Goal: Information Seeking & Learning: Understand process/instructions

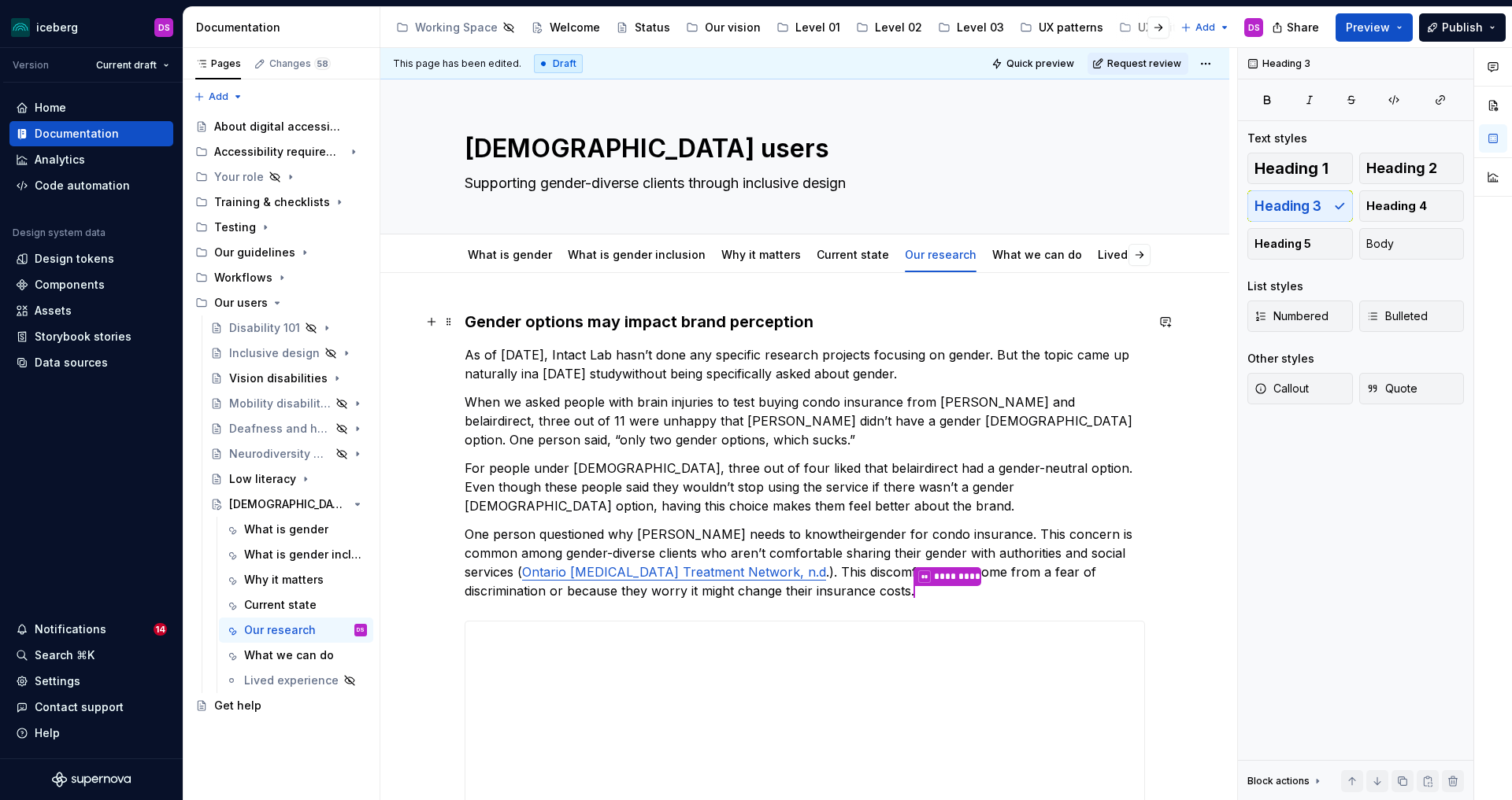
click at [886, 329] on h3 "Gender options may impact brand perception" at bounding box center [805, 322] width 681 height 22
click at [850, 259] on link "Current state" at bounding box center [852, 254] width 73 height 13
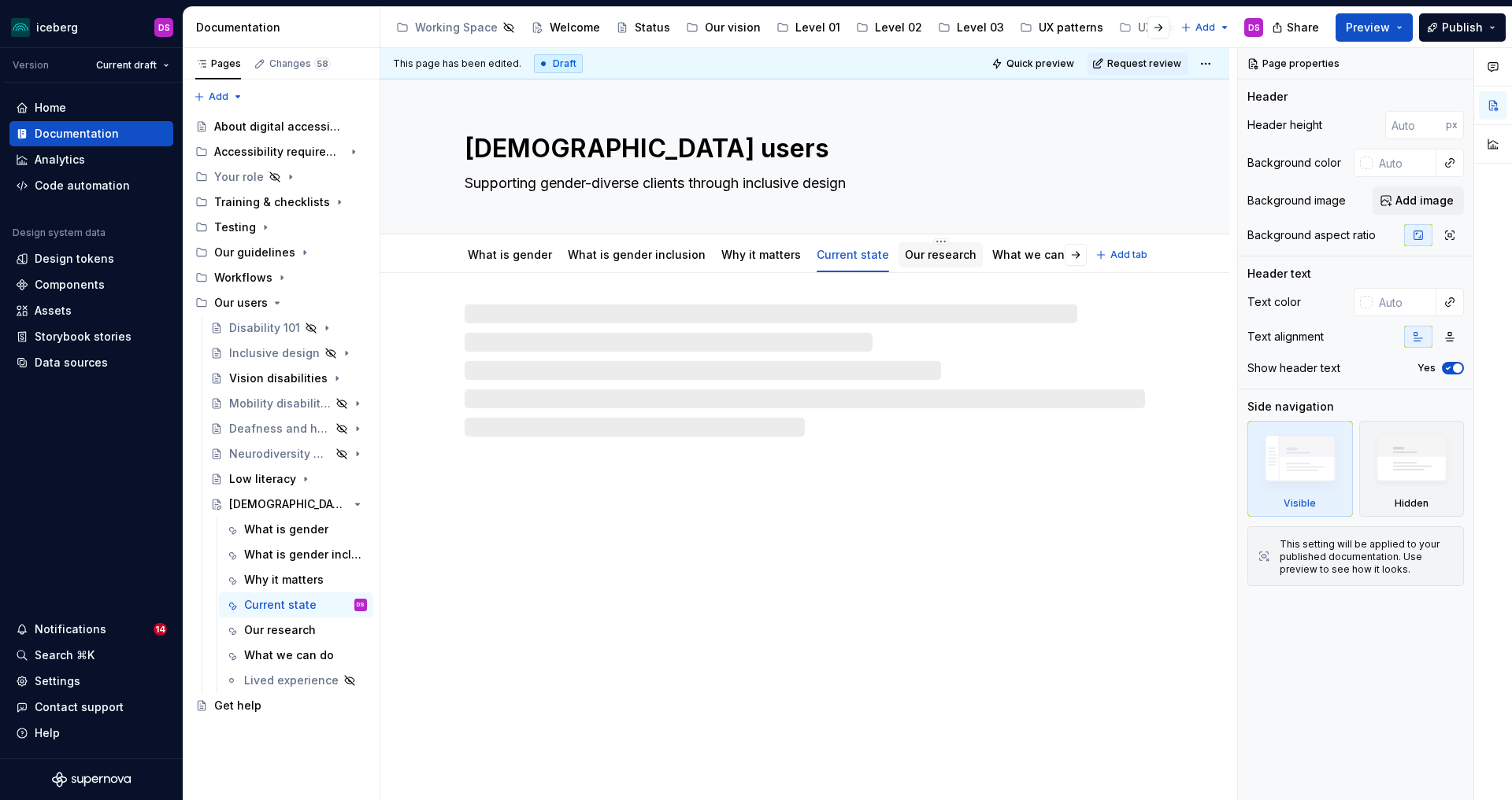
click at [914, 253] on link "Our research" at bounding box center [941, 254] width 72 height 13
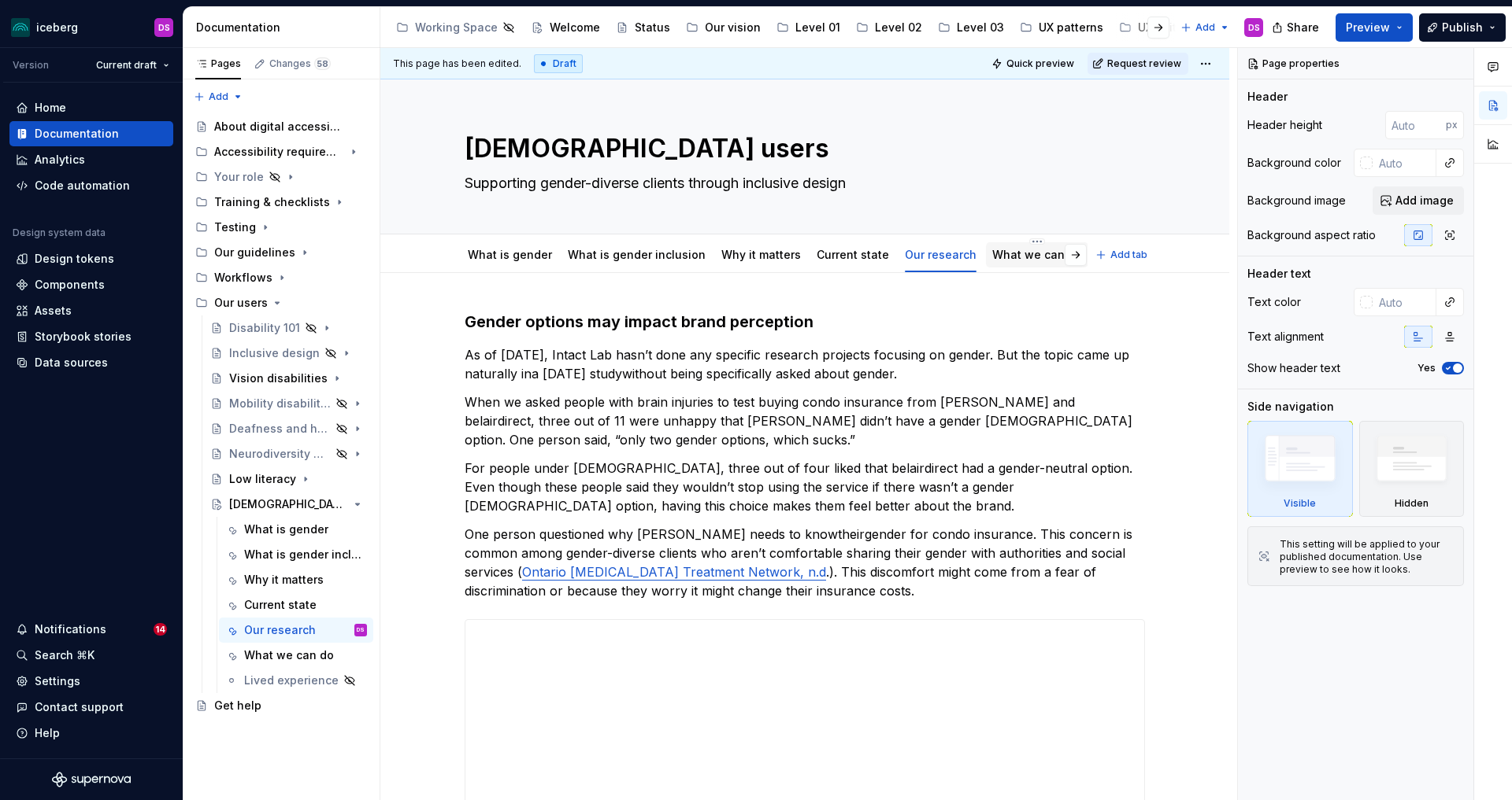
click at [993, 252] on link "What we can do" at bounding box center [1037, 254] width 90 height 13
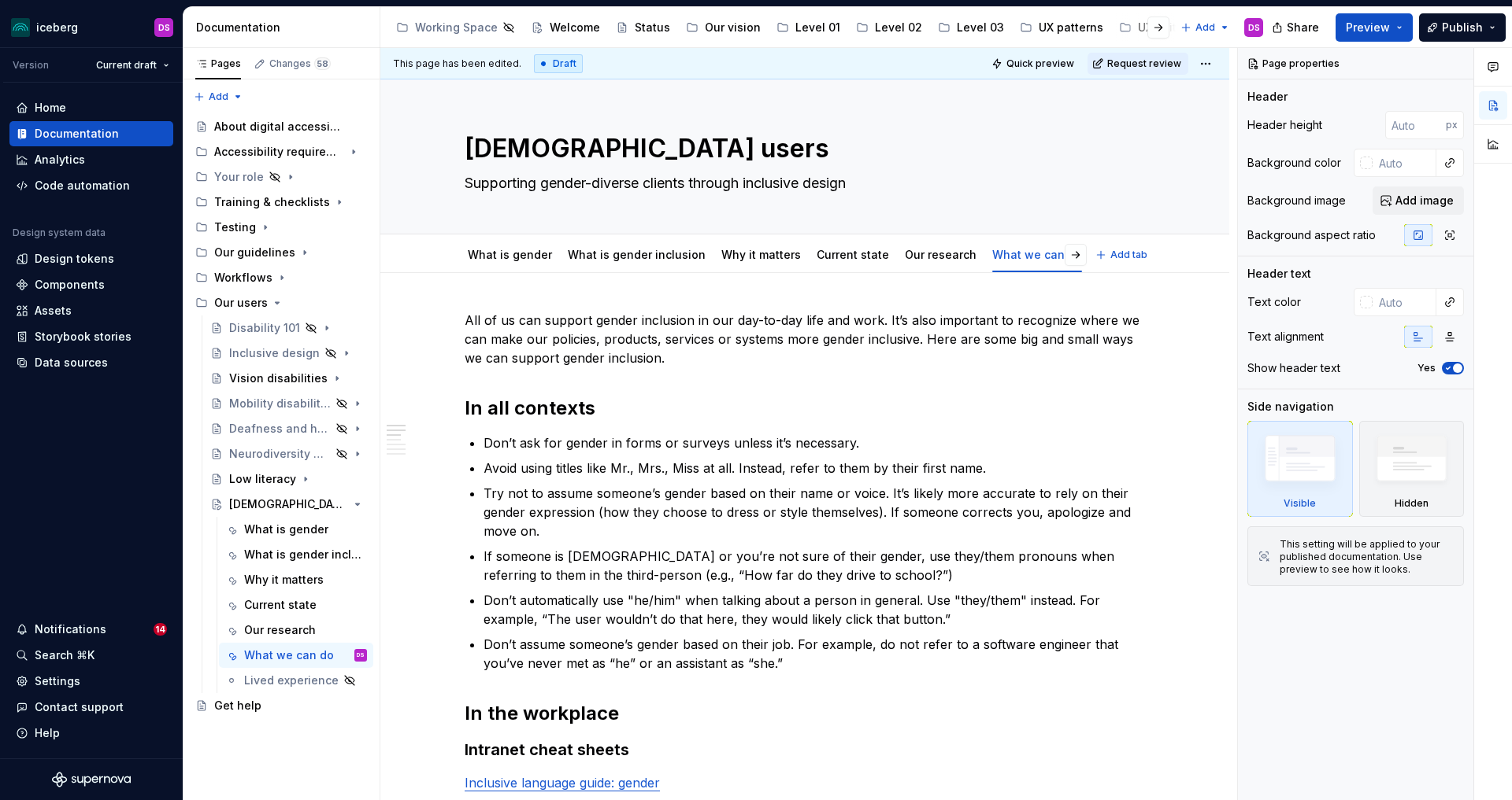
type textarea "*"
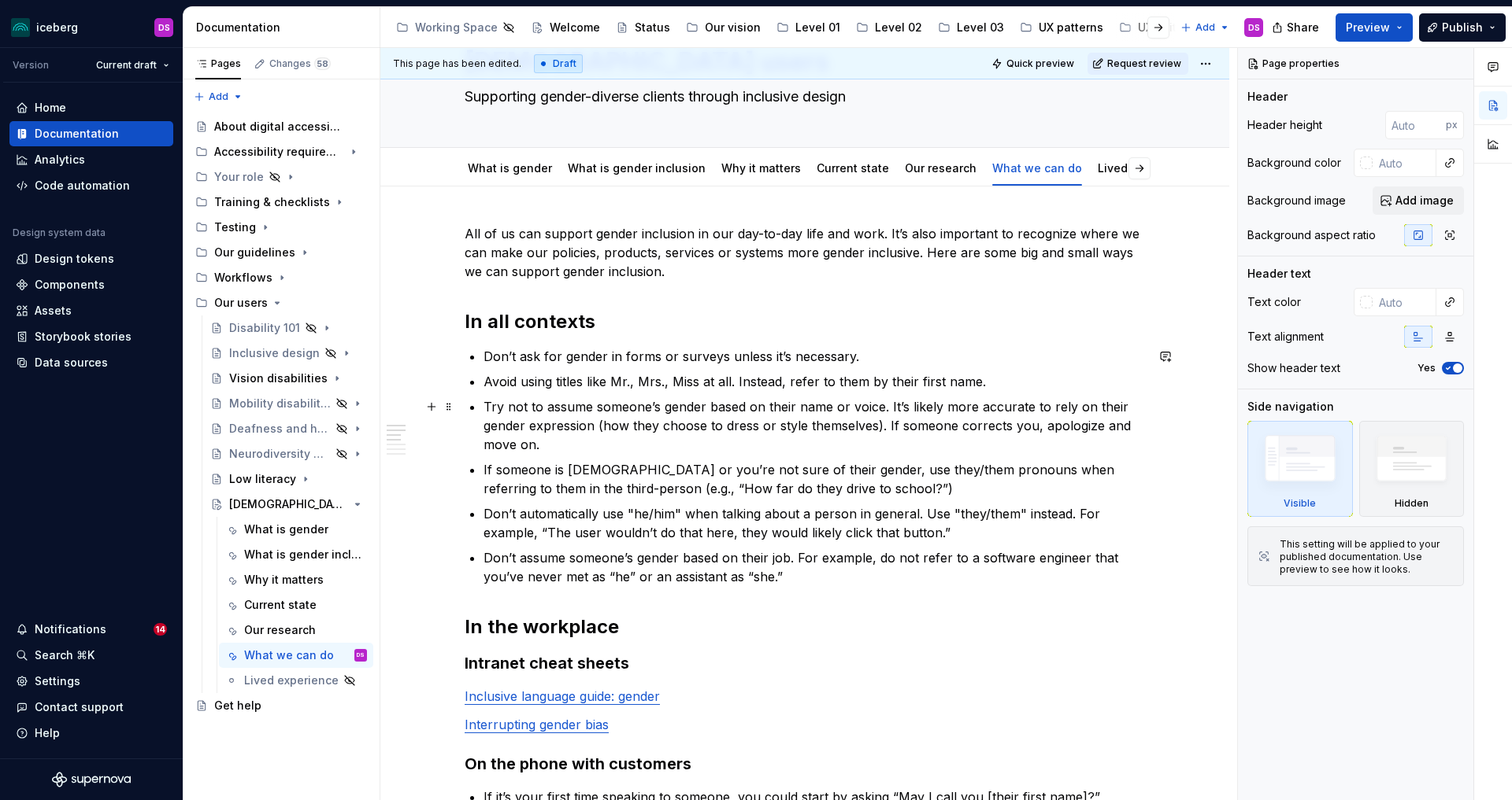
scroll to position [86, 0]
click at [880, 475] on p "If someone is [DEMOGRAPHIC_DATA] or you’re not sure of their gender, use they/t…" at bounding box center [813, 480] width 662 height 38
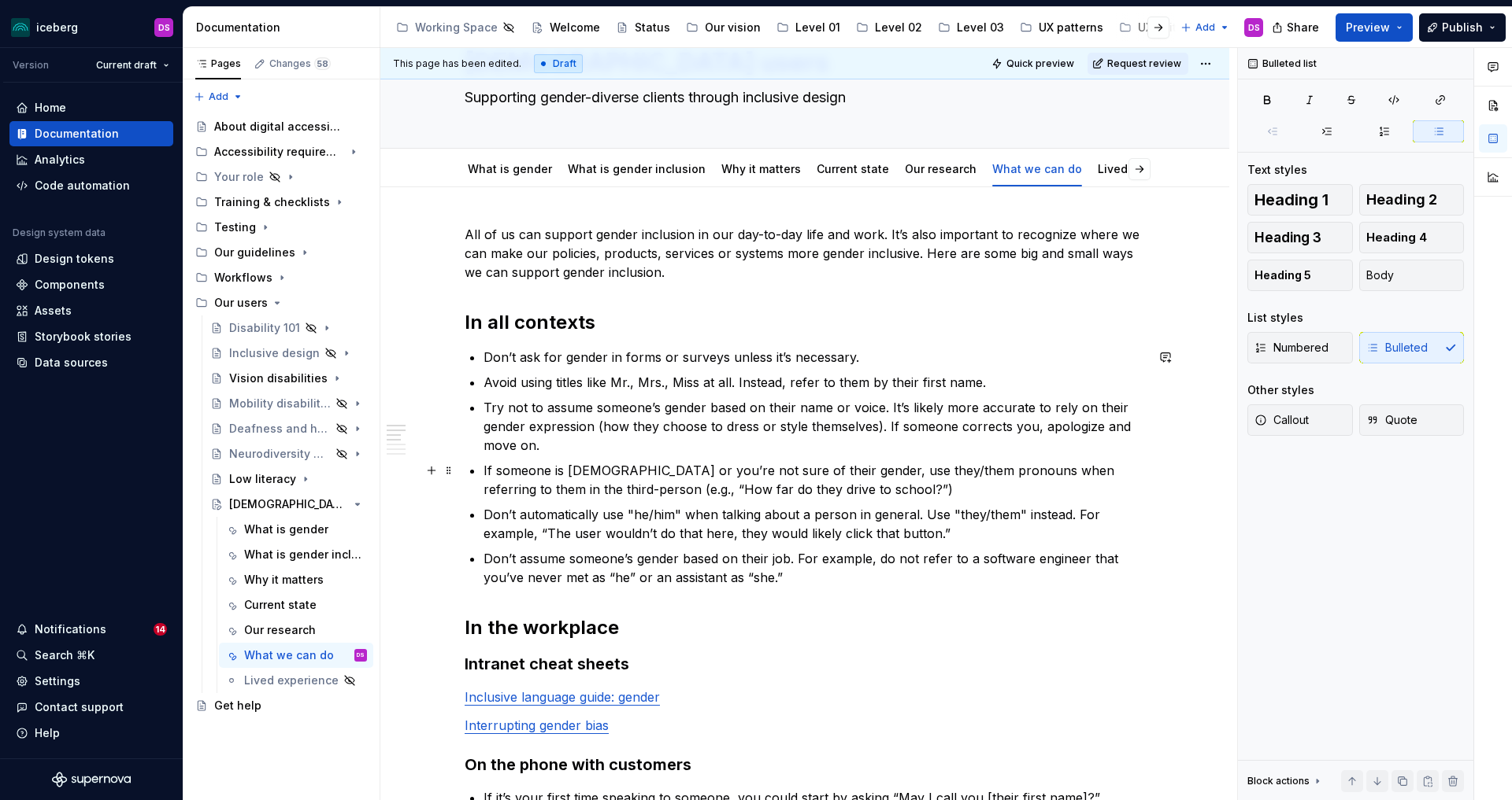
click at [860, 490] on p "If someone is [DEMOGRAPHIC_DATA] or you’re not sure of their gender, use they/t…" at bounding box center [813, 480] width 662 height 38
click at [637, 515] on p "Don’t automatically use "he/him" when talking about a person in general. Use "t…" at bounding box center [813, 525] width 662 height 38
click at [678, 513] on p "Don’t automatically use he/him" when talking about a person in general. Use "th…" at bounding box center [813, 525] width 662 height 38
click at [944, 515] on p "Don’t automatically use he/him when talking about a person in general. Use "the…" at bounding box center [813, 525] width 662 height 38
click at [1003, 513] on p "Don’t automatically use he/him when talking about a person in general. Use they…" at bounding box center [813, 525] width 662 height 38
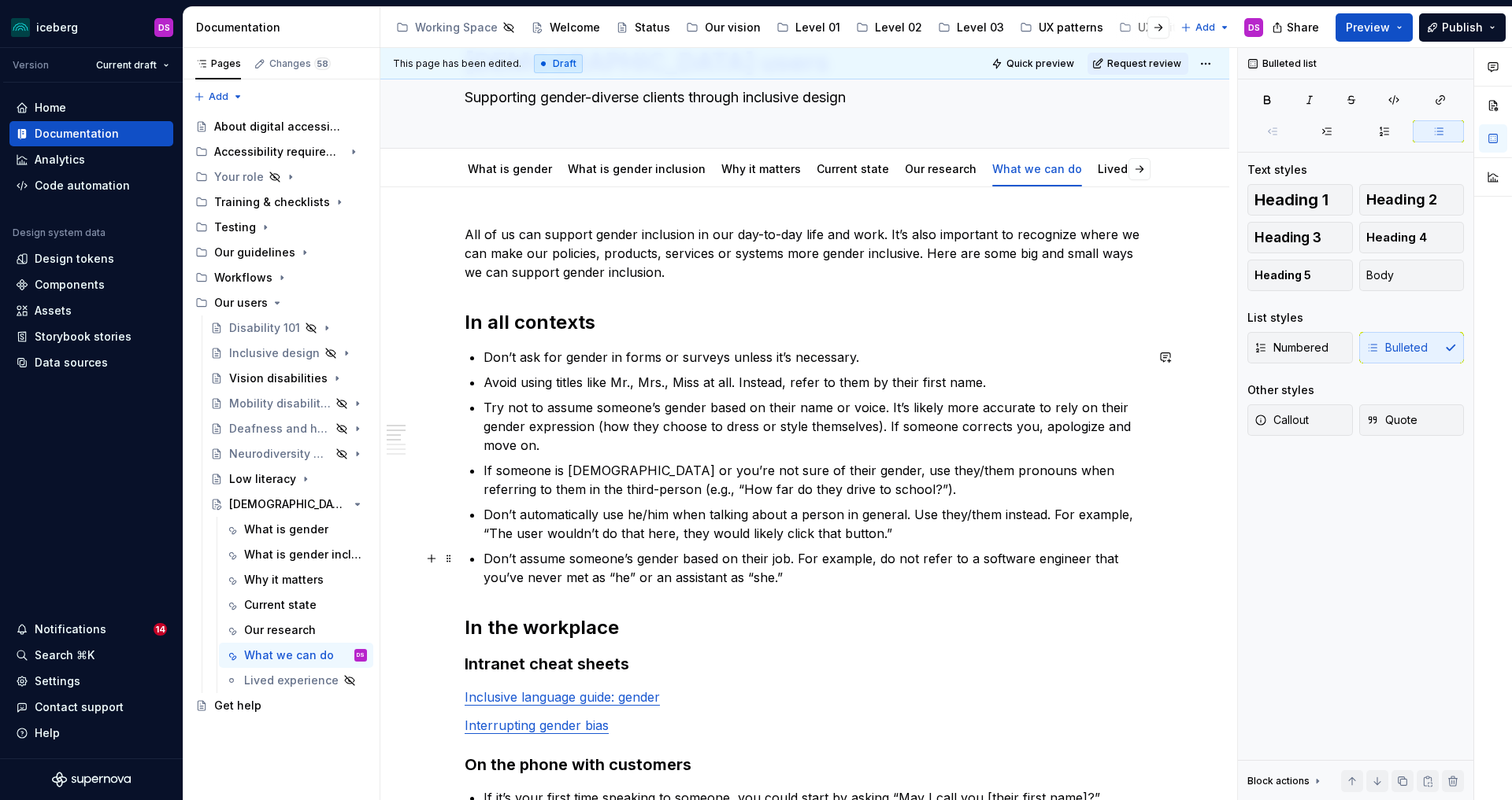
click at [618, 580] on p "Don’t assume someone’s gender based on their job. For example, do not refer to …" at bounding box center [813, 569] width 662 height 38
click at [630, 577] on p "Don’t assume someone’s gender based on their job. For example, do not refer to …" at bounding box center [813, 569] width 662 height 38
click at [741, 579] on p "Don’t assume someone’s gender based on their job. For example, do not refer to …" at bounding box center [813, 569] width 662 height 38
click at [763, 577] on p "Don’t assume someone’s gender based on their job. For example, do not refer to …" at bounding box center [813, 569] width 662 height 38
click at [770, 575] on p "Don’t assume someone’s gender based on their job. For example, do not refer to …" at bounding box center [813, 569] width 662 height 38
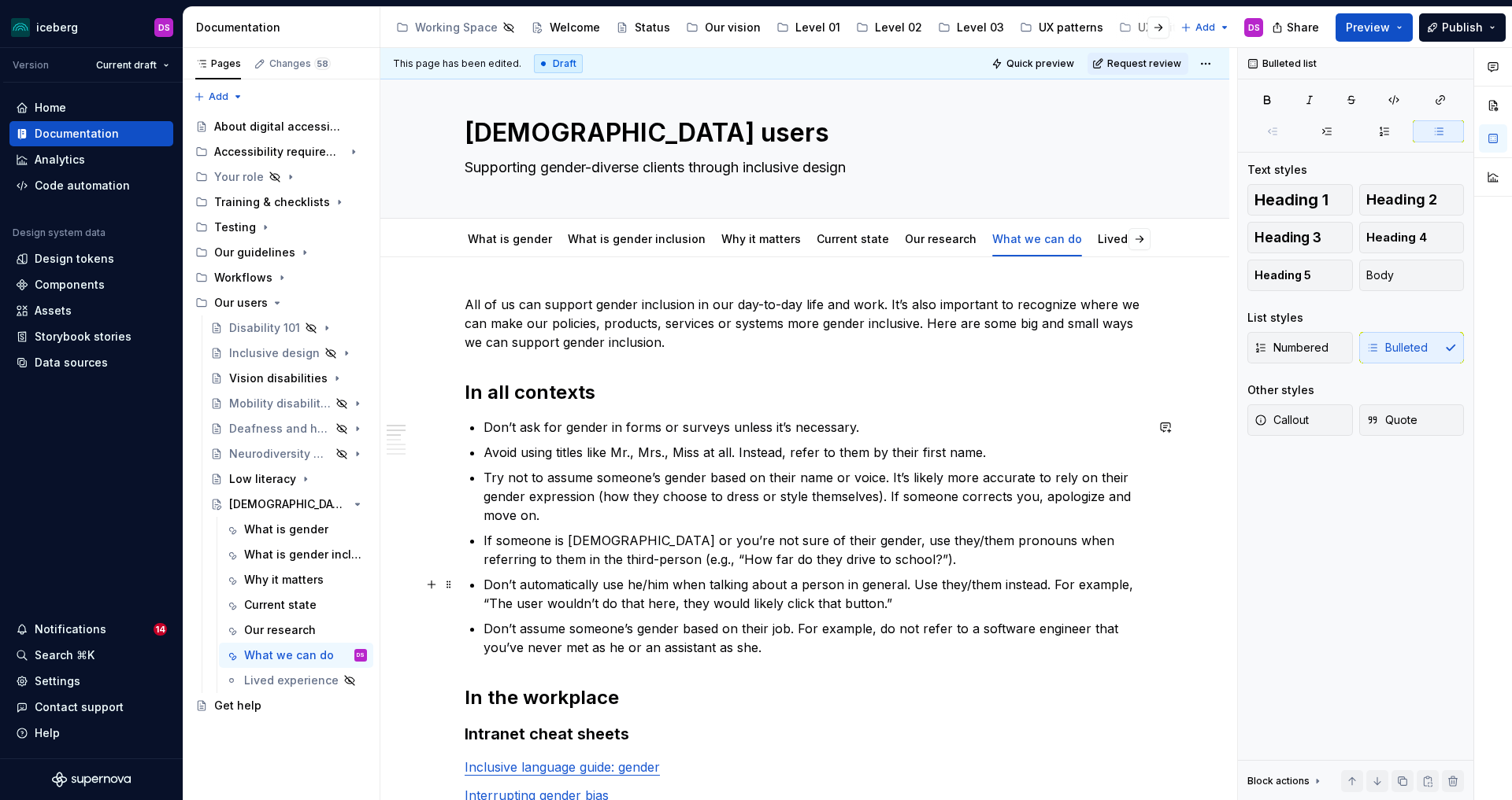
scroll to position [0, 0]
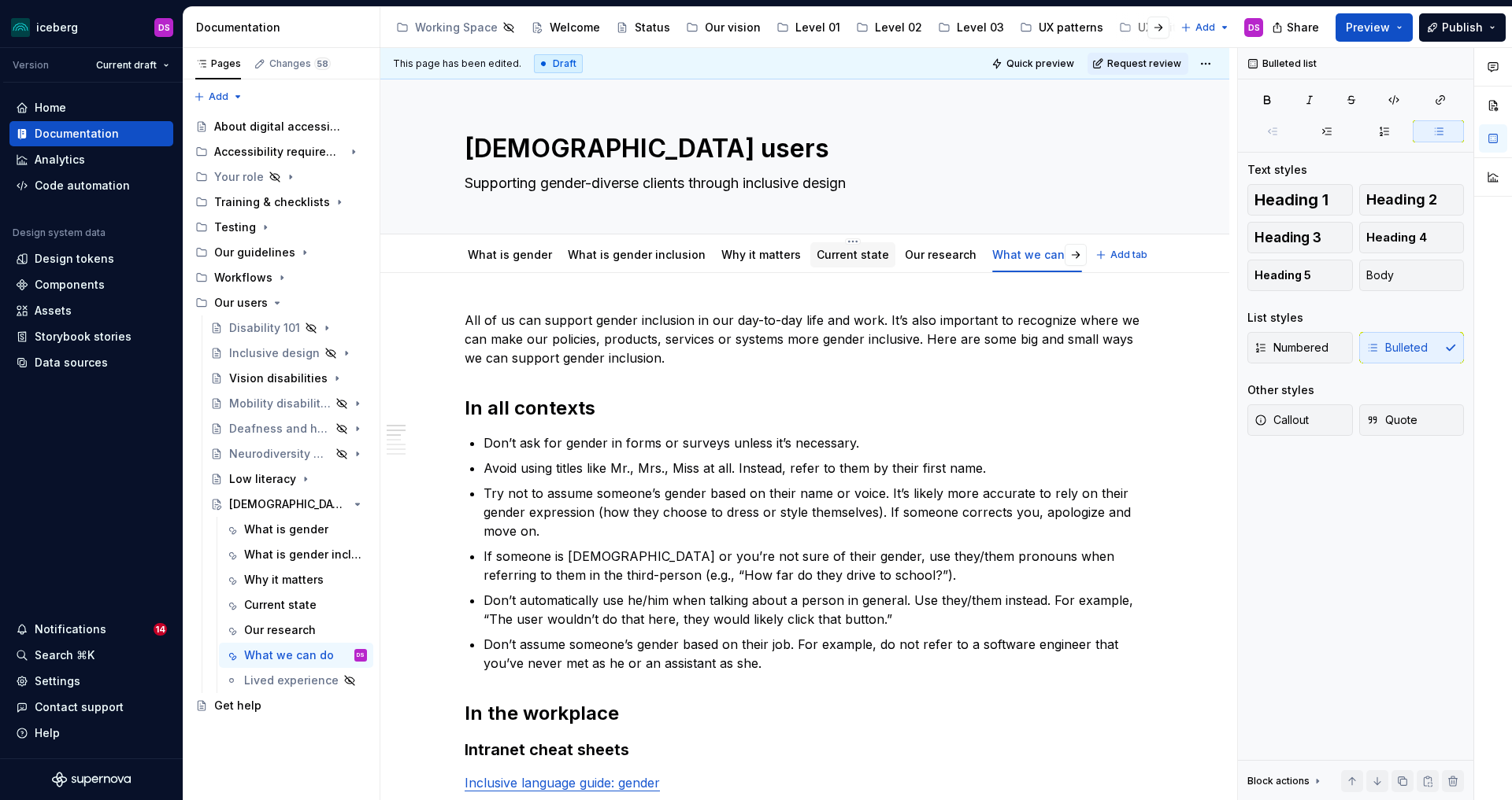
click at [861, 258] on link "Current state" at bounding box center [852, 254] width 73 height 13
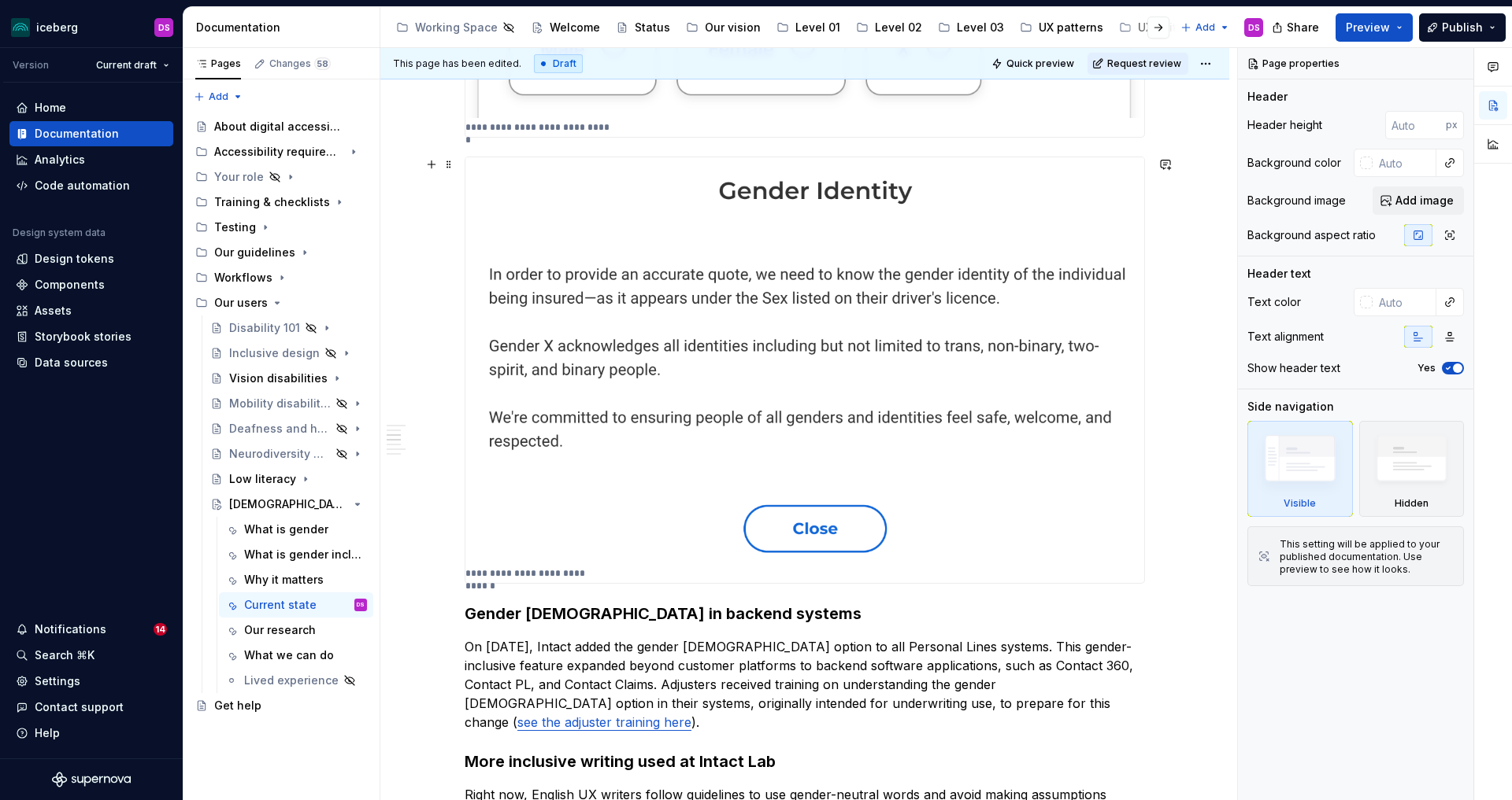
scroll to position [910, 0]
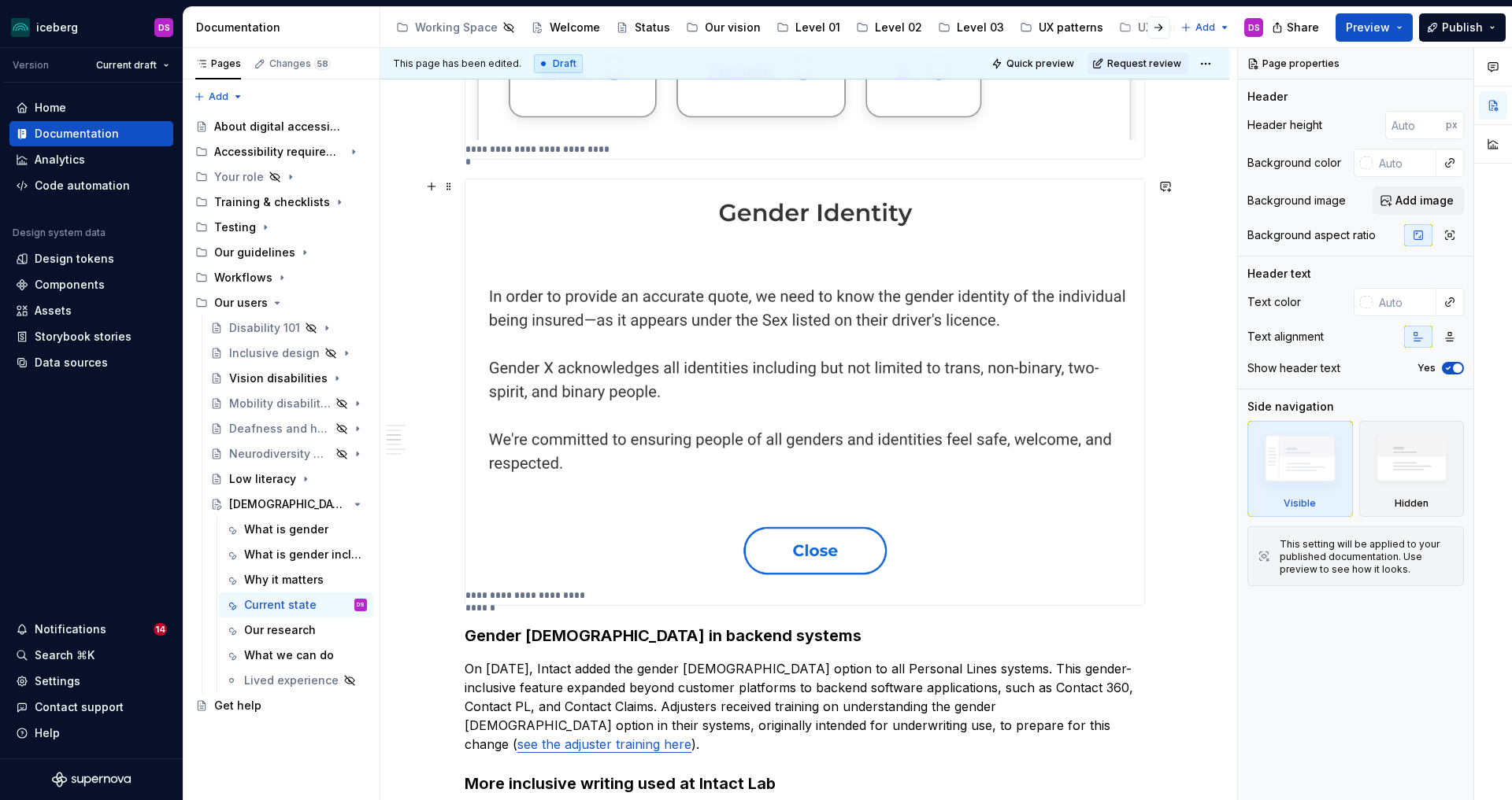
click at [850, 321] on img at bounding box center [804, 383] width 679 height 407
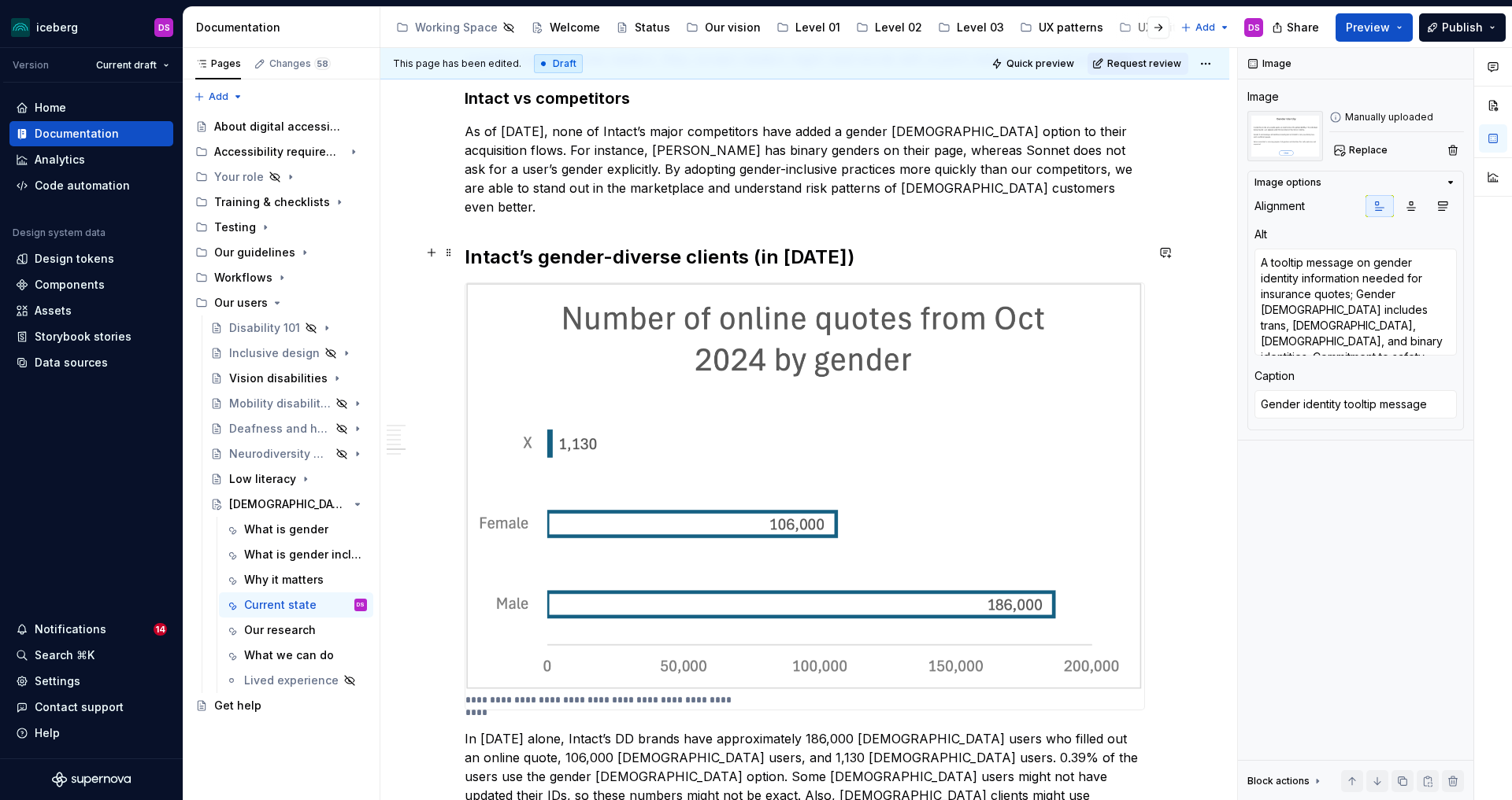
scroll to position [1844, 0]
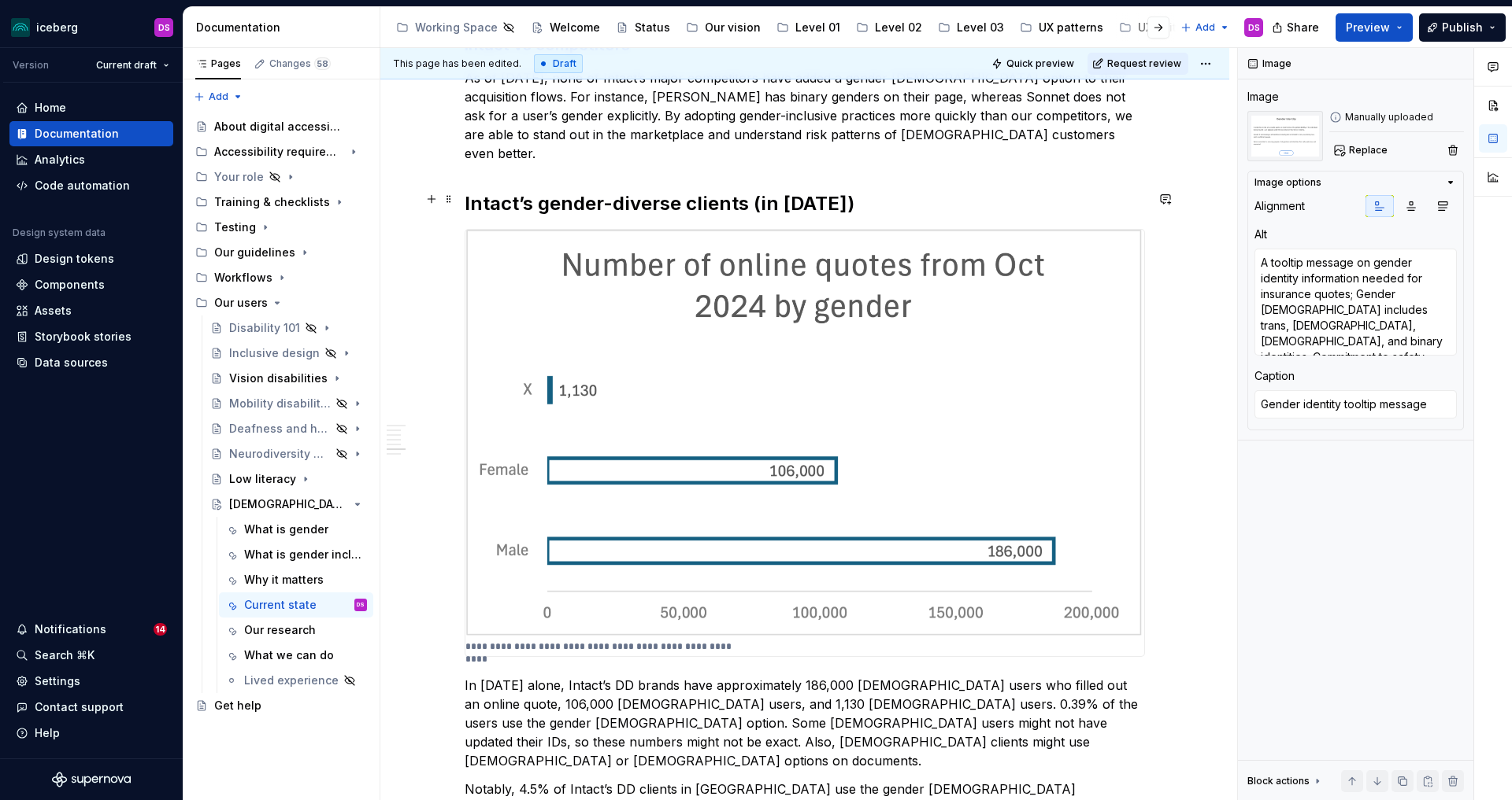
type textarea "*"
type textarea "Decorative"
type textarea "Number of online quotes submitted in [DATE] by gender"
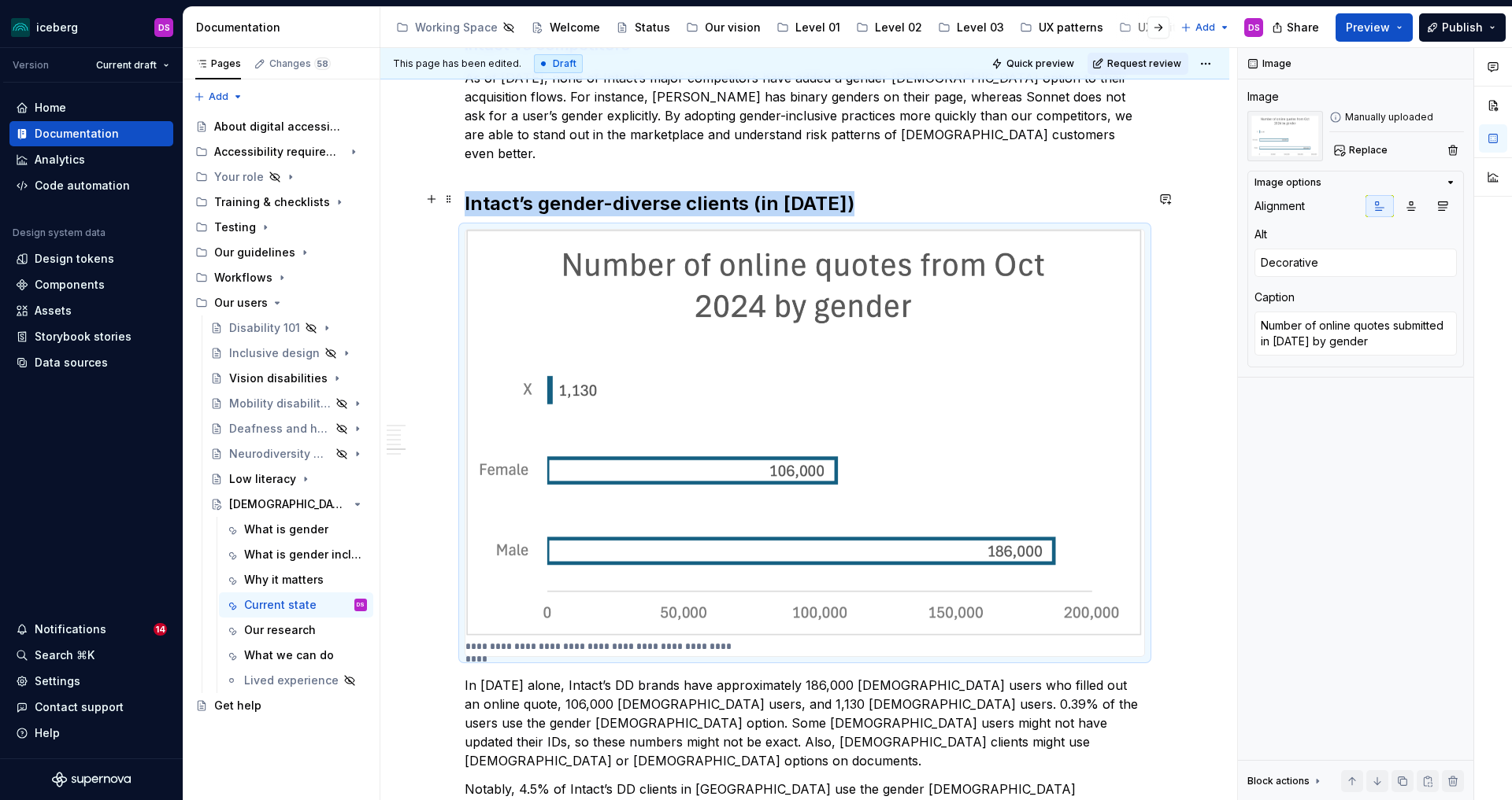
click at [850, 321] on img at bounding box center [804, 433] width 679 height 408
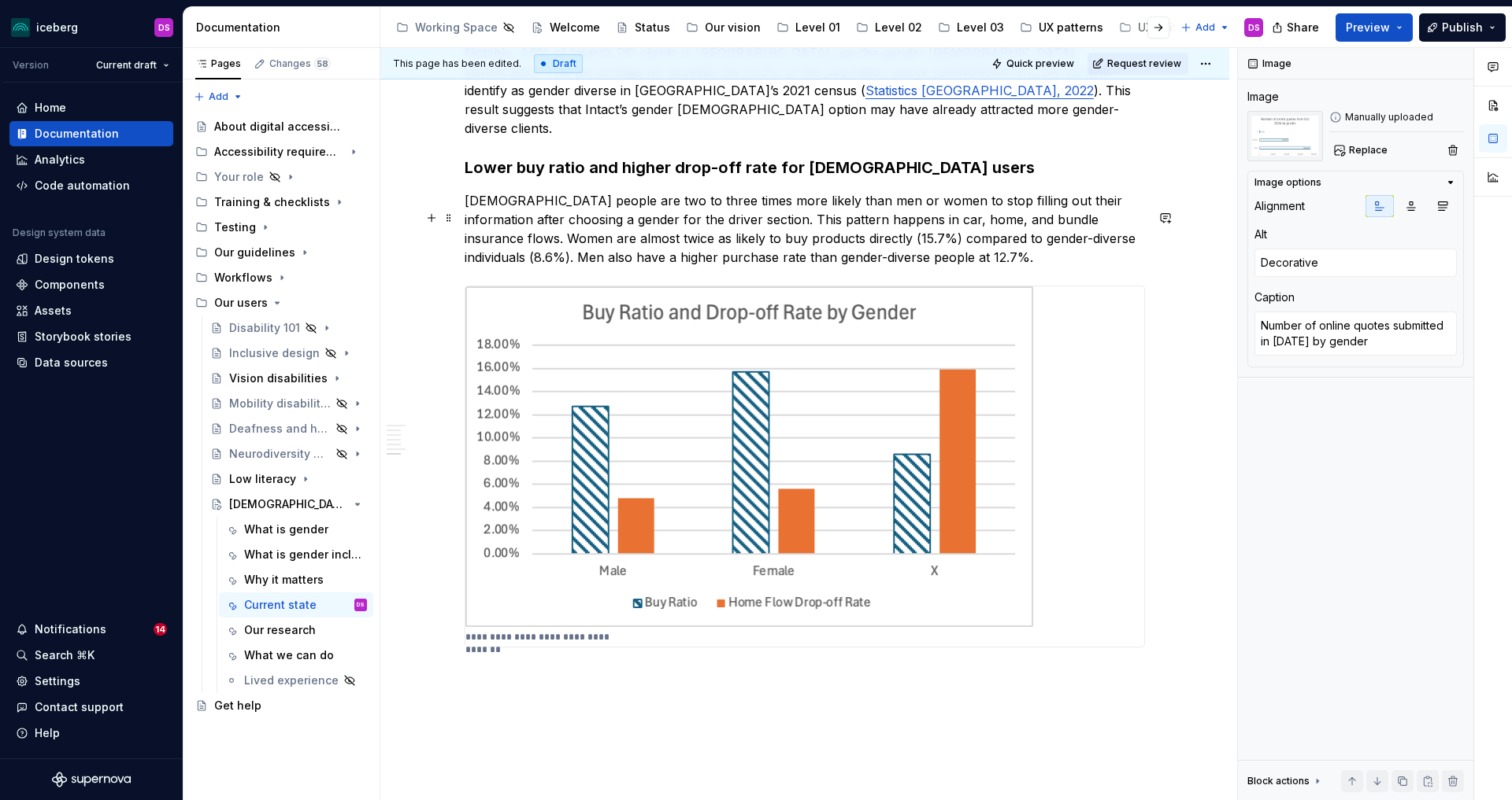
scroll to position [2610, 0]
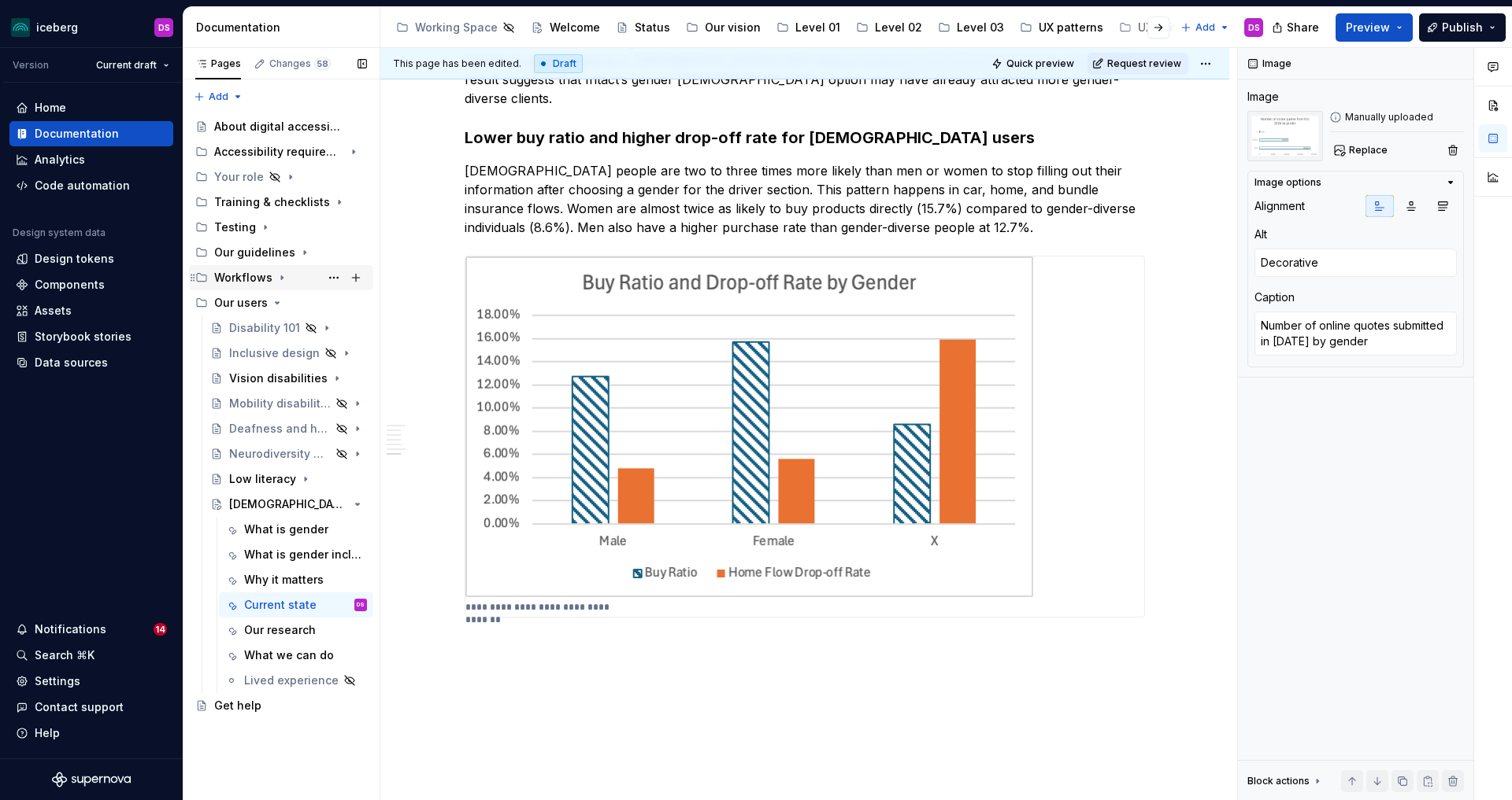
click at [266, 281] on div "Workflows" at bounding box center [244, 278] width 58 height 16
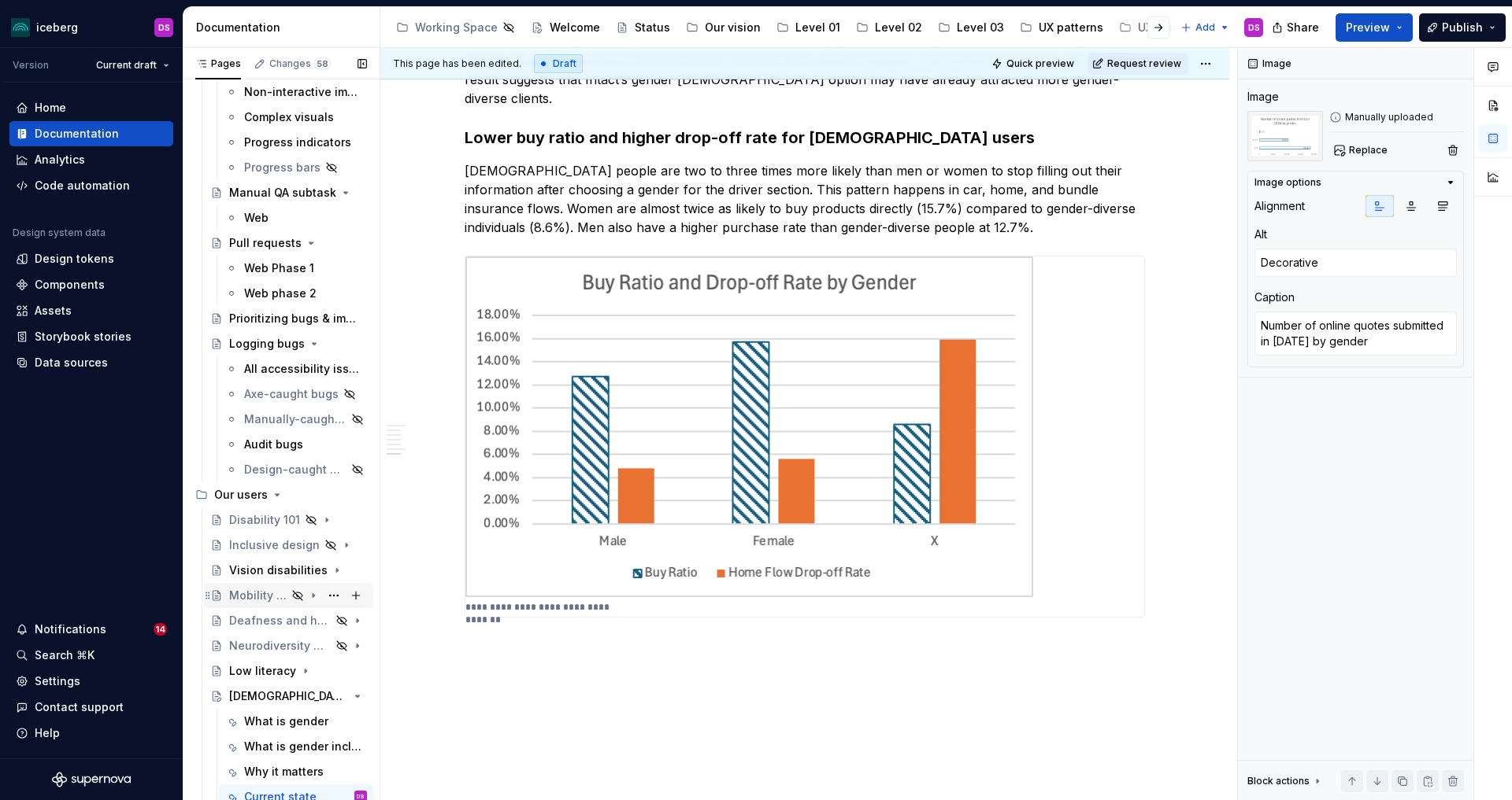
scroll to position [612, 0]
click at [281, 322] on div "Prioritizing bugs & improvements" at bounding box center [274, 320] width 91 height 16
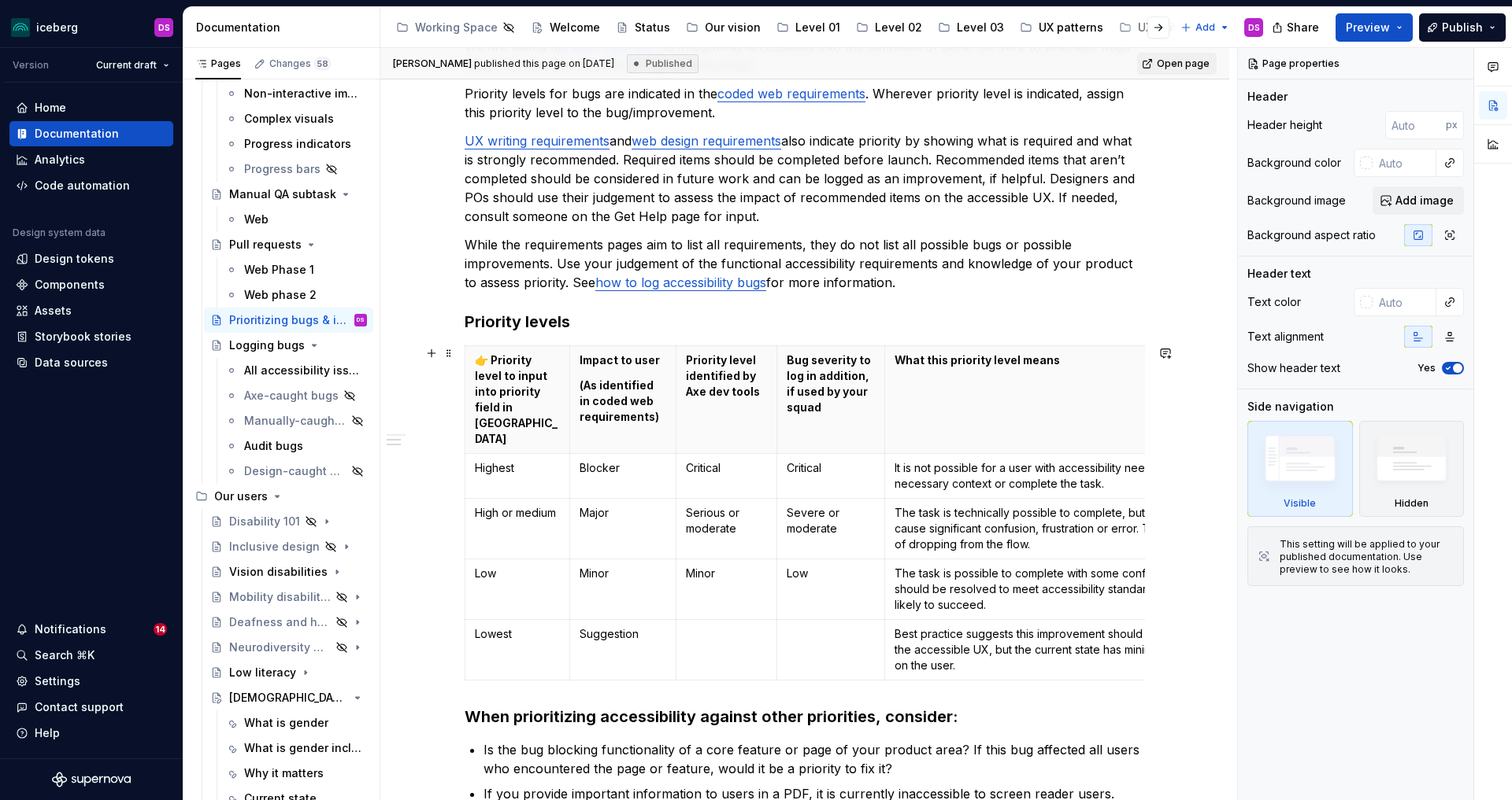
scroll to position [342, 0]
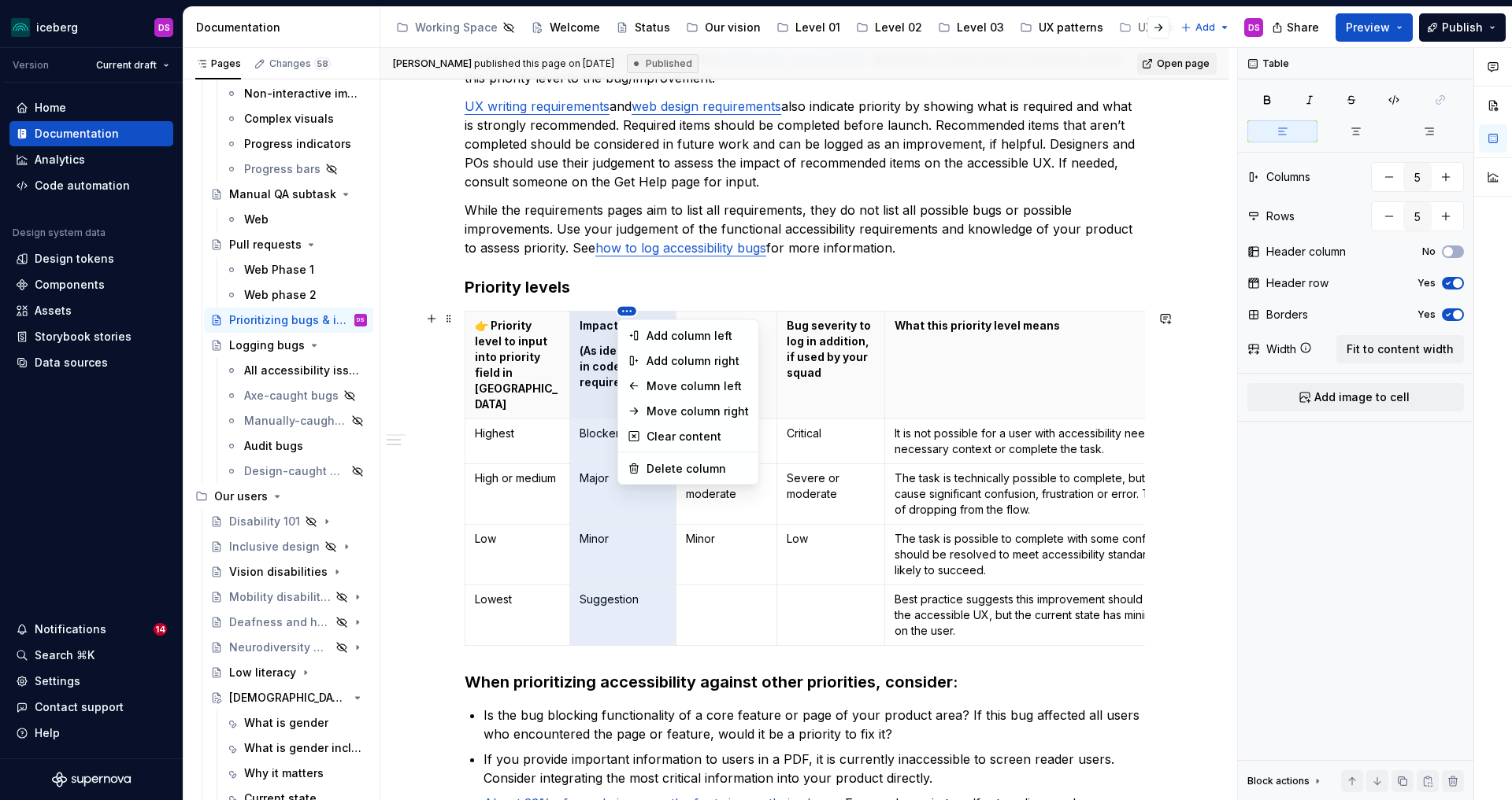
type textarea "*"
click at [563, 315] on html "iceberg DS Version Current draft Home Documentation Analytics Code automation D…" at bounding box center [756, 400] width 1512 height 800
click at [704, 384] on div "Move column left" at bounding box center [698, 387] width 103 height 16
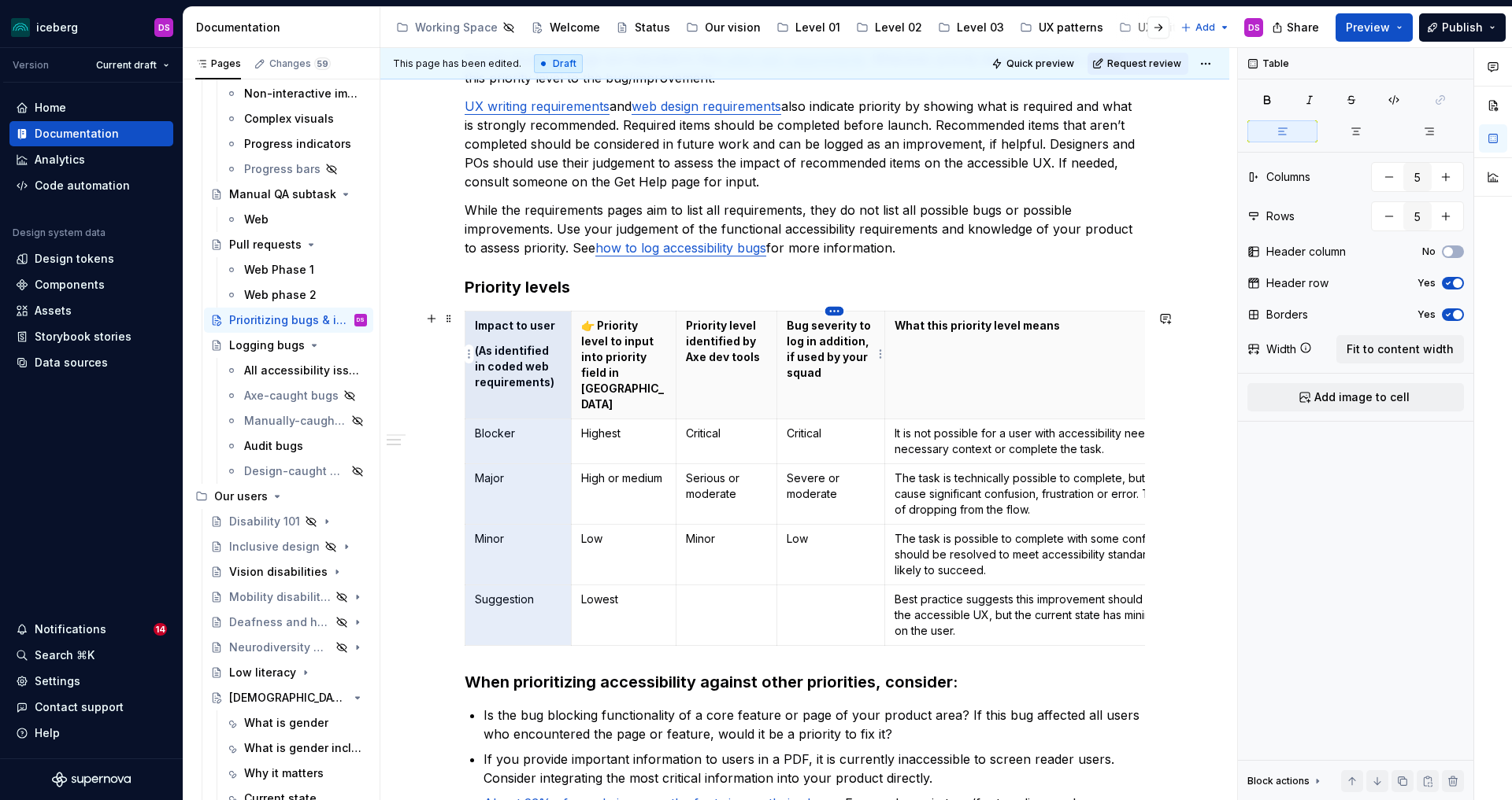
click at [832, 311] on html "iceberg DS Version Current draft Home Documentation Analytics Code automation D…" at bounding box center [756, 400] width 1512 height 800
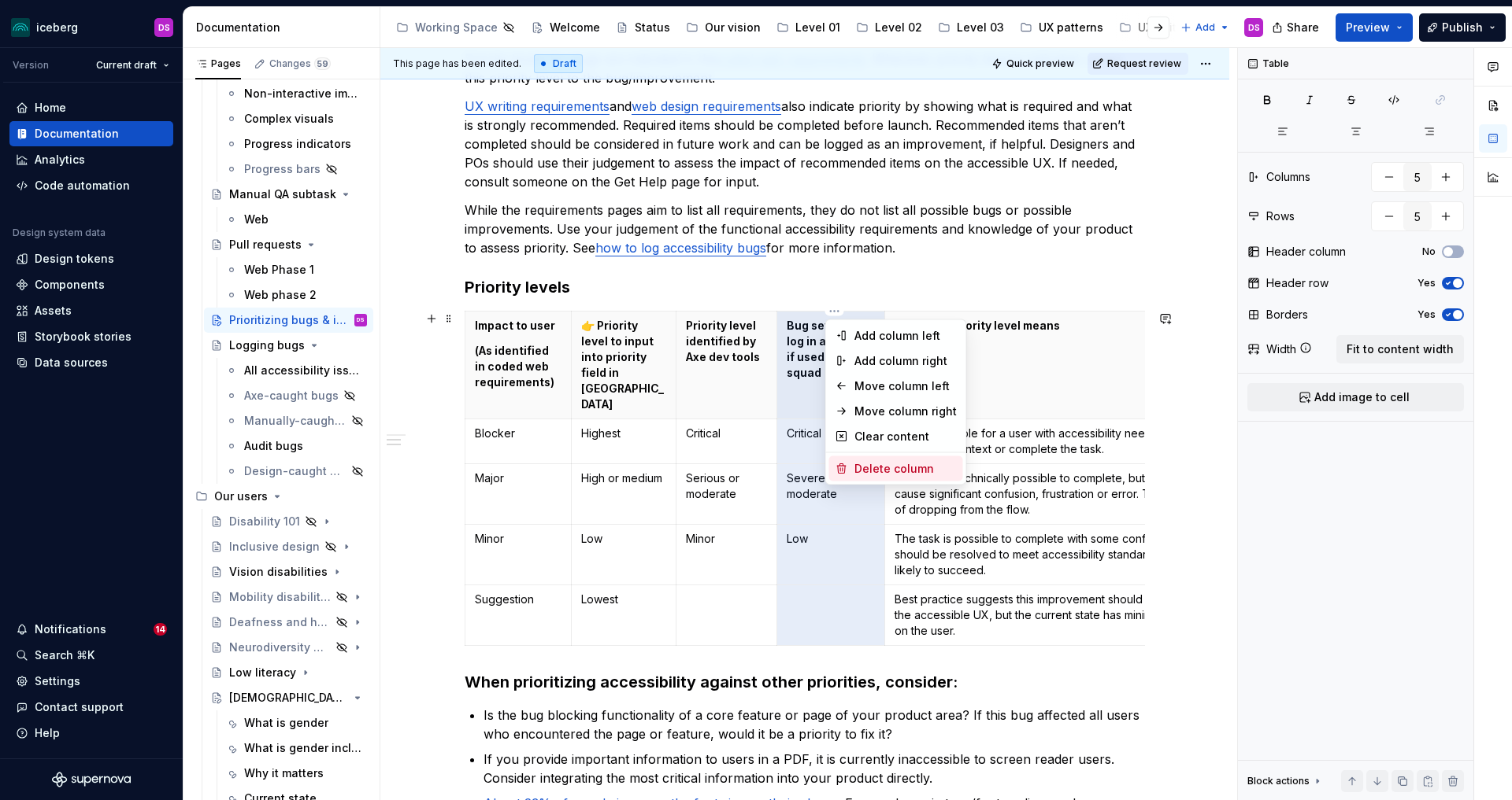
click at [892, 465] on div "Delete column" at bounding box center [905, 469] width 103 height 16
type input "4"
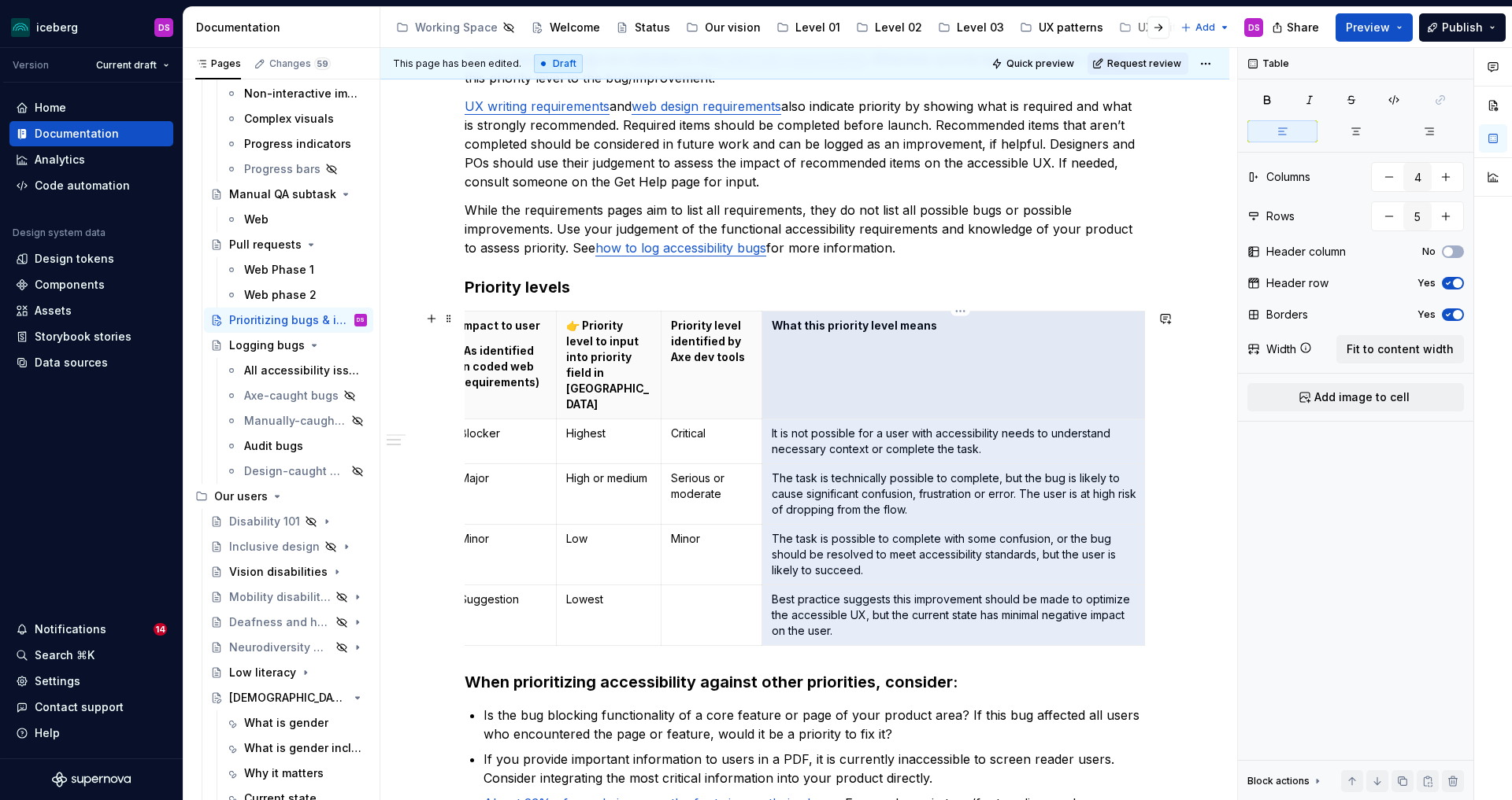
scroll to position [0, 0]
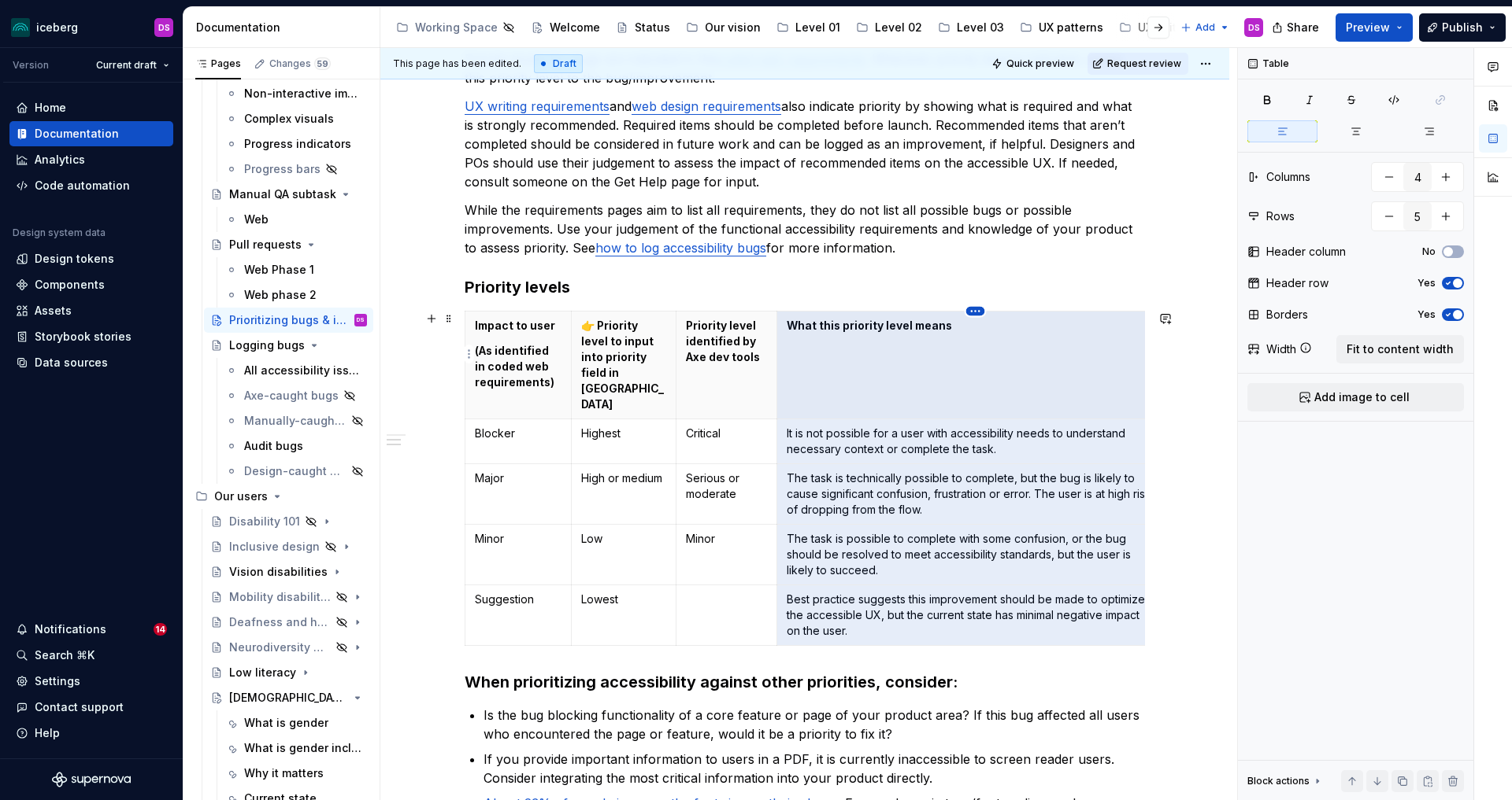
click at [973, 313] on html "iceberg DS Version Current draft Home Documentation Analytics Code automation D…" at bounding box center [756, 400] width 1512 height 800
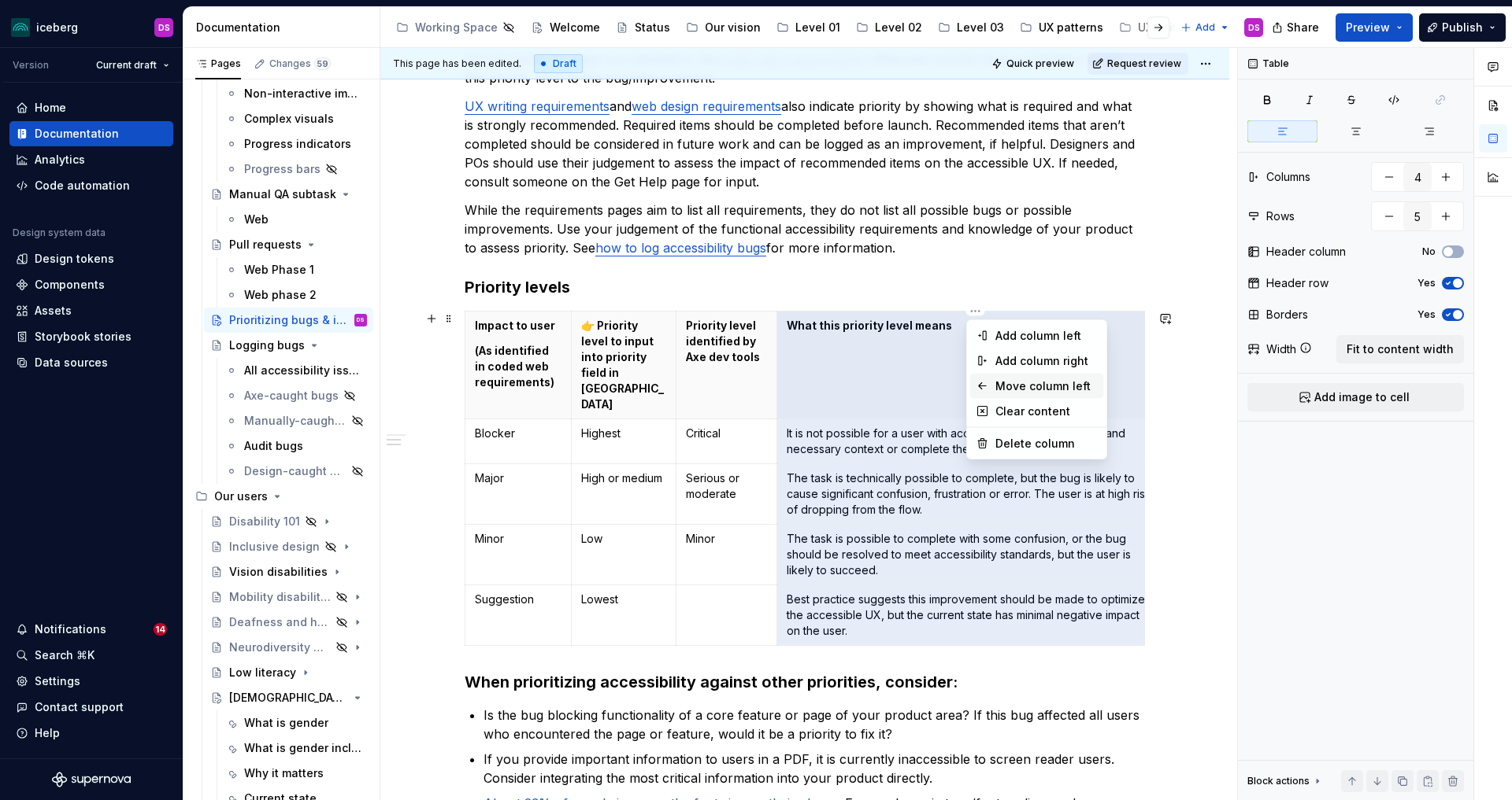
click at [1051, 383] on div "Move column left" at bounding box center [1046, 387] width 103 height 16
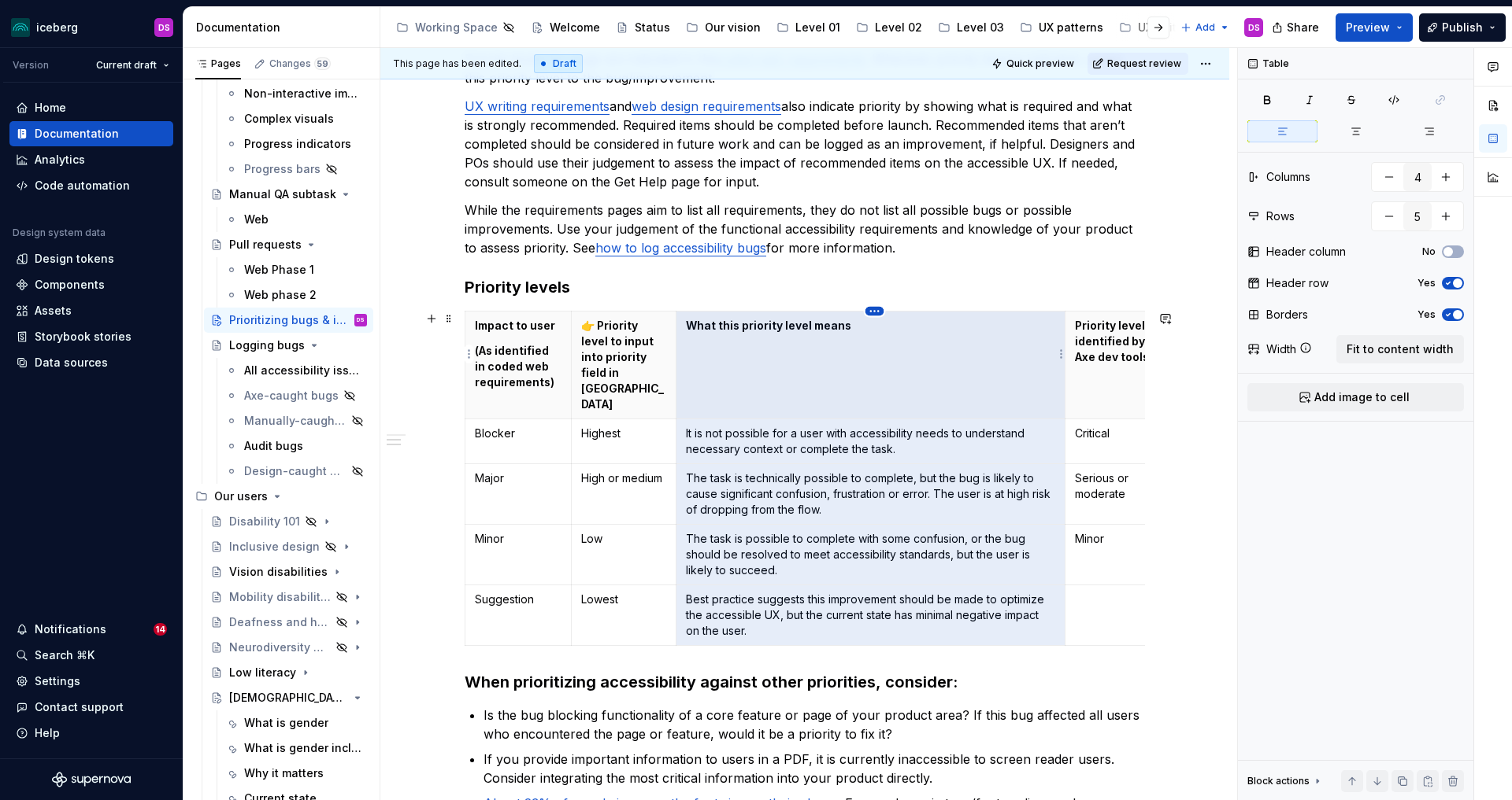
click at [871, 311] on html "iceberg DS Version Current draft Home Documentation Analytics Code automation D…" at bounding box center [756, 400] width 1512 height 800
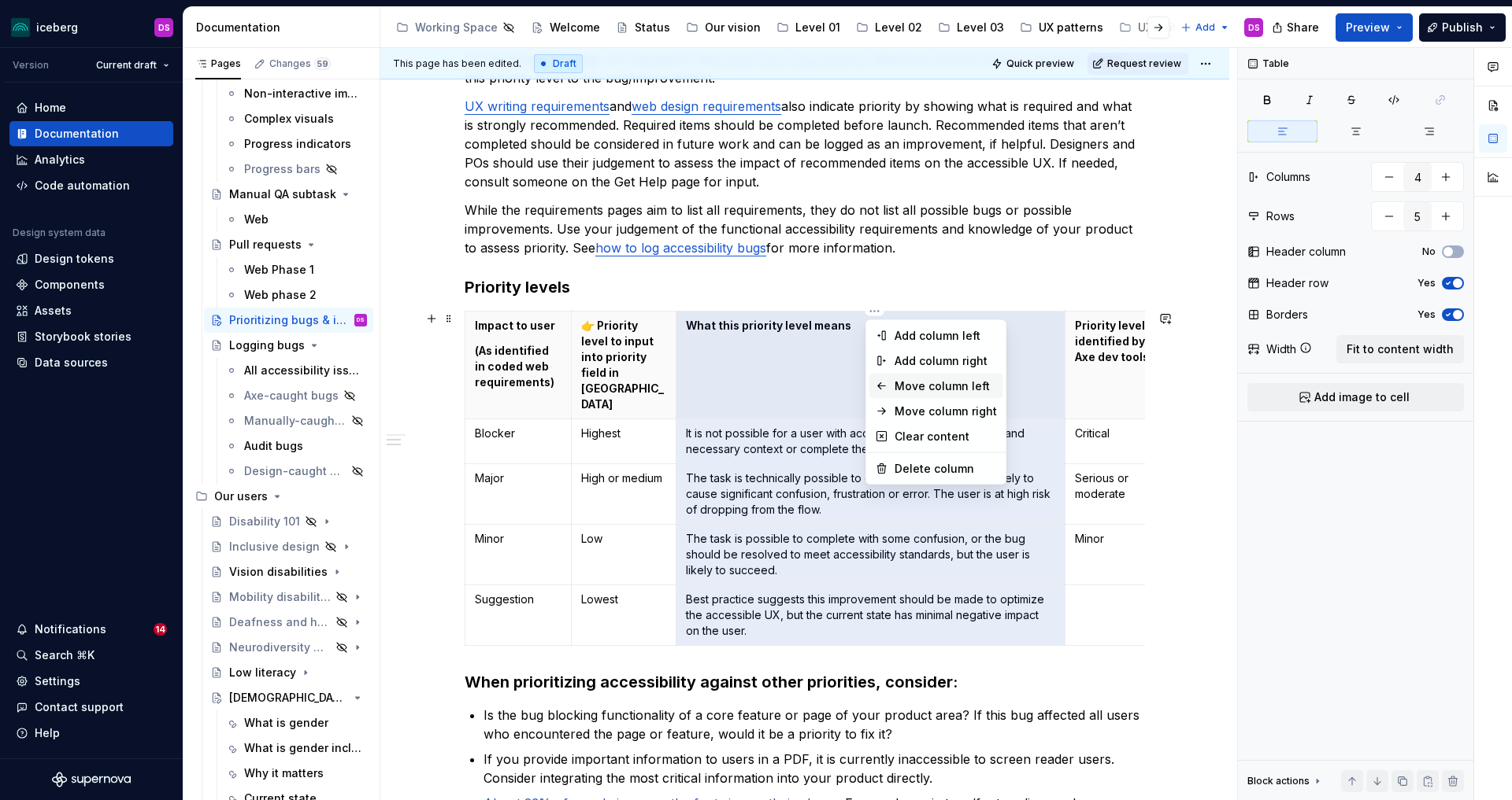
click at [921, 387] on div "Move column left" at bounding box center [945, 387] width 103 height 16
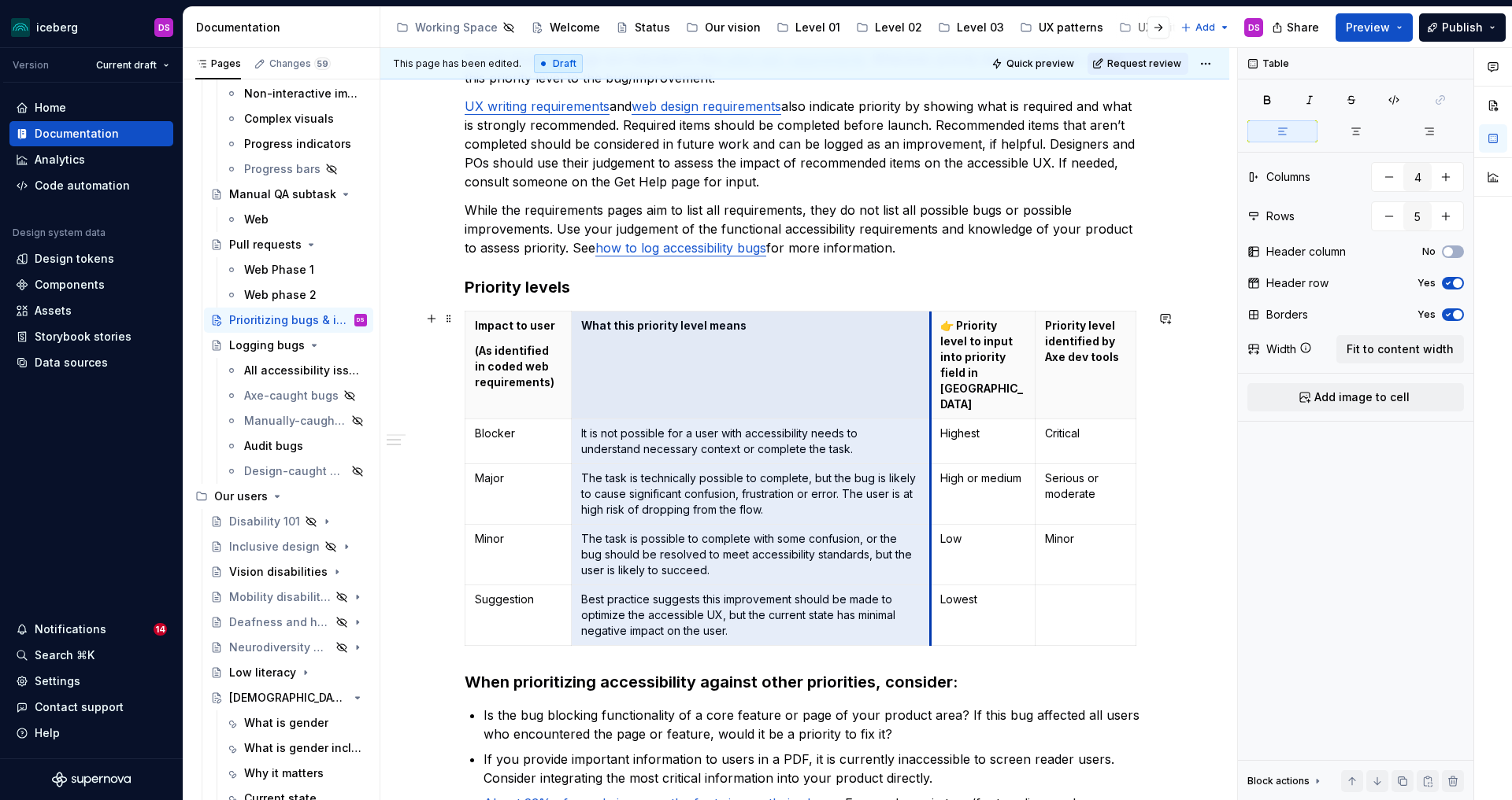
drag, startPoint x: 961, startPoint y: 399, endPoint x: 931, endPoint y: 401, distance: 30.1
type textarea "*"
click at [600, 426] on p "It is not possible for a user with accessibility needs to understand necessary …" at bounding box center [751, 442] width 339 height 32
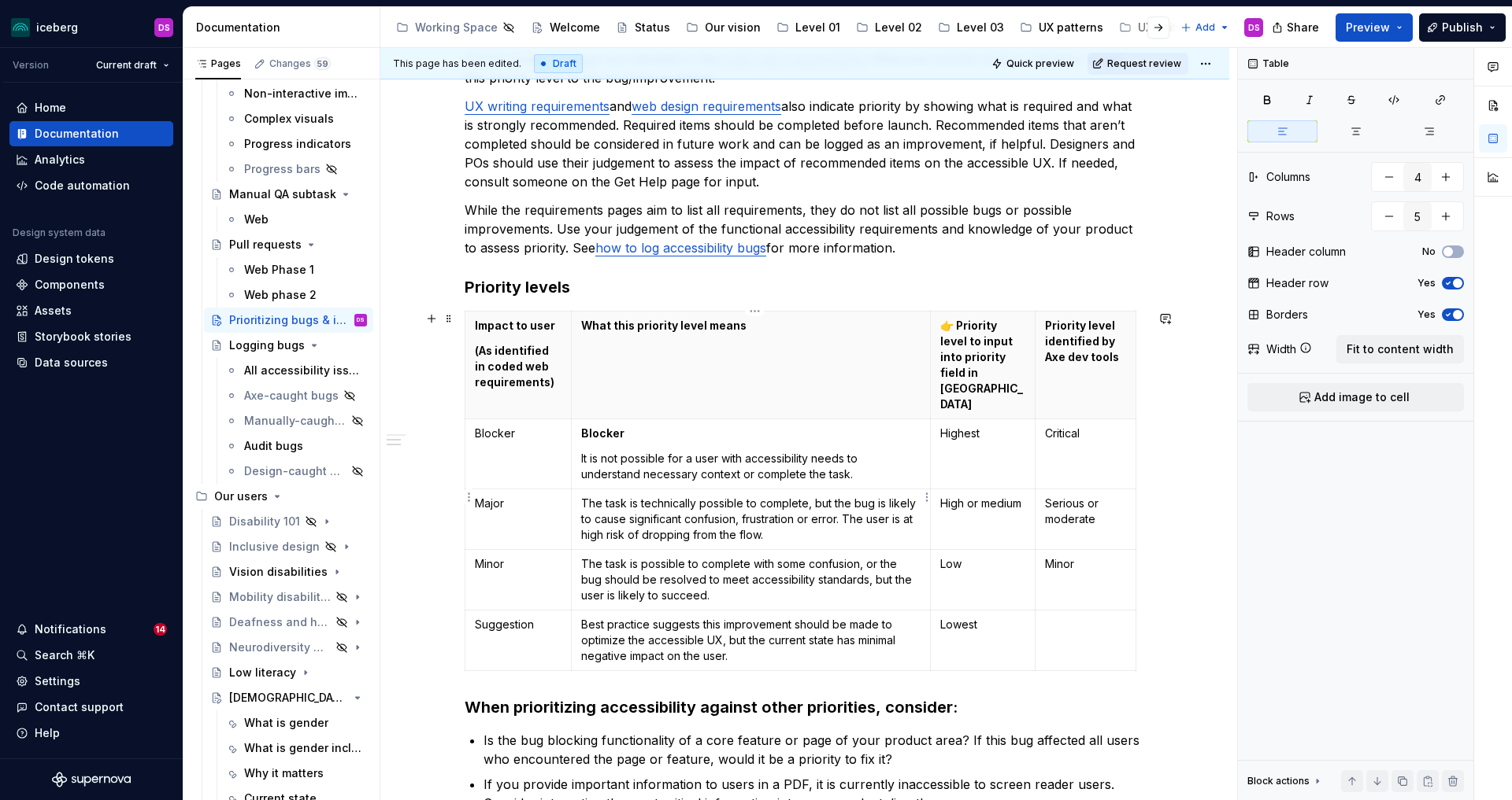
click at [585, 496] on p "The task is technically possible to complete, but the bug is likely to cause si…" at bounding box center [751, 519] width 339 height 47
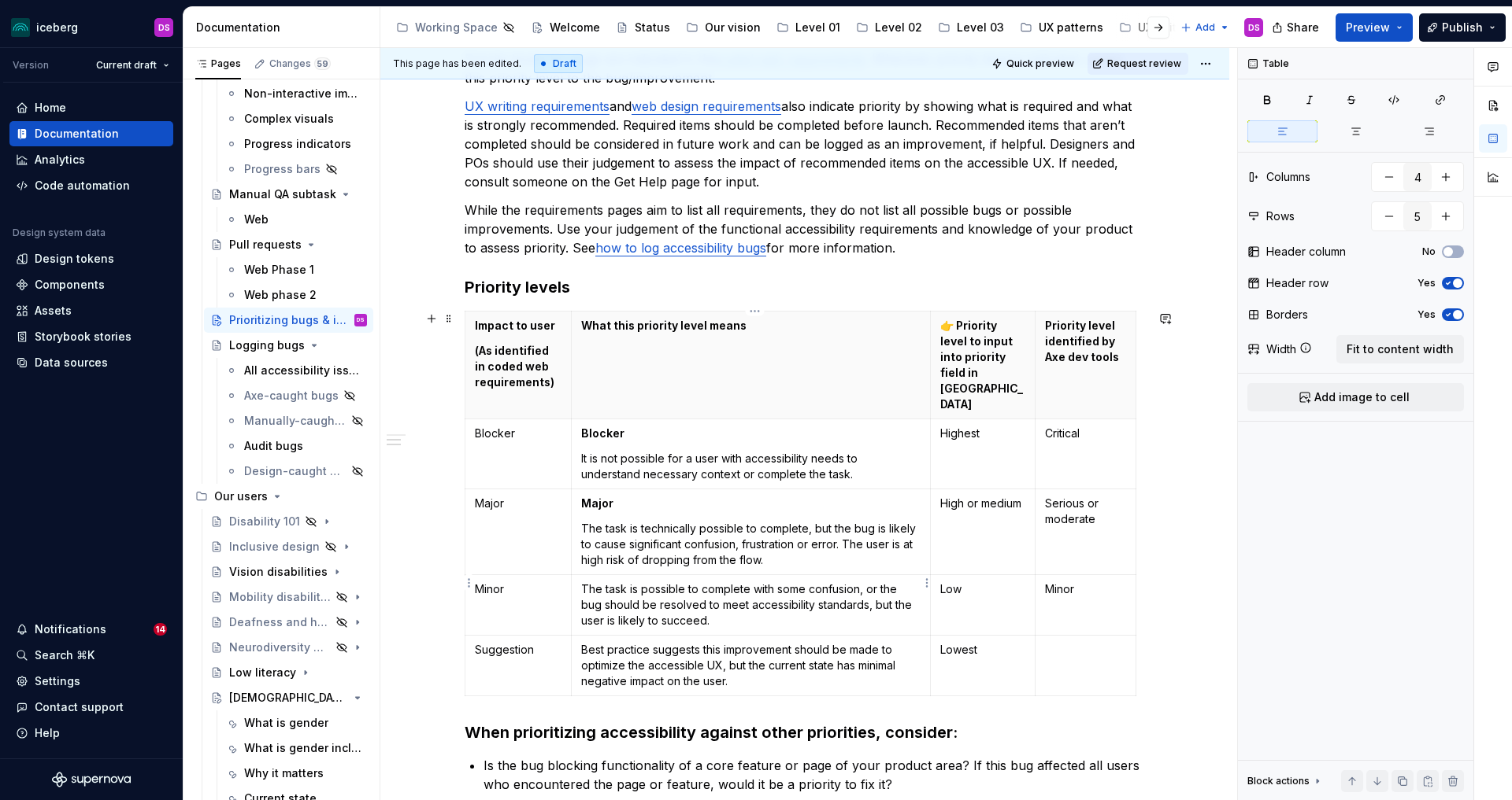
click at [586, 582] on p "The task is possible to complete with some confusion, or the bug should be reso…" at bounding box center [751, 604] width 339 height 47
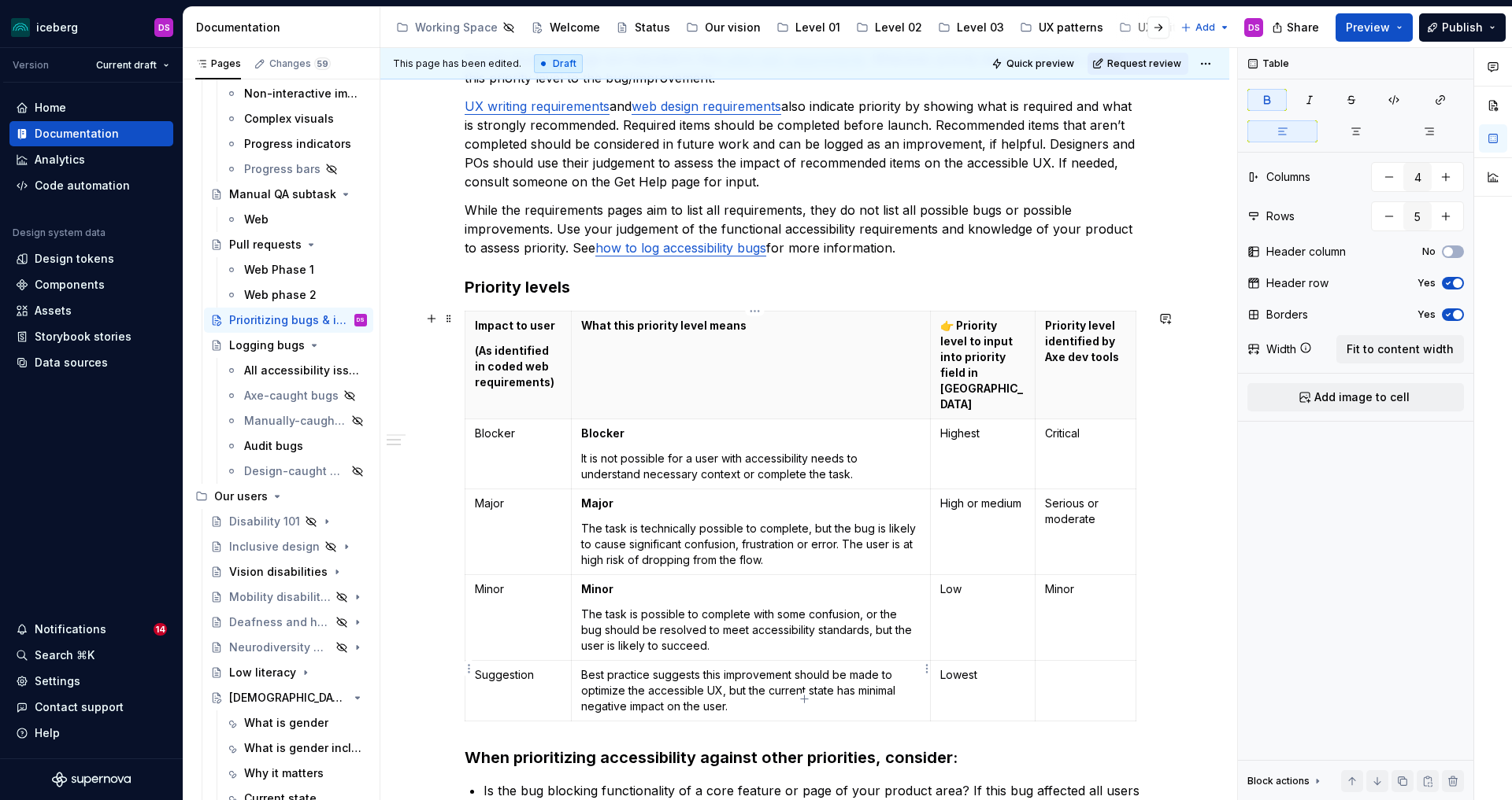
click at [584, 667] on p "Best practice suggests this improvement should be made to optimize the accessib…" at bounding box center [751, 690] width 339 height 47
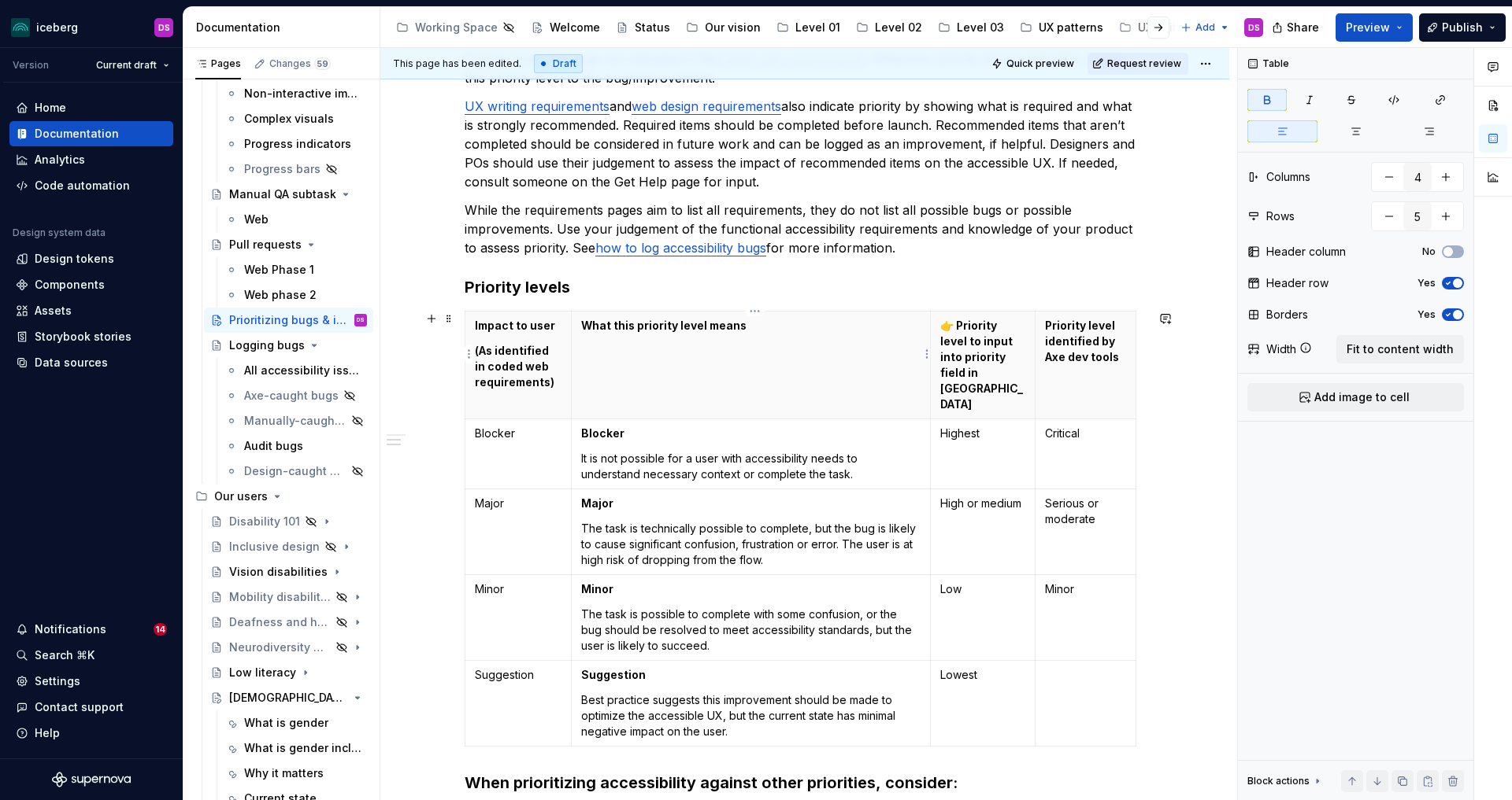
click at [584, 326] on p "What this priority level means" at bounding box center [751, 326] width 339 height 16
click at [524, 312] on html "iceberg DS Version Current draft Home Documentation Analytics Code automation D…" at bounding box center [756, 400] width 1512 height 800
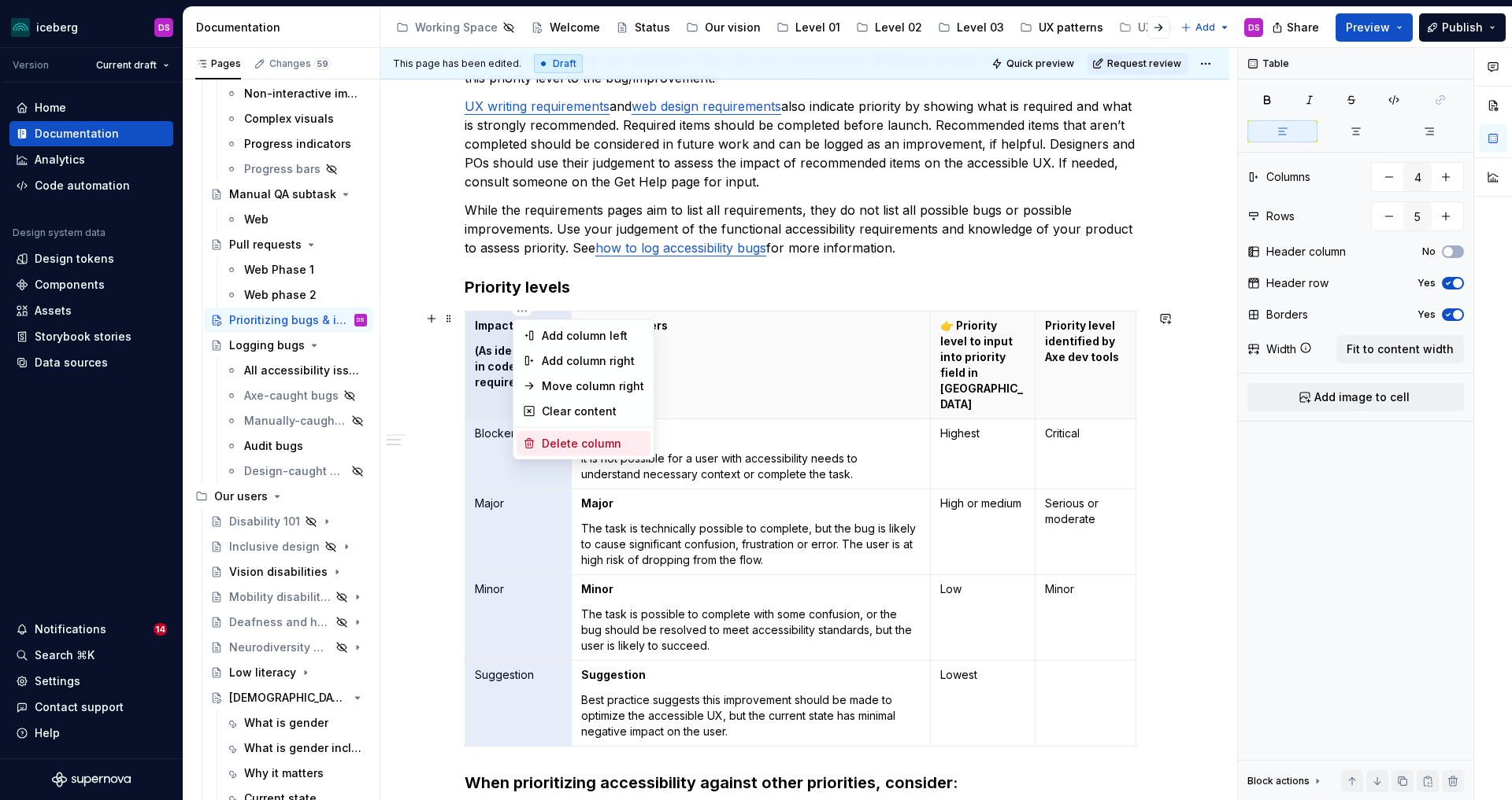
click at [577, 438] on div "Delete column" at bounding box center [593, 444] width 103 height 16
type input "3"
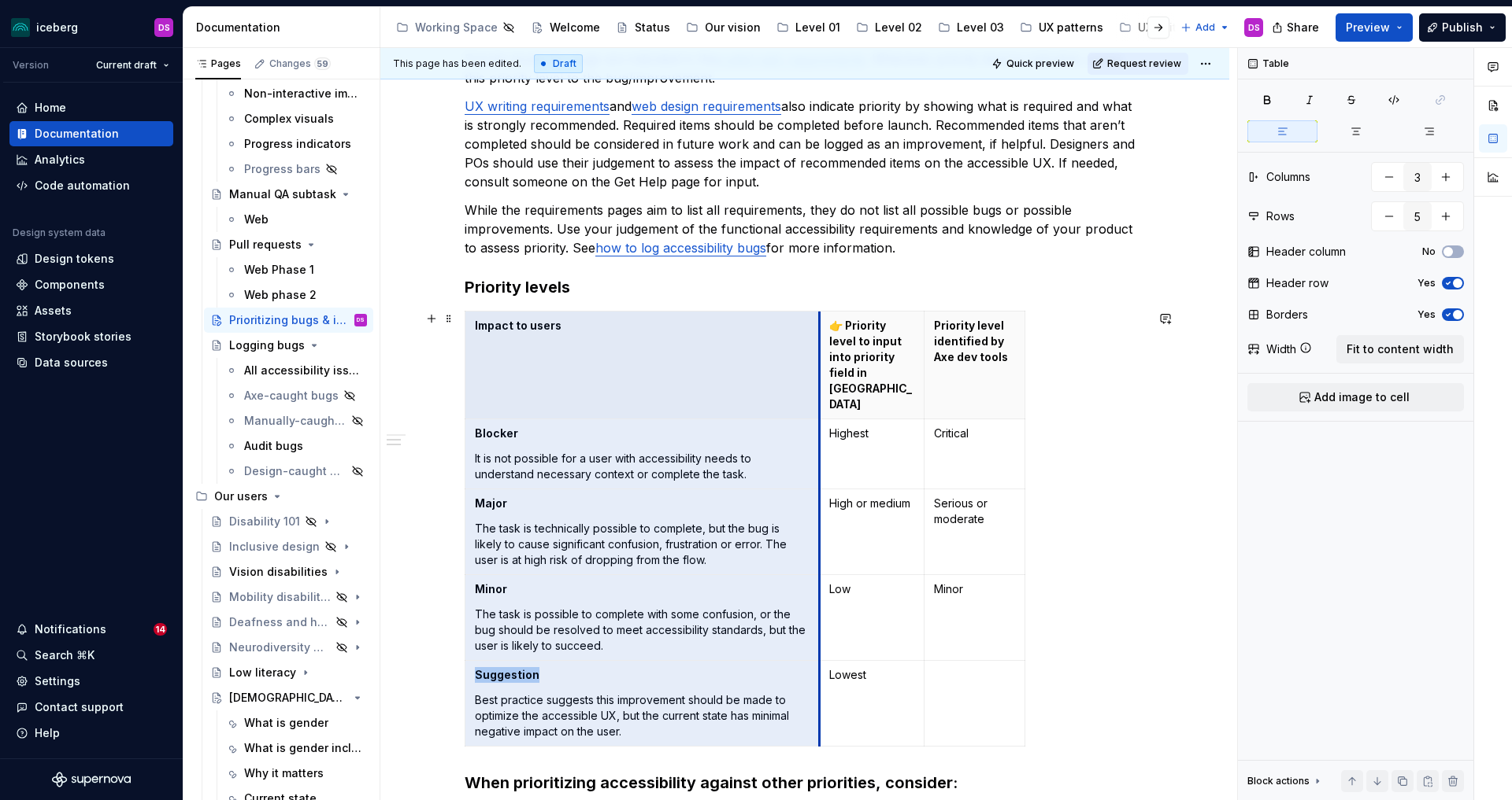
click at [825, 490] on td "High or medium" at bounding box center [871, 533] width 105 height 86
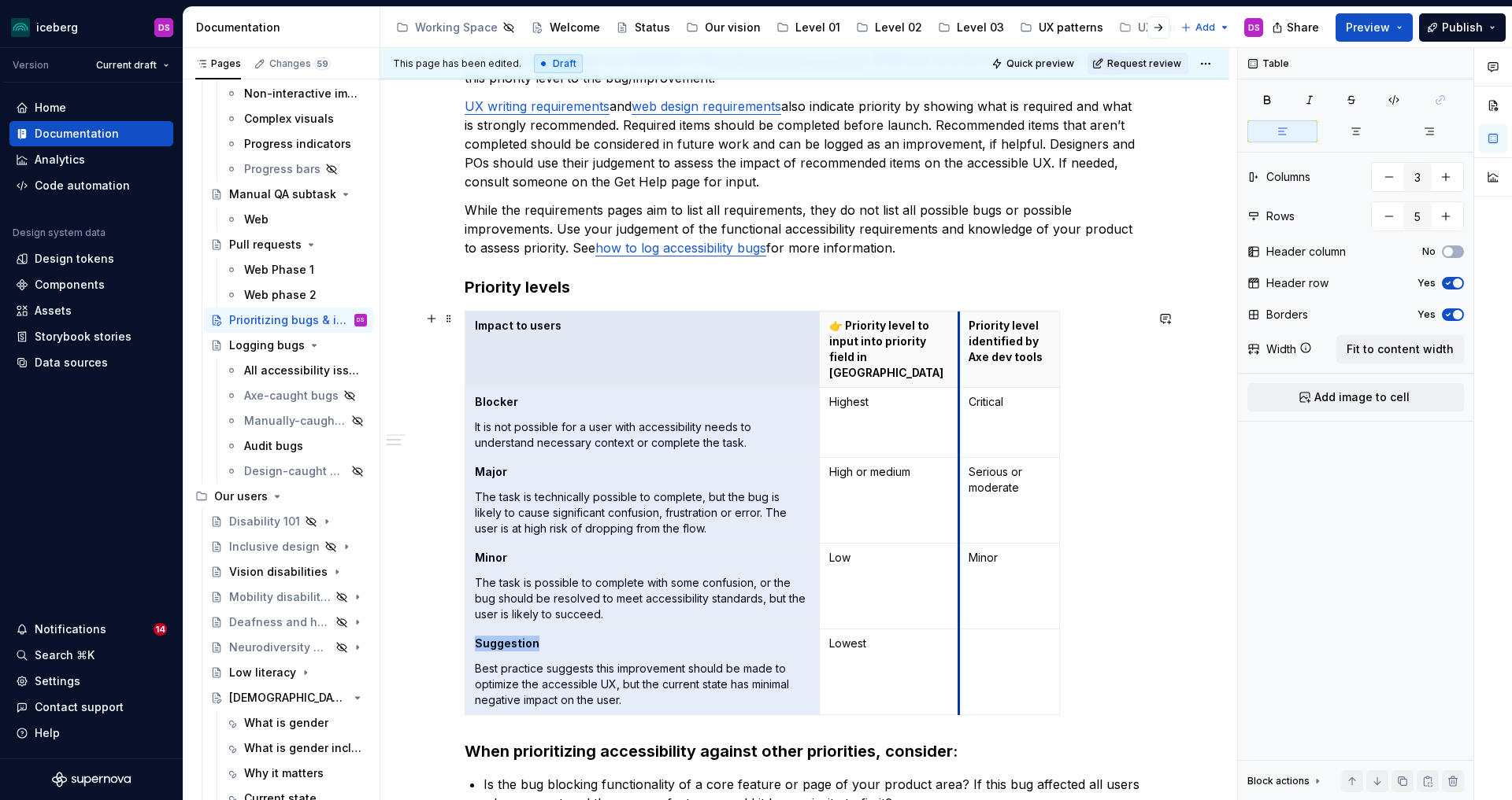
drag, startPoint x: 927, startPoint y: 483, endPoint x: 961, endPoint y: 483, distance: 34.0
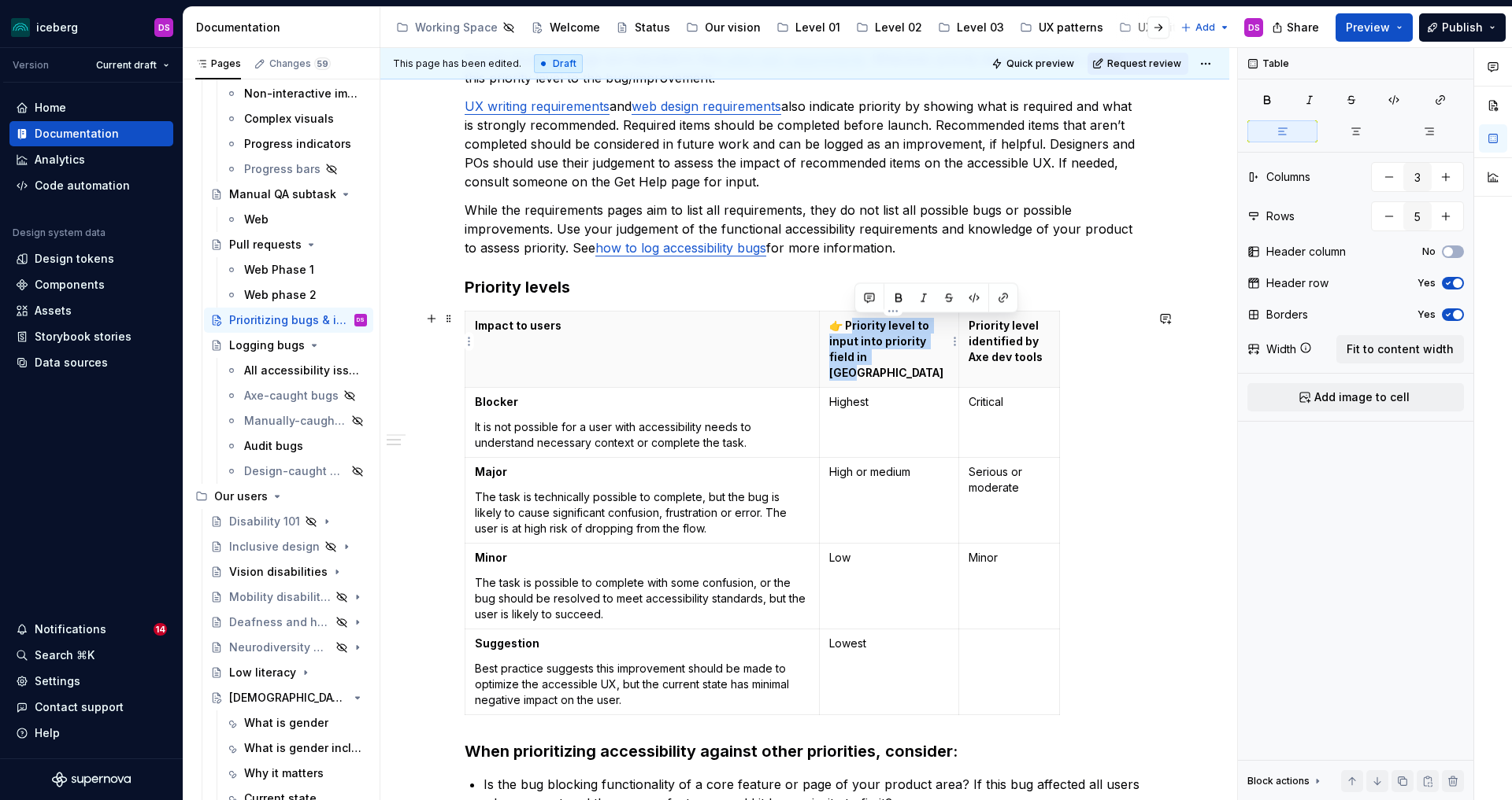
drag, startPoint x: 893, startPoint y: 358, endPoint x: 852, endPoint y: 327, distance: 51.4
click at [852, 327] on p "👉 Priority level to input into priority field in [GEOGRAPHIC_DATA]" at bounding box center [889, 349] width 120 height 63
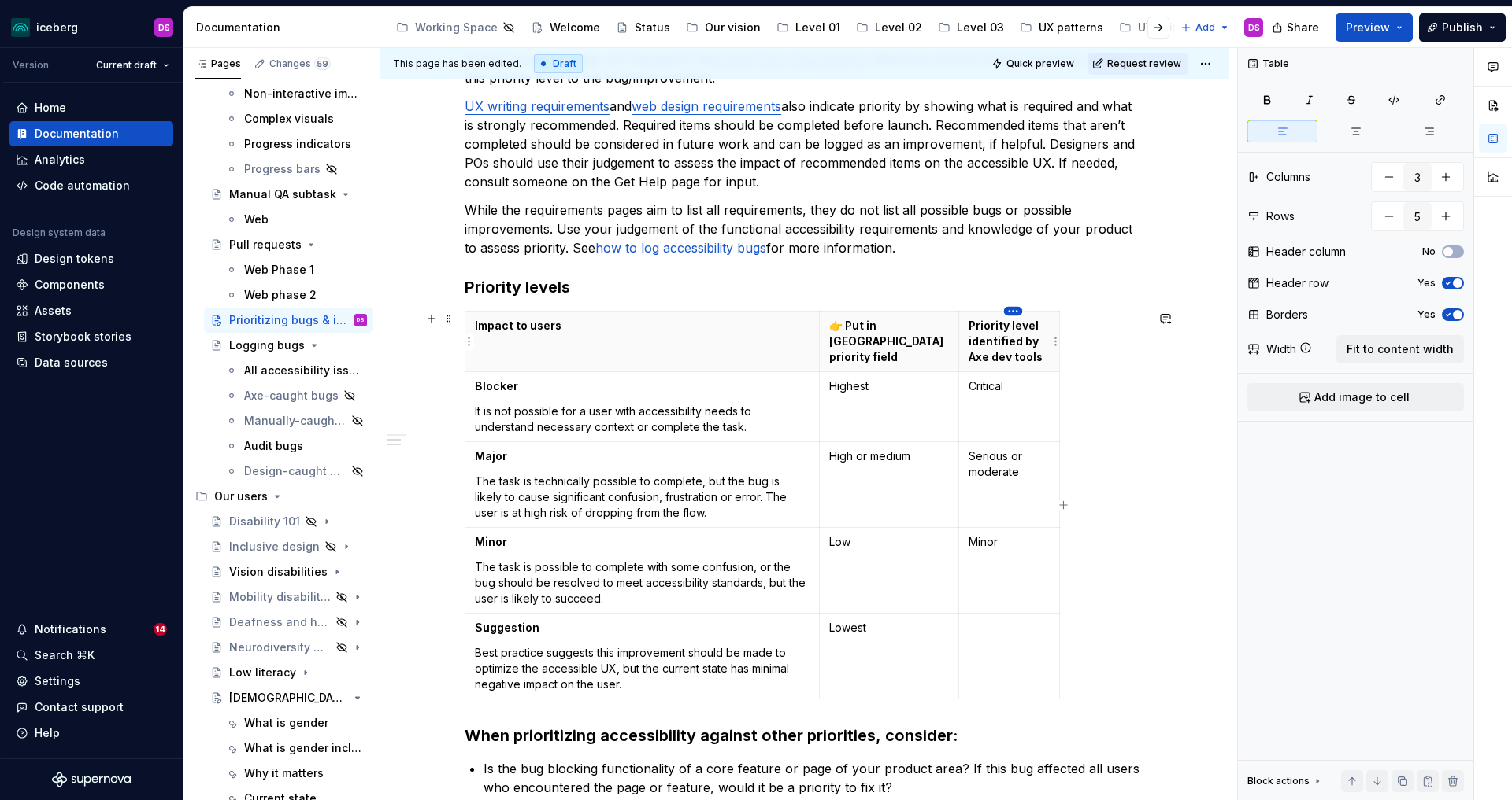
click at [1017, 311] on html "iceberg DS Version Current draft Home Documentation Analytics Code automation D…" at bounding box center [756, 400] width 1512 height 800
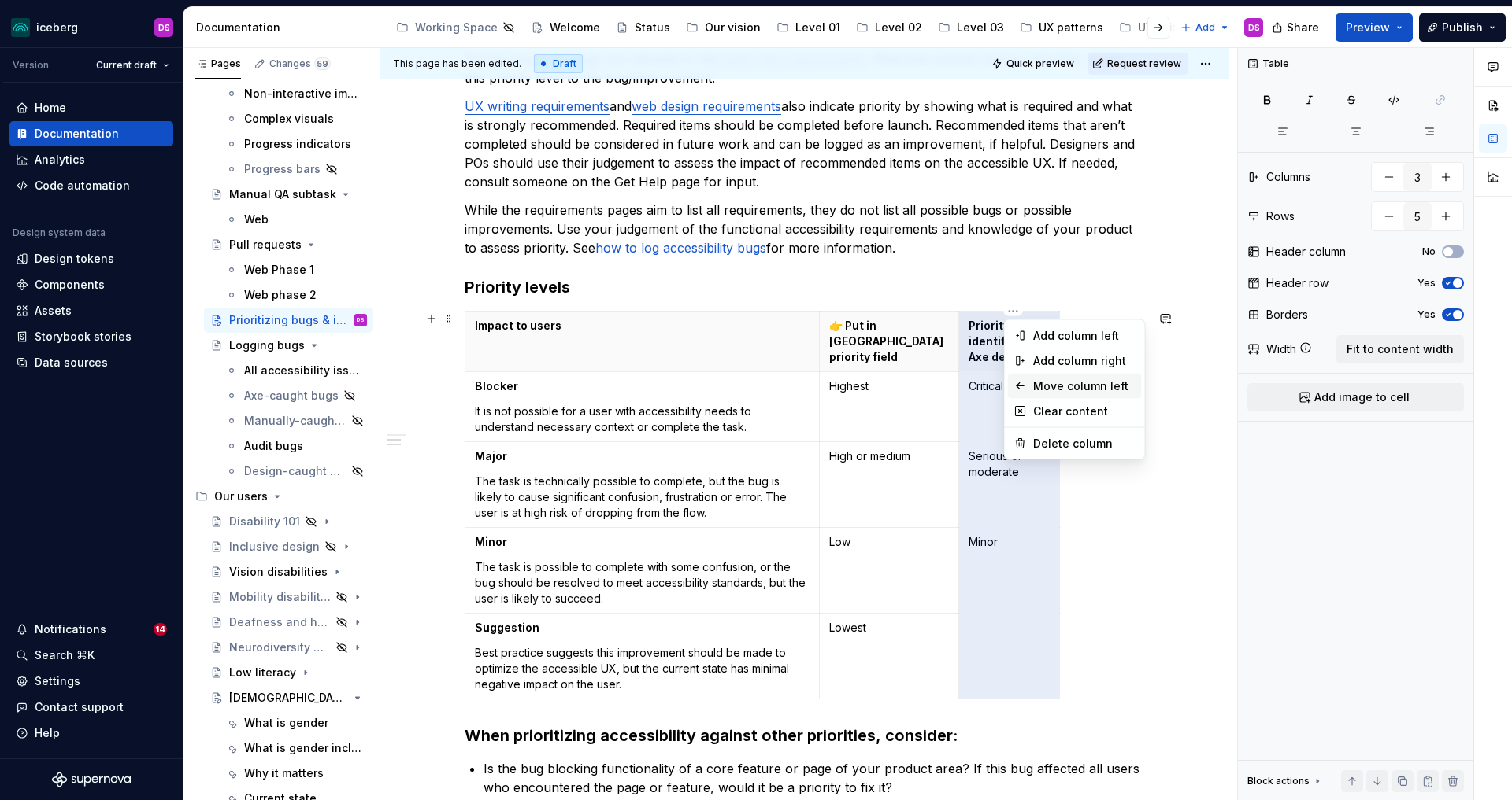
click at [1089, 385] on div "Move column left" at bounding box center [1084, 387] width 103 height 16
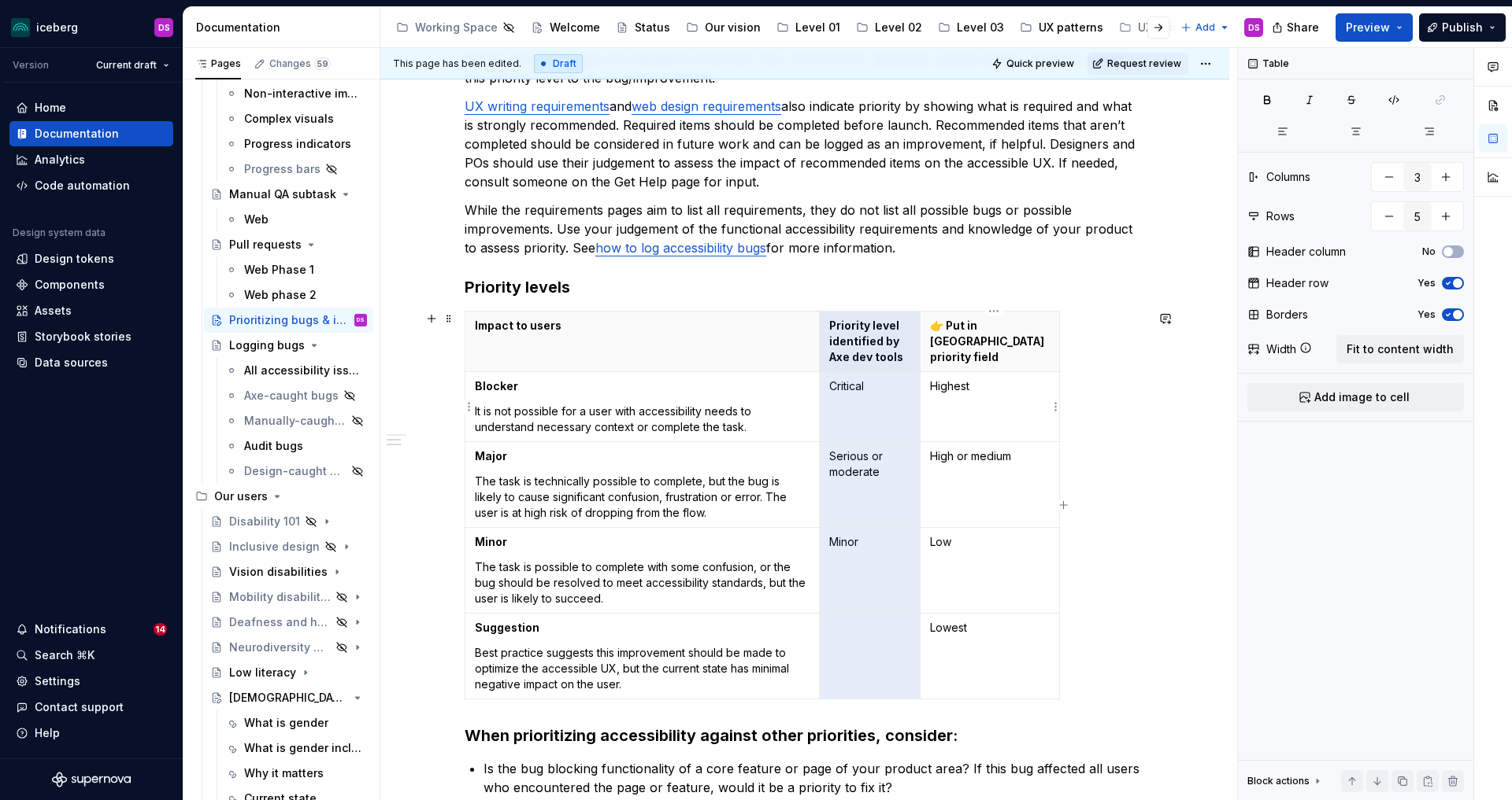
click at [966, 405] on td "Highest" at bounding box center [990, 407] width 140 height 70
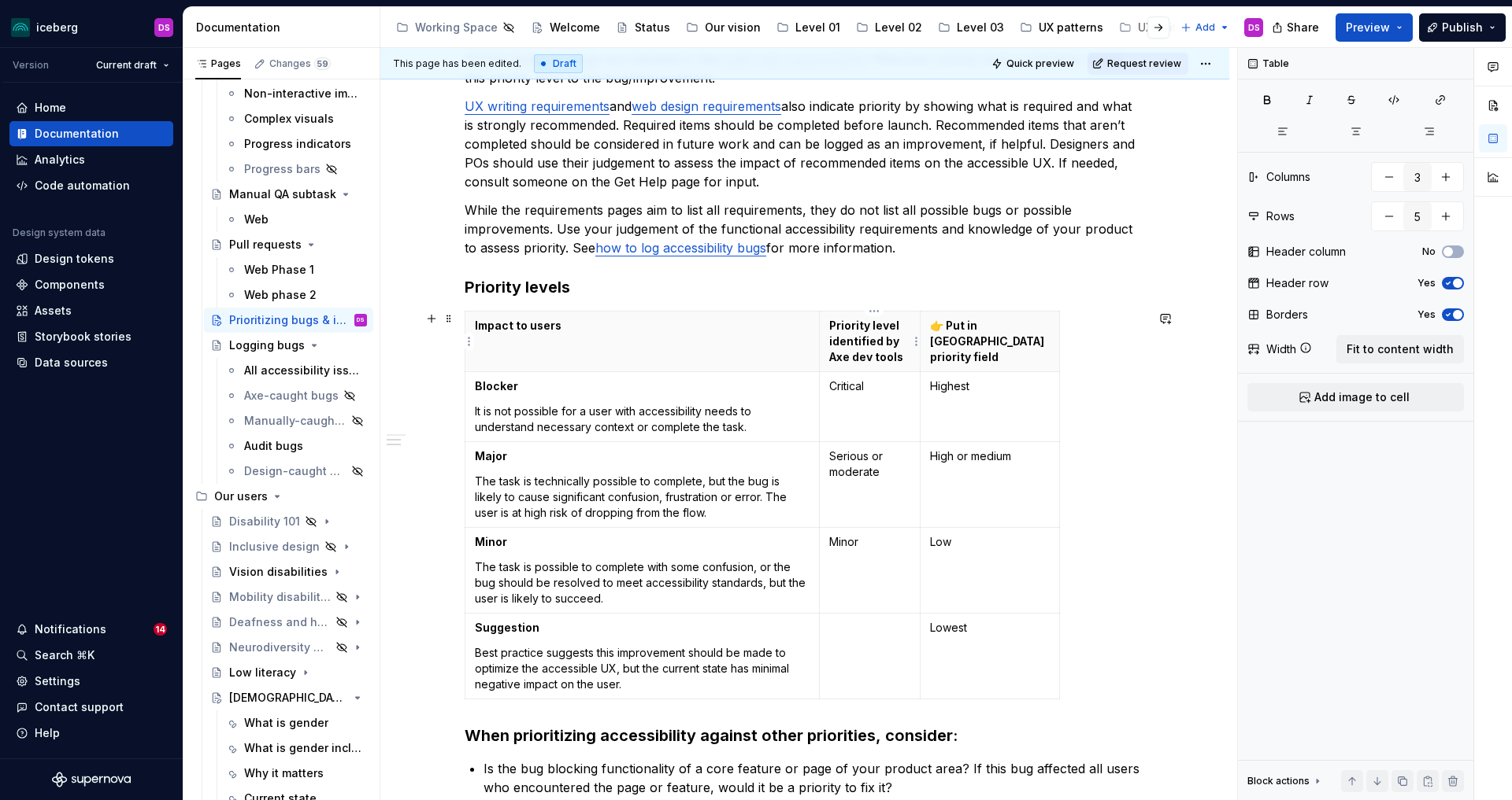
click at [901, 326] on p "Priority level identified by Axe dev tools" at bounding box center [869, 341] width 81 height 47
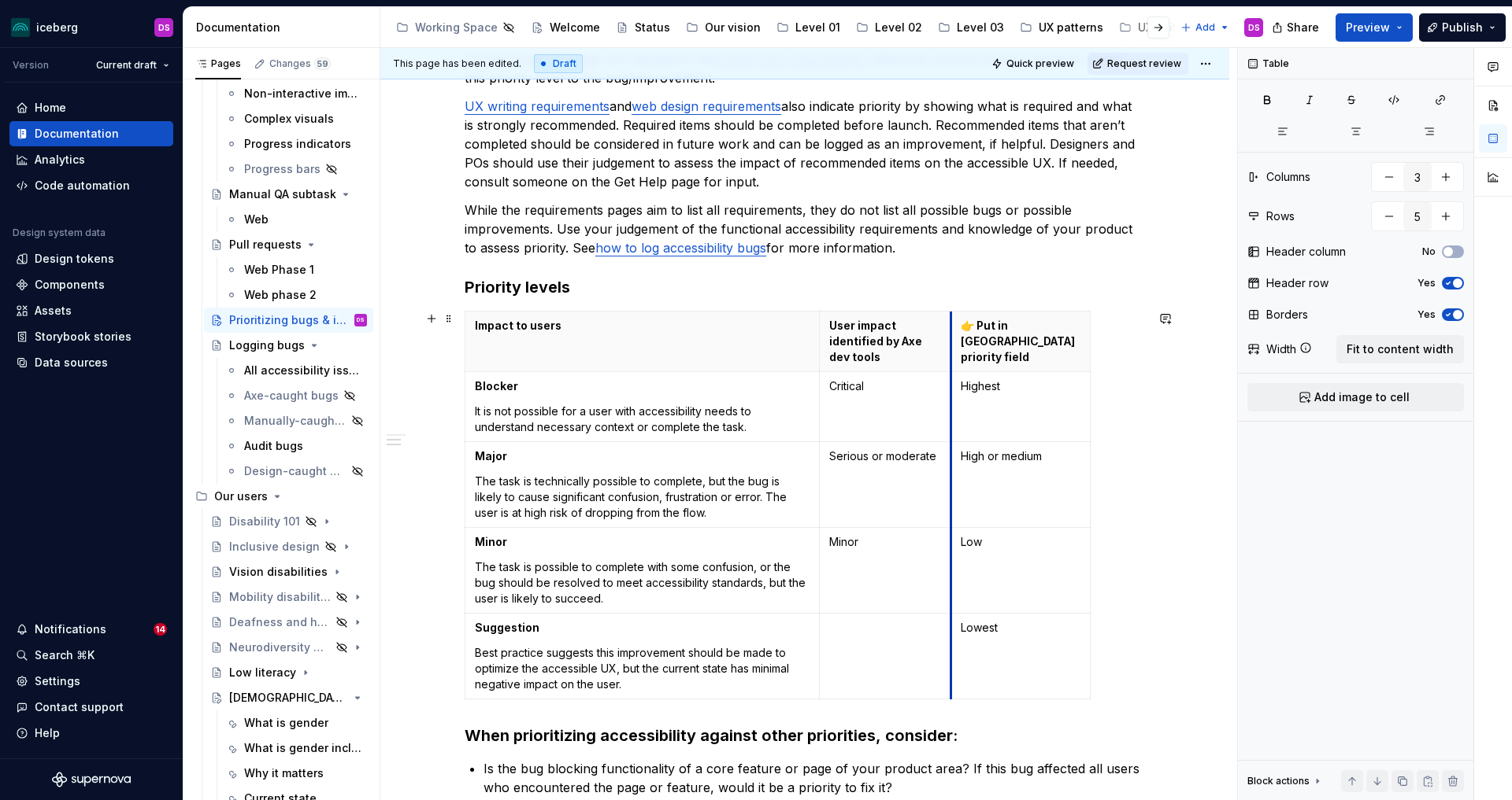
drag, startPoint x: 923, startPoint y: 607, endPoint x: 953, endPoint y: 608, distance: 30.0
click at [451, 316] on span at bounding box center [448, 318] width 13 height 22
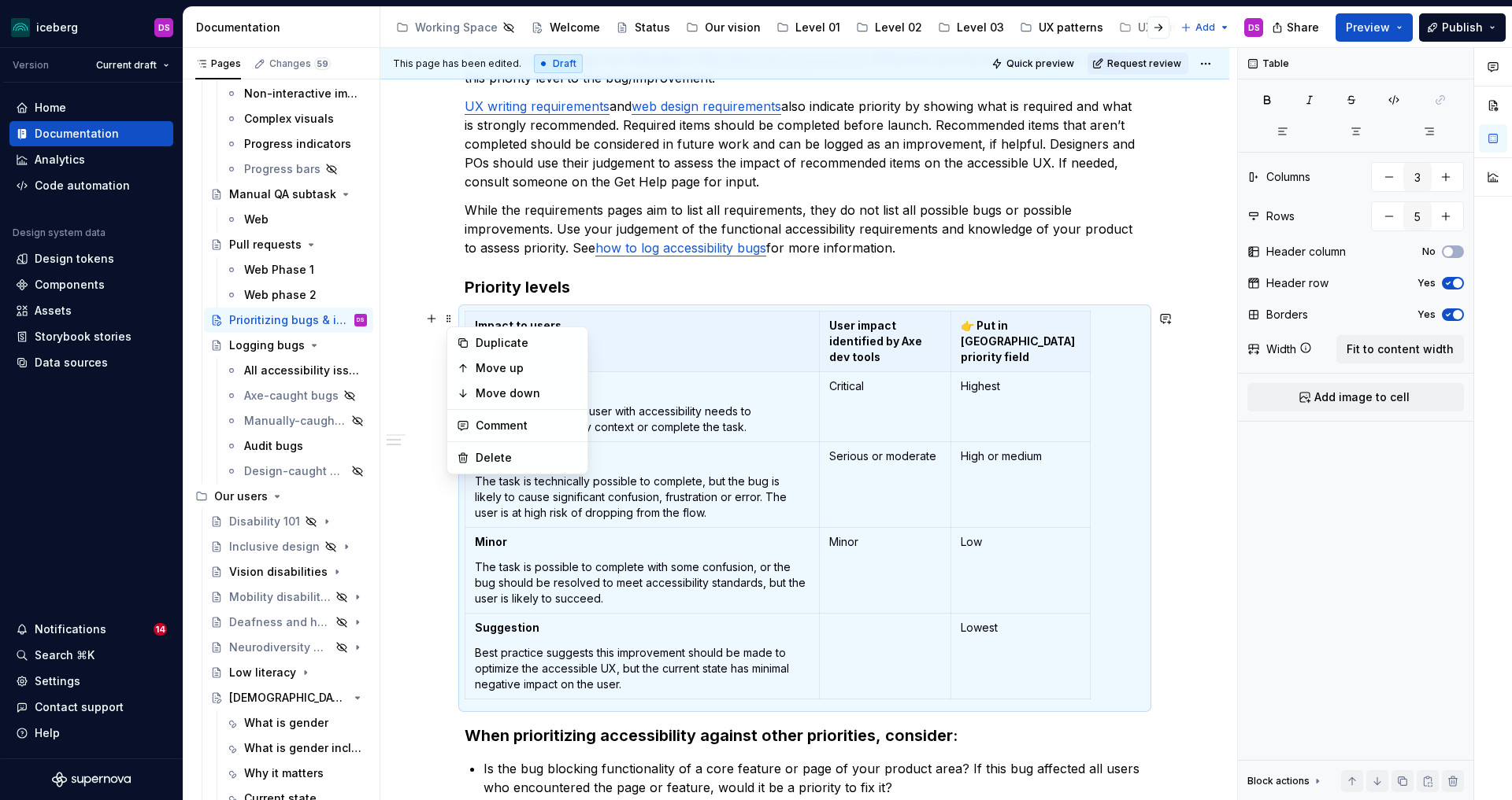
click at [435, 509] on div "Overview We are taking a phased approach to integrating accessibility into the …" at bounding box center [804, 593] width 849 height 1331
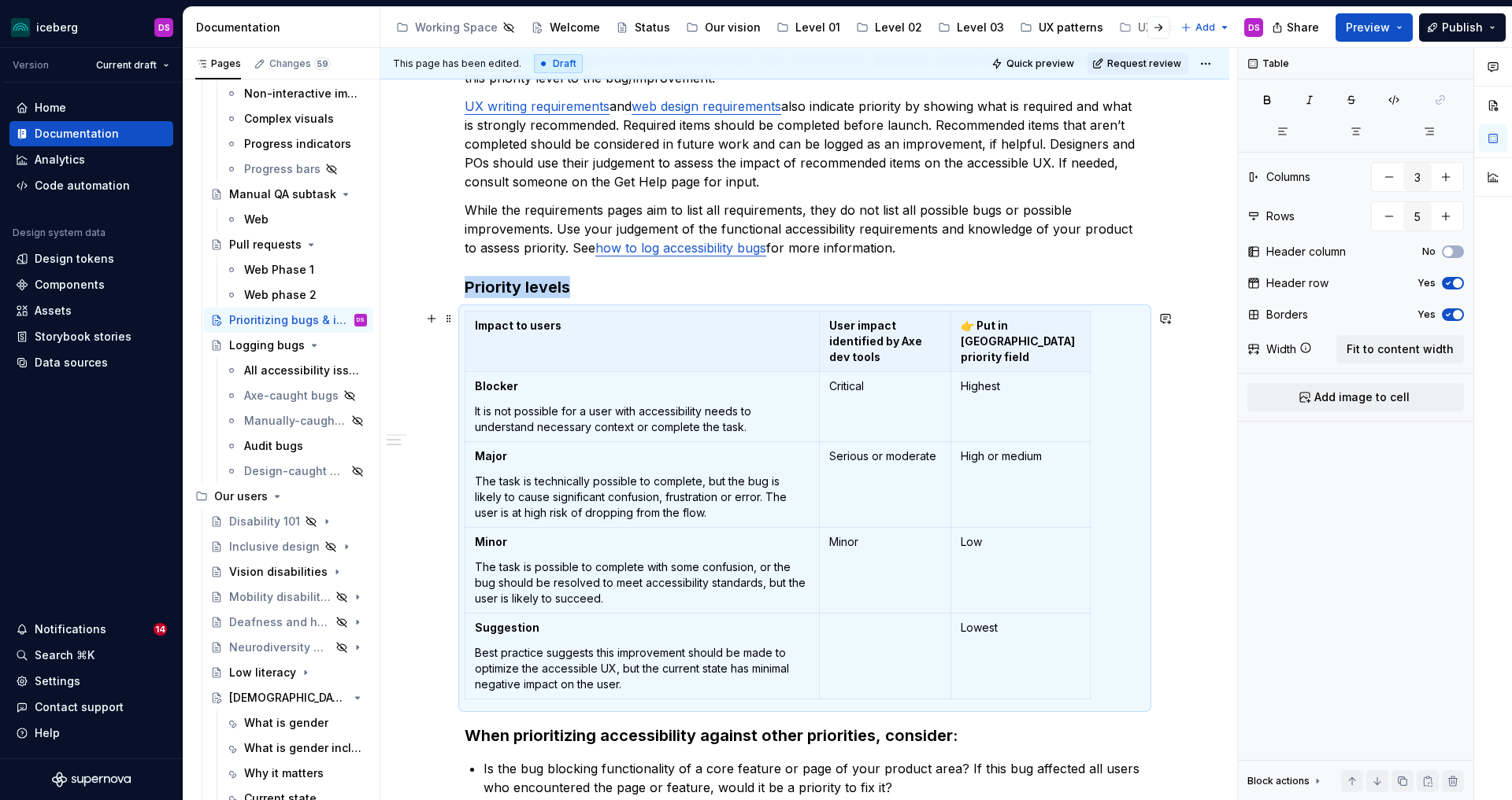
click at [442, 358] on div "Overview We are taking a phased approach to integrating accessibility into the …" at bounding box center [804, 593] width 849 height 1331
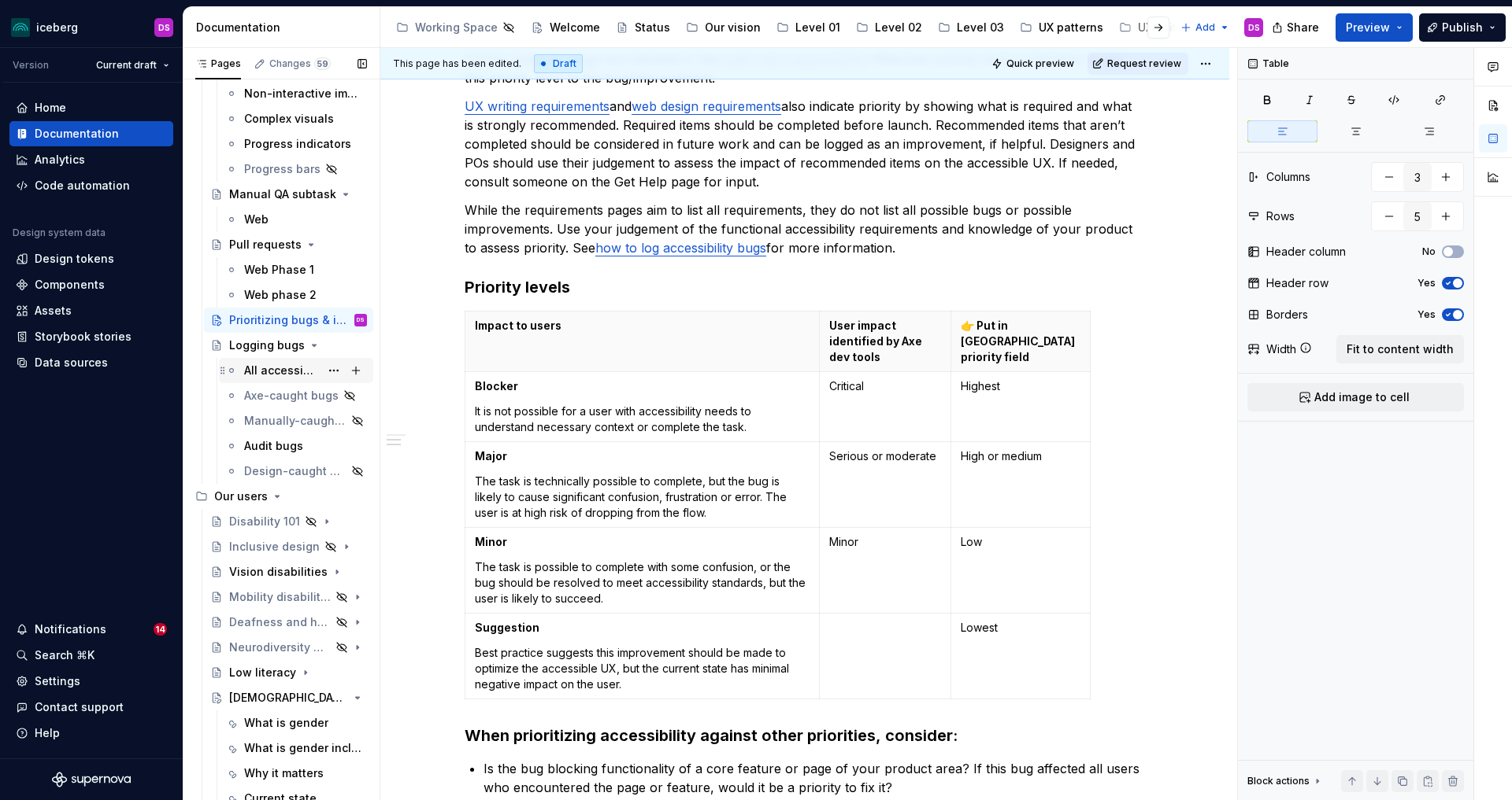
click at [294, 373] on div "All accessibility issues" at bounding box center [282, 371] width 76 height 16
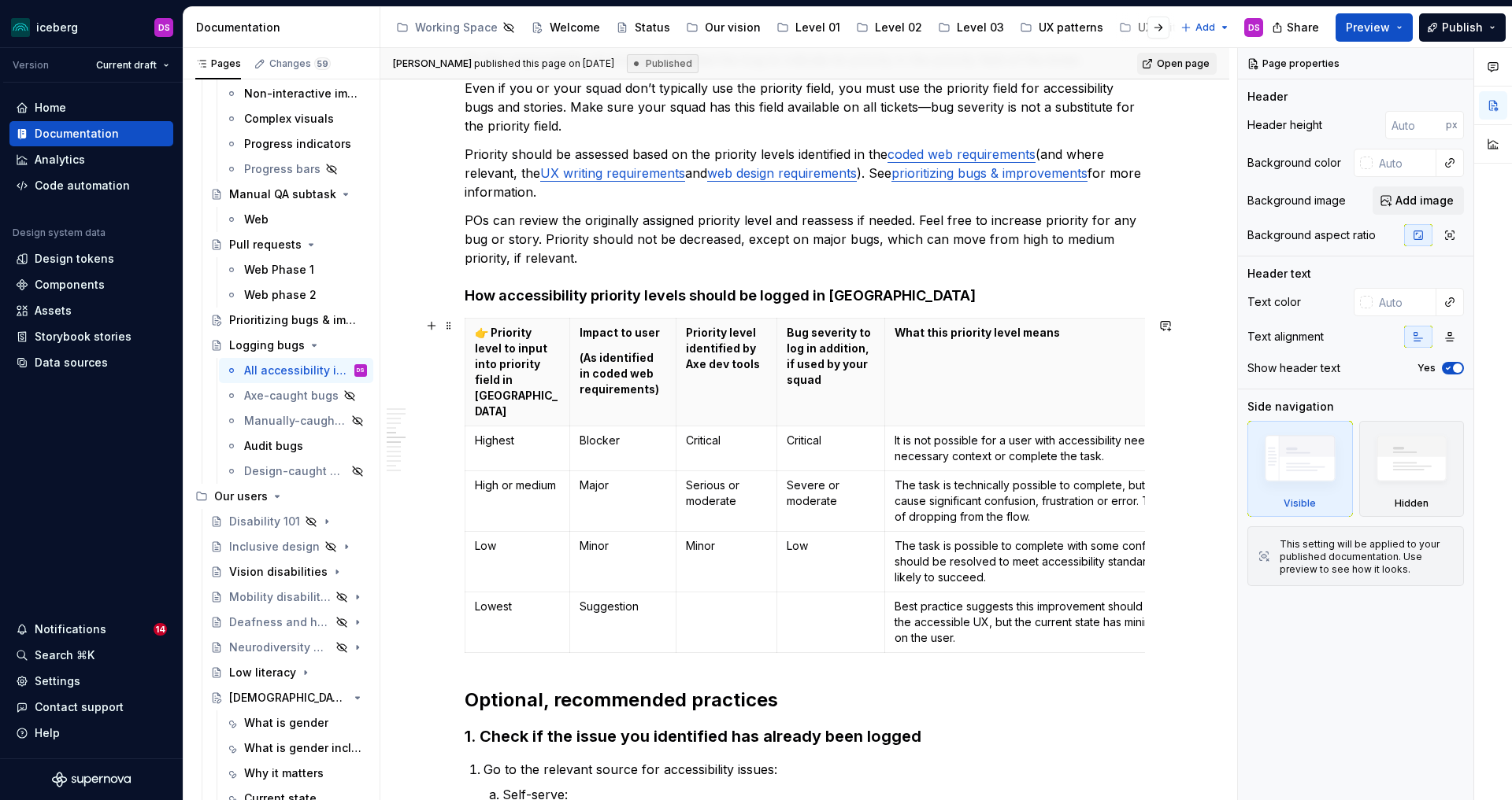
scroll to position [1008, 0]
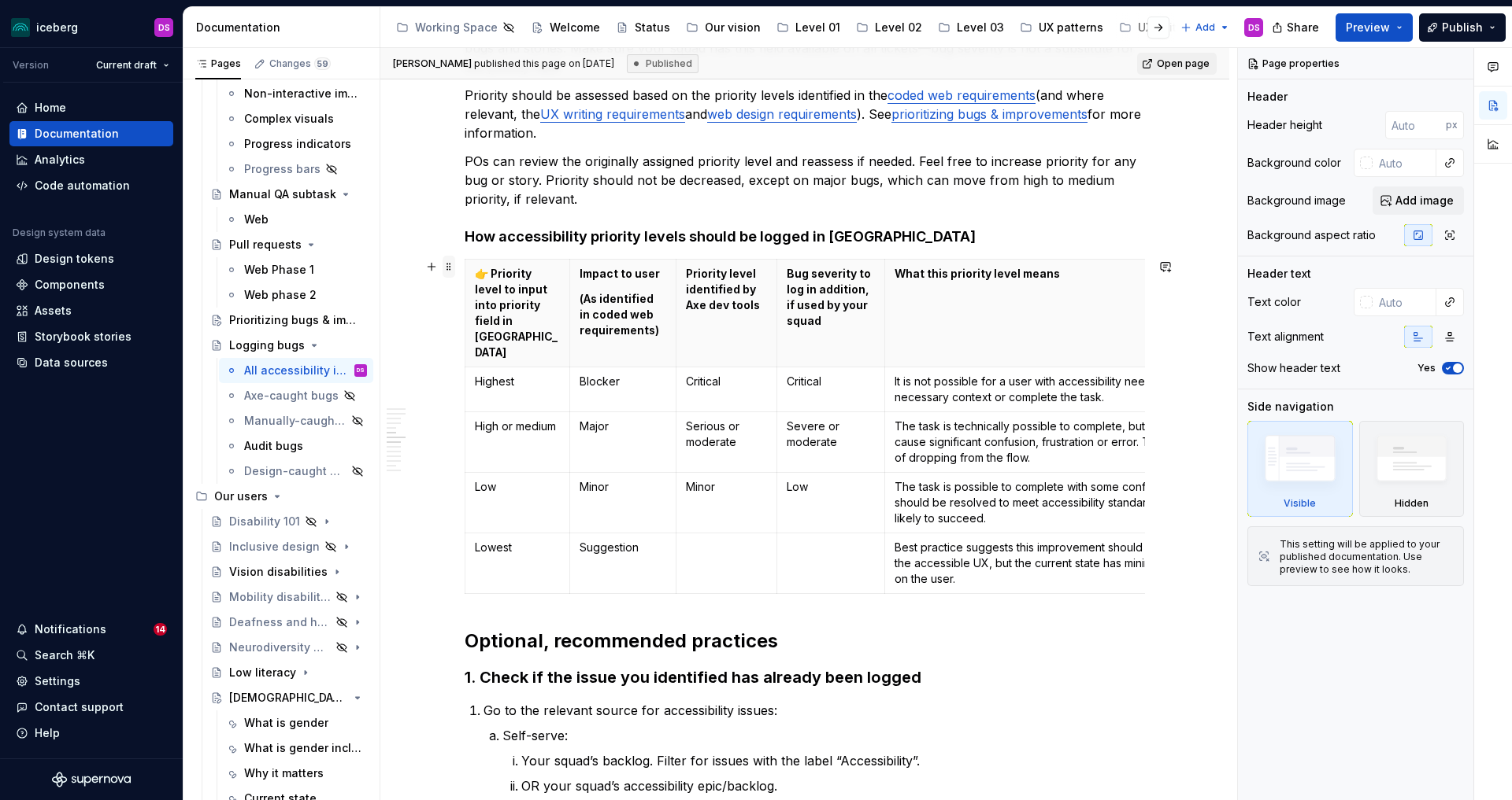
click at [454, 264] on span at bounding box center [448, 266] width 13 height 22
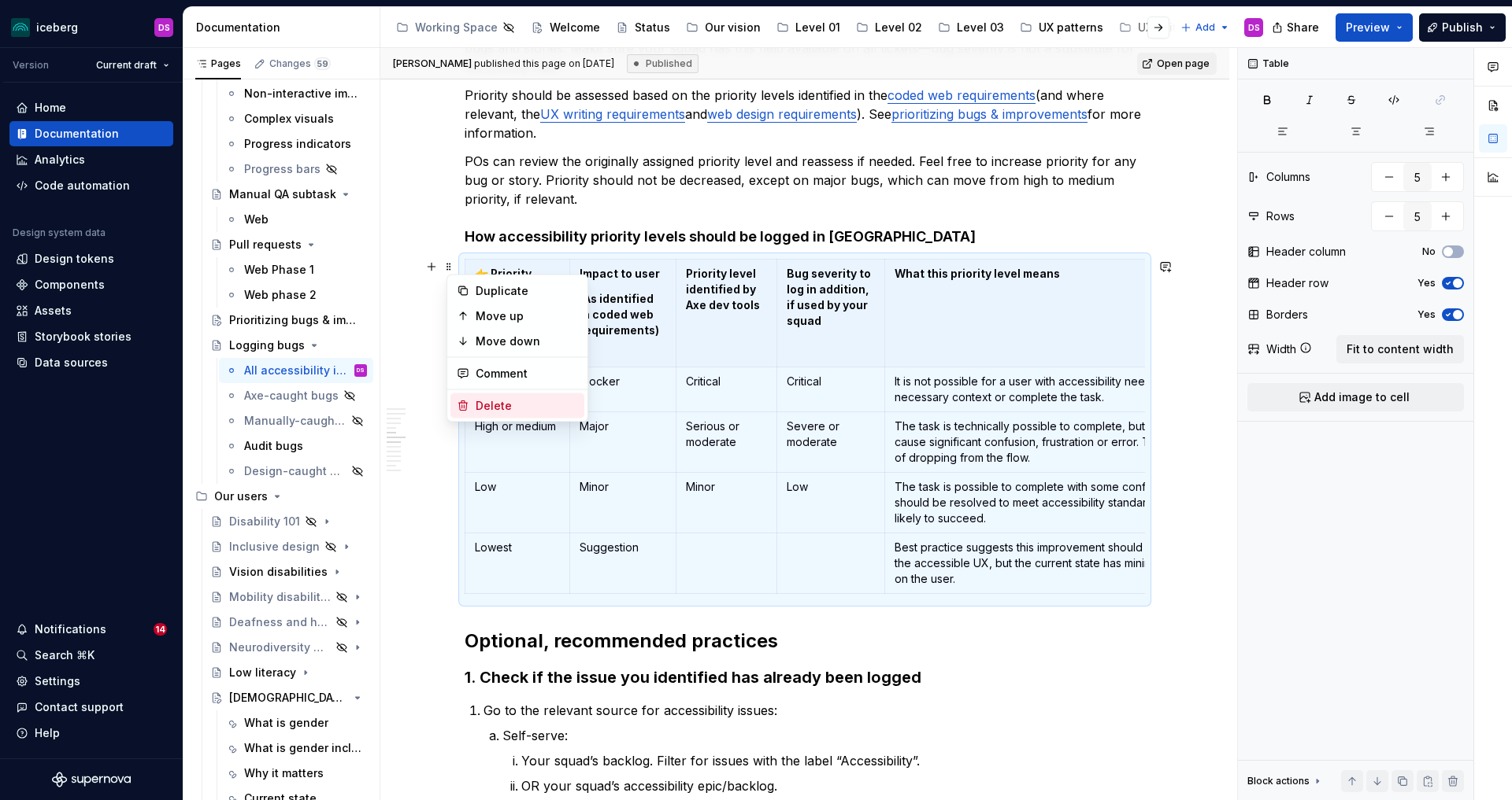
click at [495, 405] on div "Delete" at bounding box center [527, 406] width 103 height 16
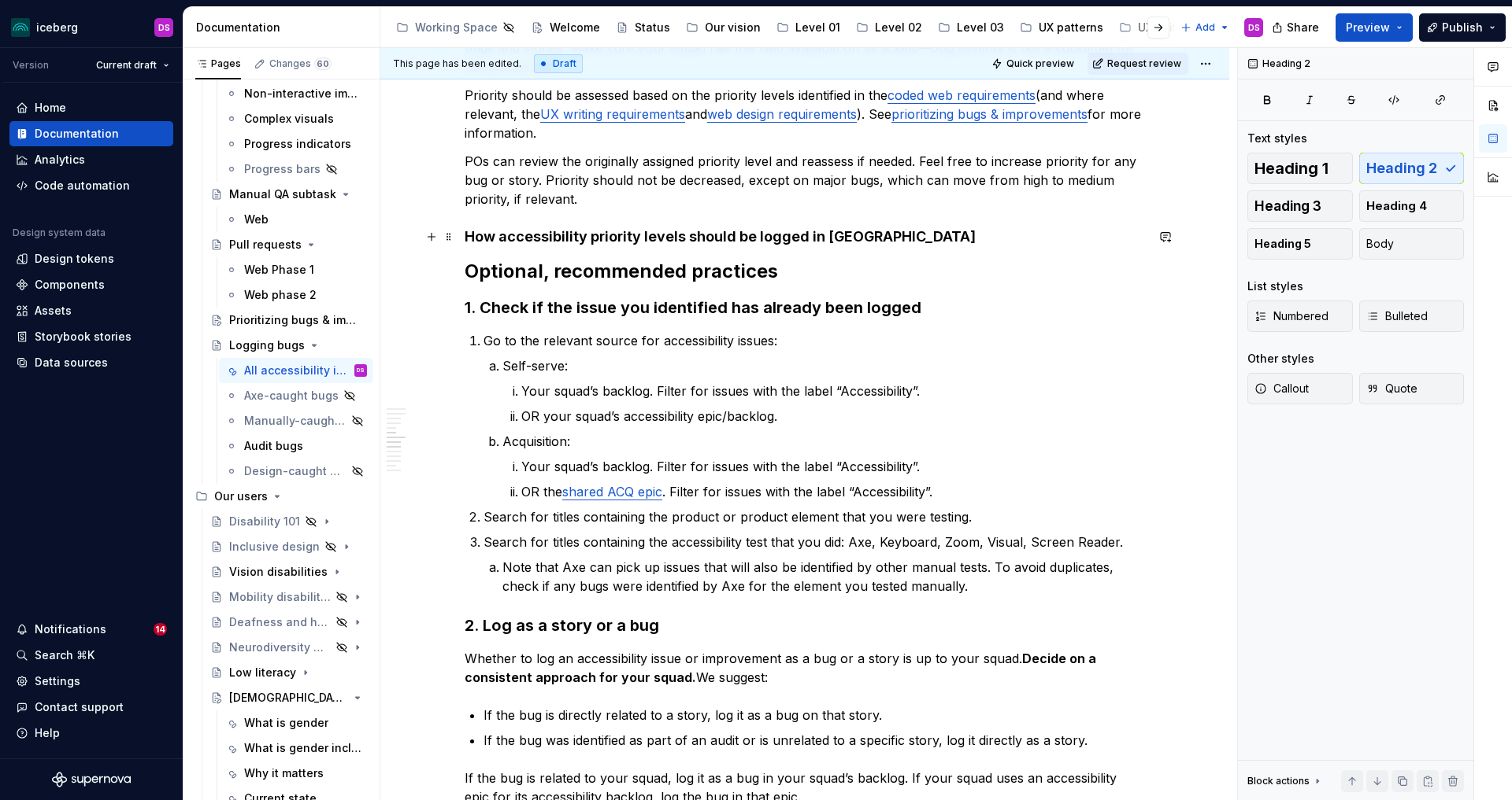
click at [882, 241] on h4 "How accessibility priority levels should be logged in [GEOGRAPHIC_DATA]" at bounding box center [805, 236] width 681 height 19
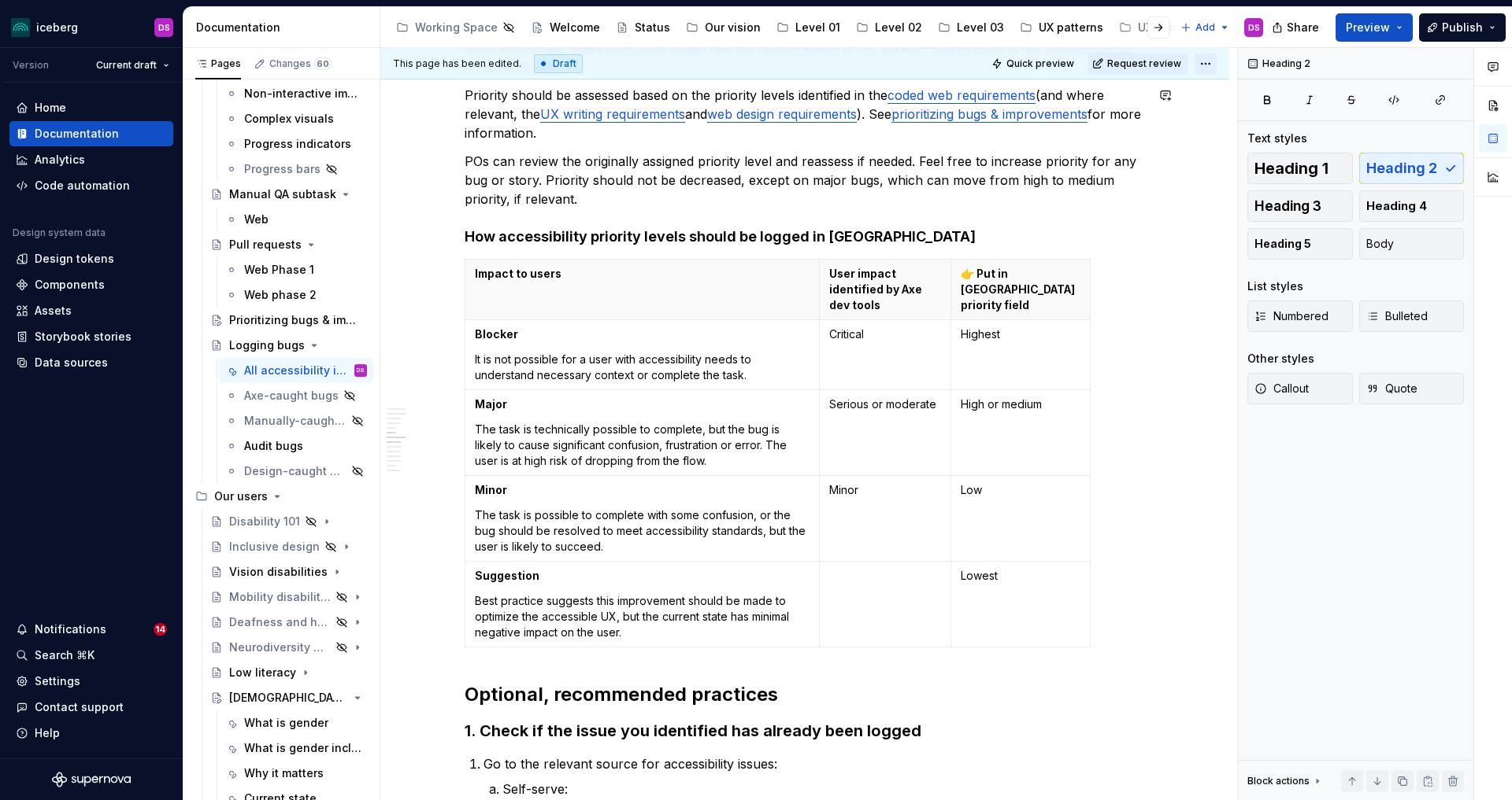
click at [1212, 64] on html "iceberg DS Version Current draft Home Documentation Analytics Code automation D…" at bounding box center [756, 400] width 1512 height 800
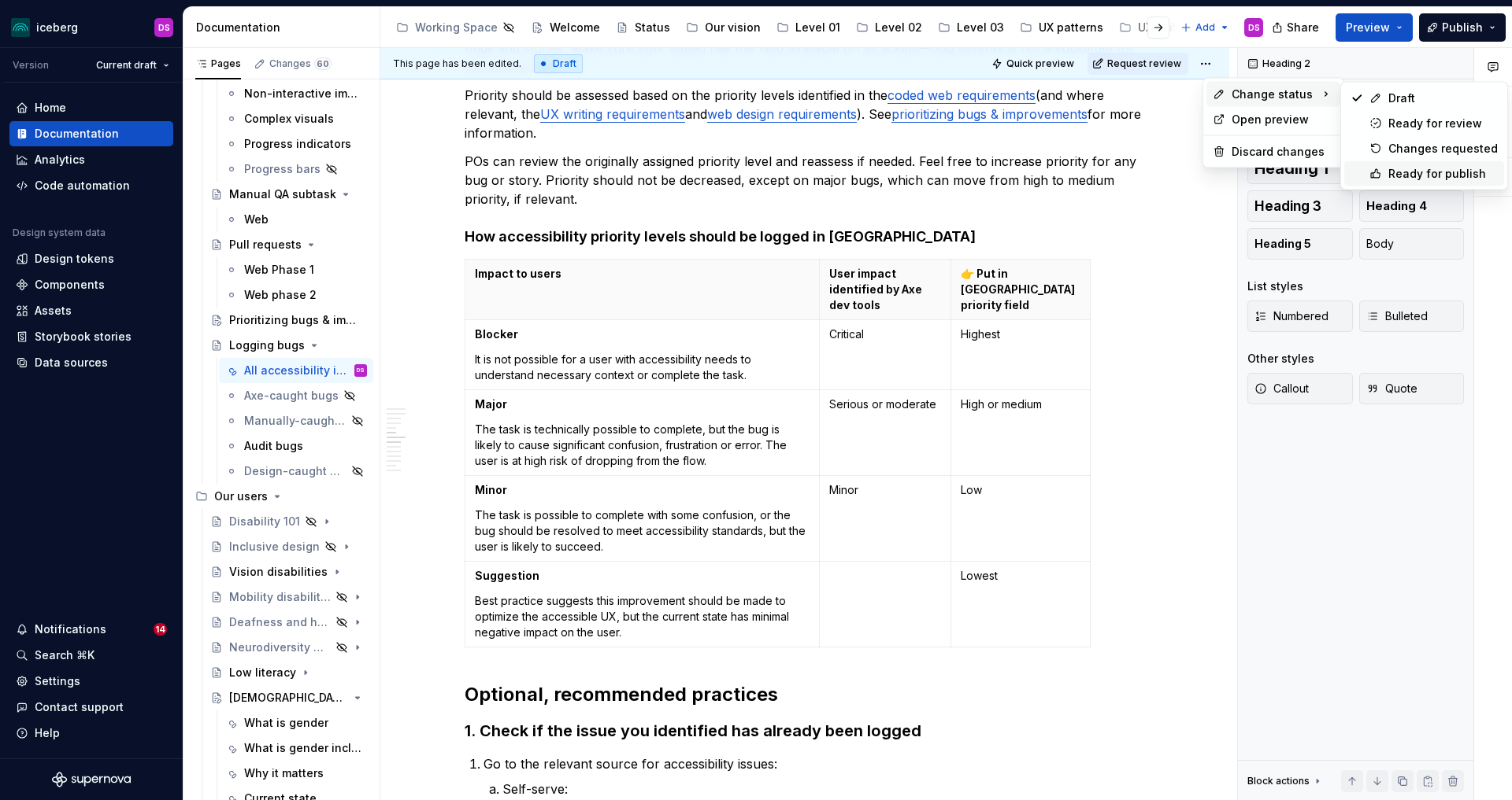
click at [1431, 178] on div "Ready for publish" at bounding box center [1443, 174] width 110 height 16
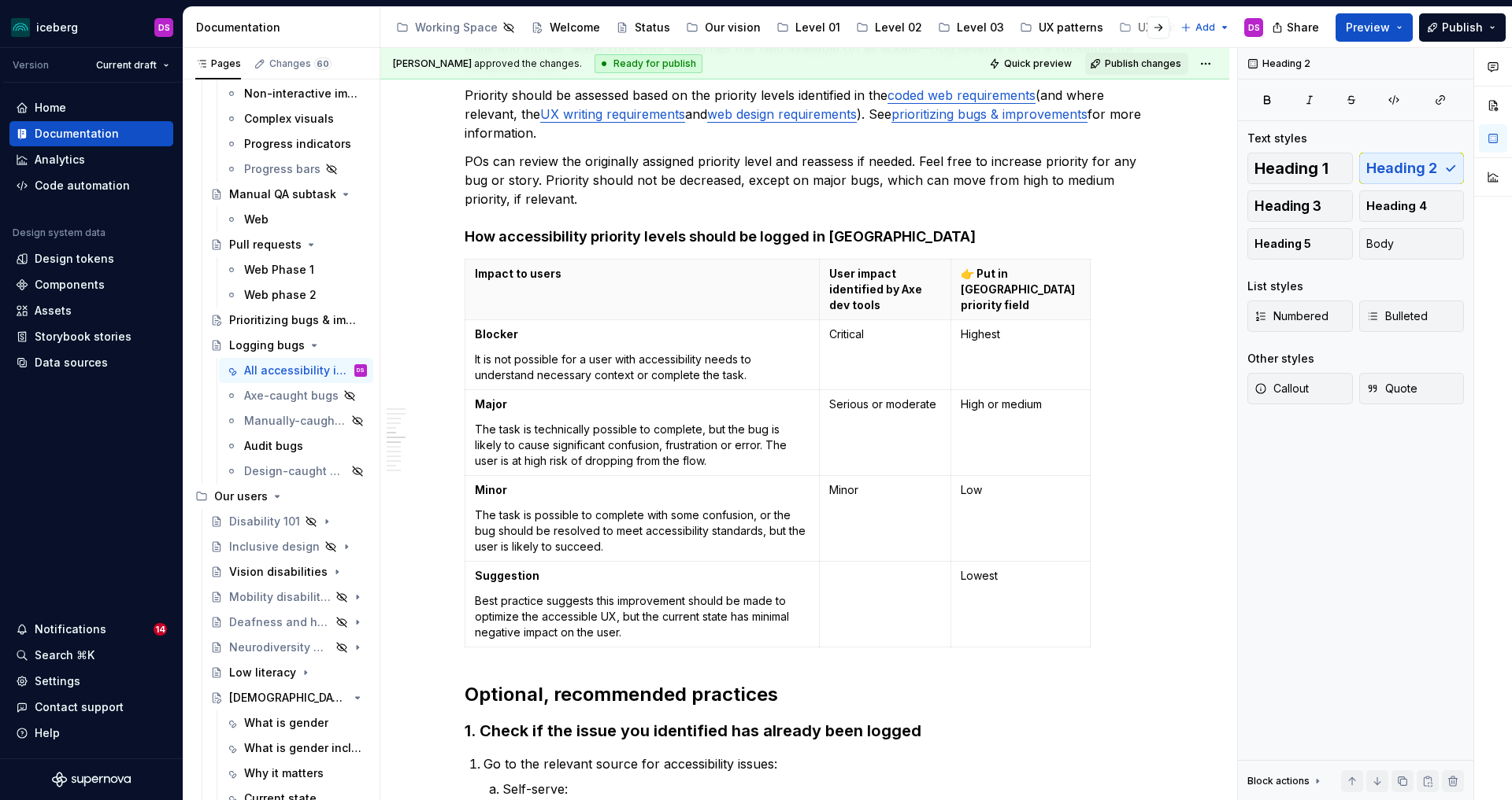
scroll to position [647, 0]
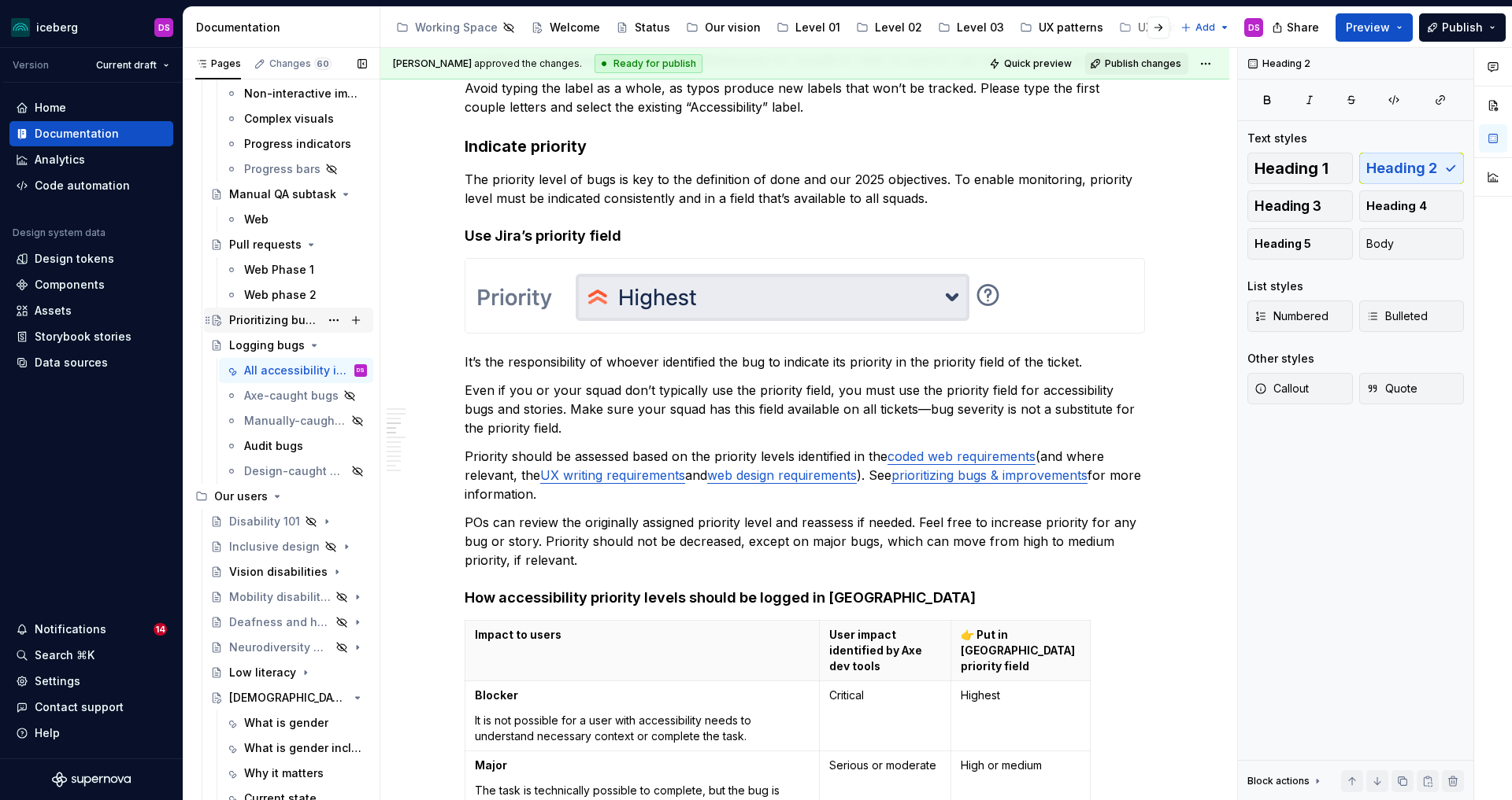
click at [251, 320] on div "Prioritizing bugs & improvements" at bounding box center [274, 320] width 91 height 16
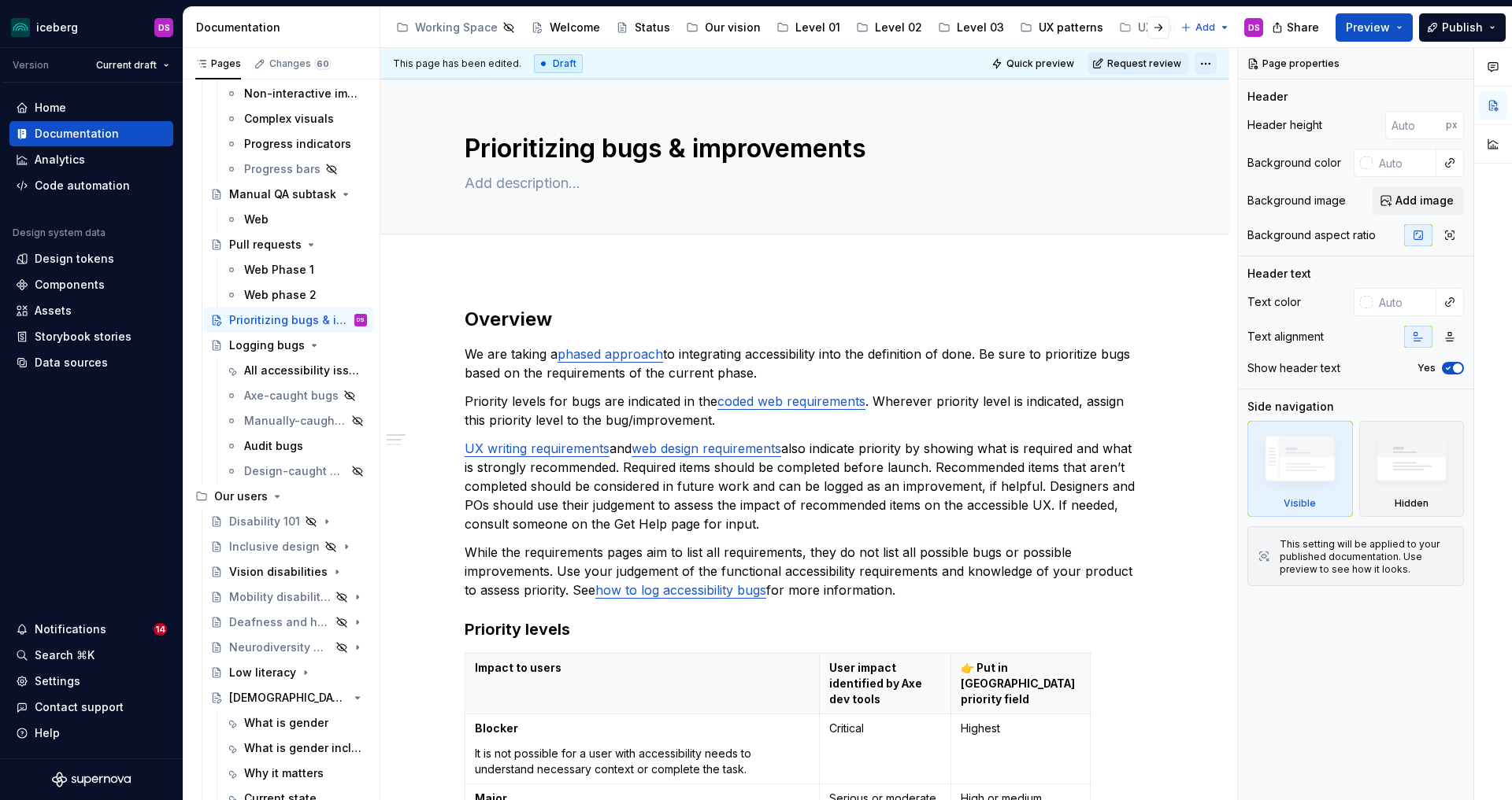
click at [1219, 63] on html "iceberg DS Version Current draft Home Documentation Analytics Code automation D…" at bounding box center [756, 400] width 1512 height 800
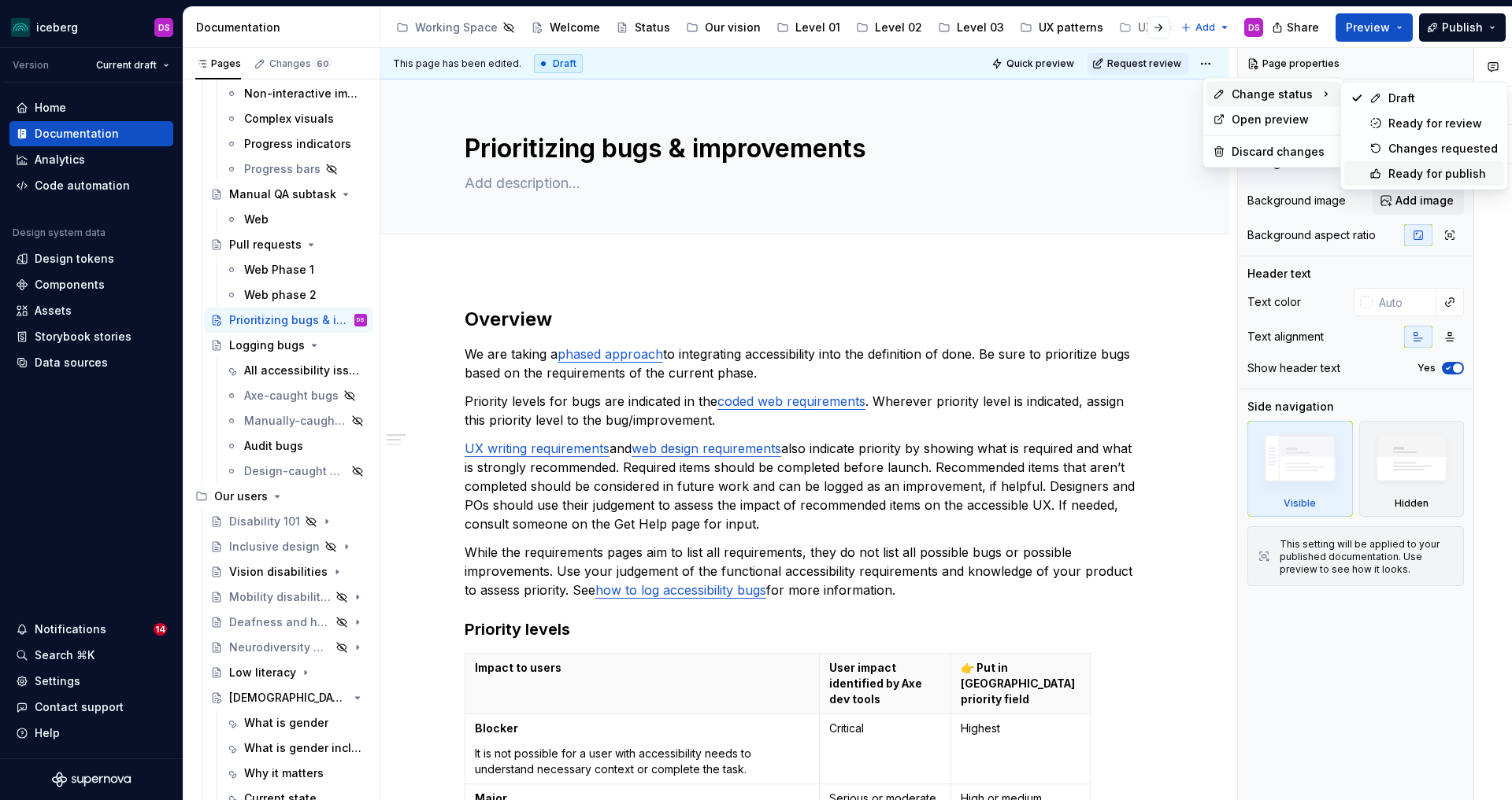
click at [1395, 170] on div "Ready for publish" at bounding box center [1443, 174] width 110 height 16
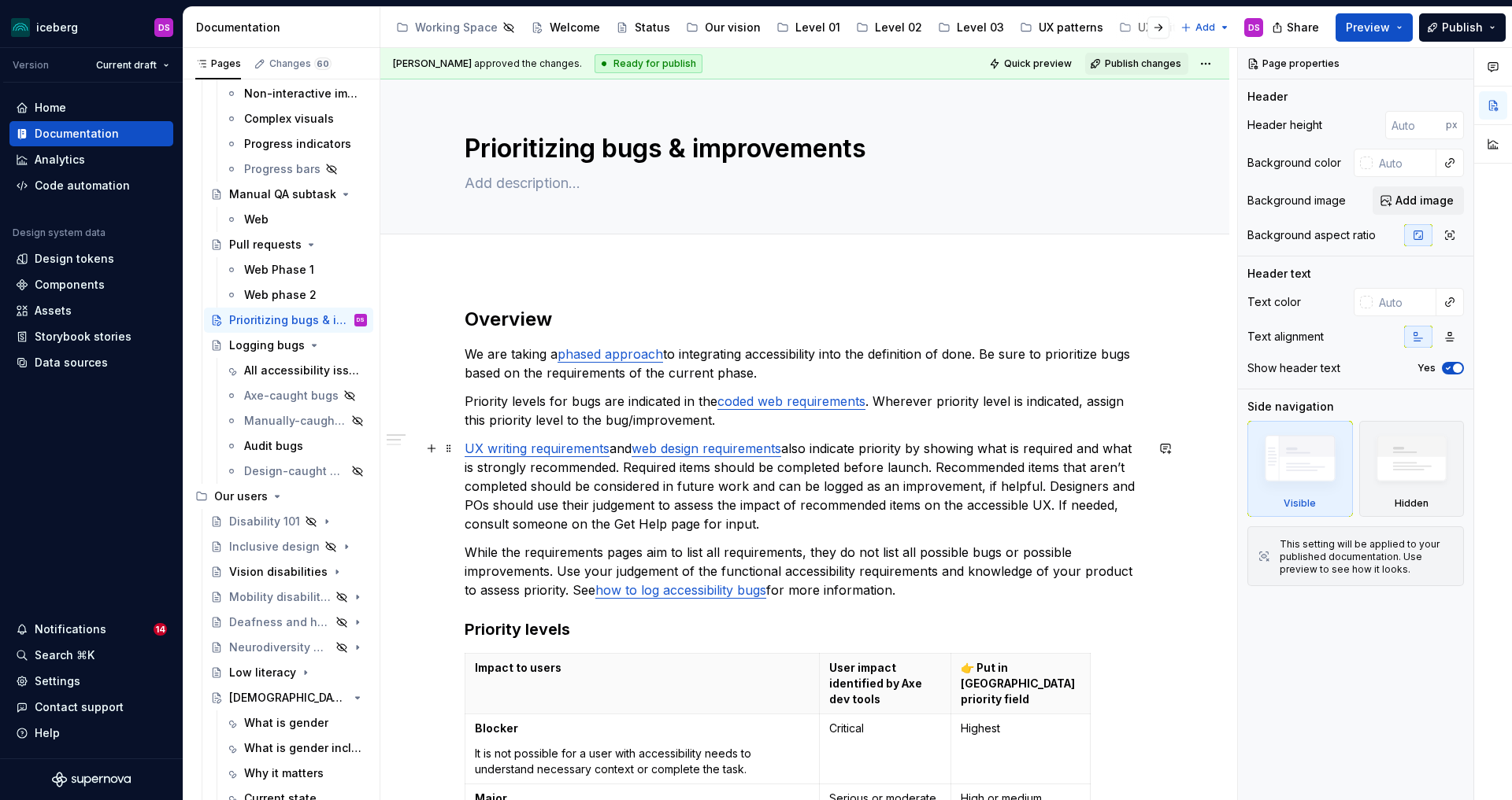
type textarea "*"
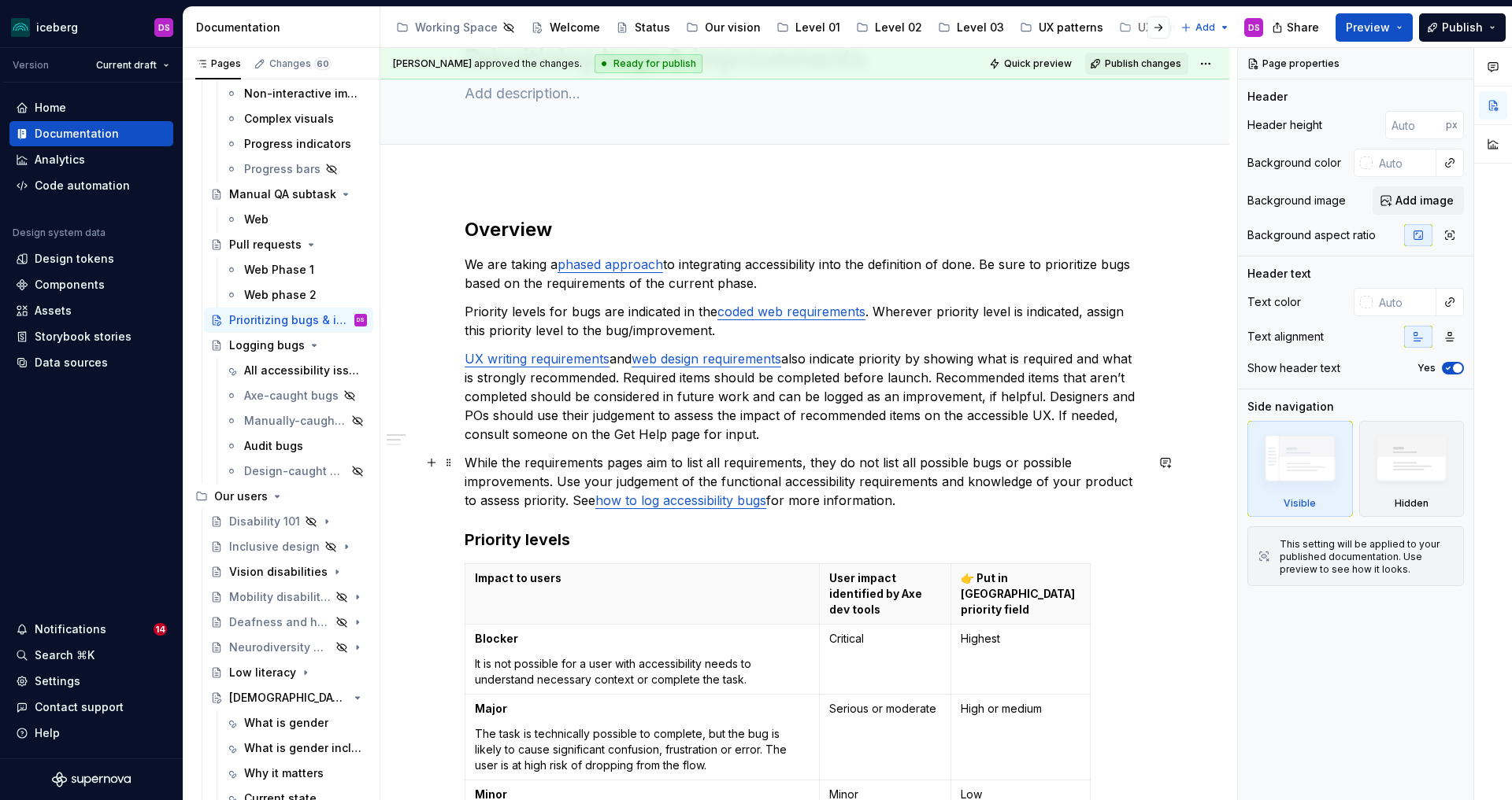
scroll to position [92, 0]
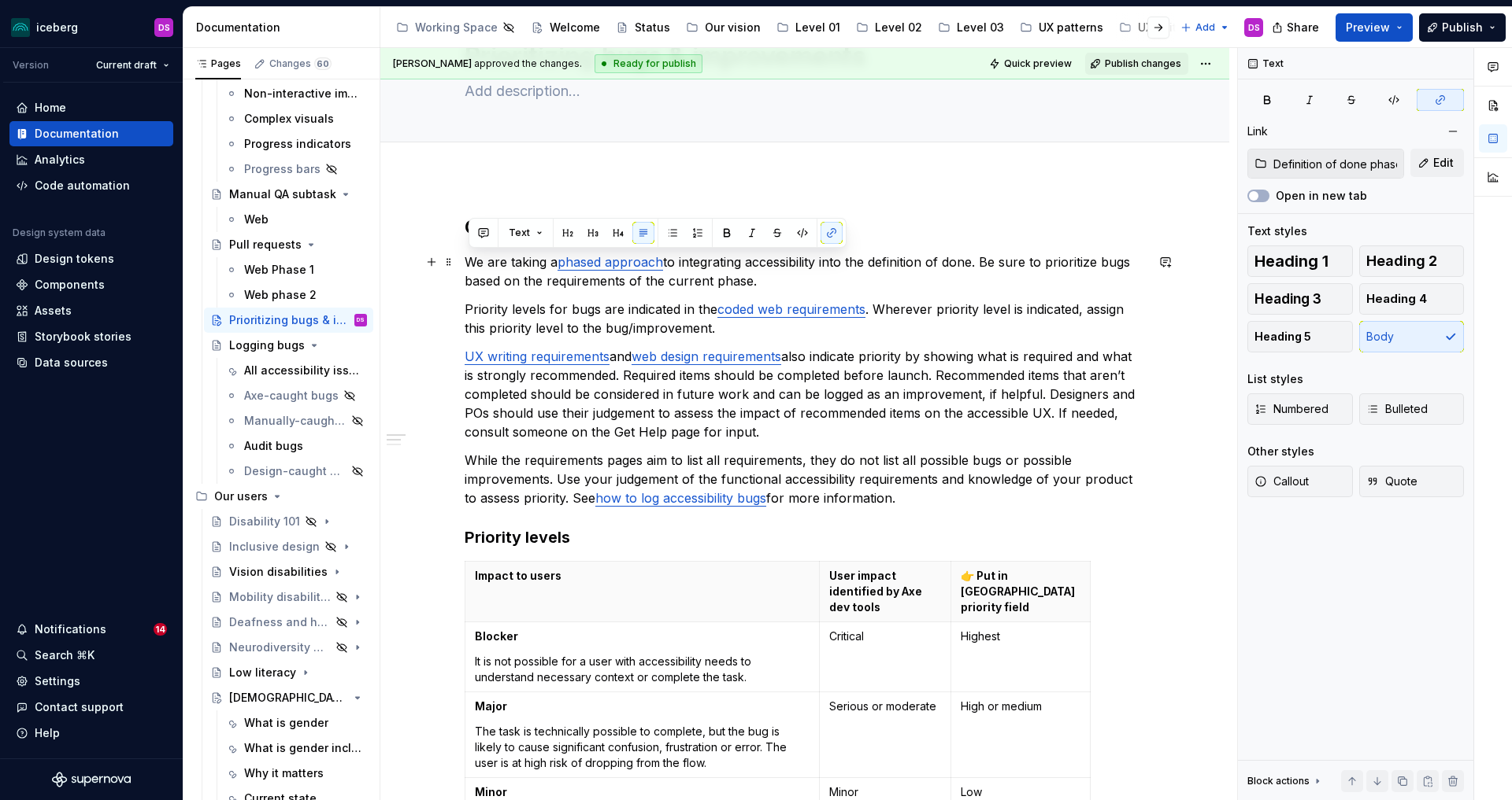
drag, startPoint x: 765, startPoint y: 279, endPoint x: 471, endPoint y: 265, distance: 294.3
click at [471, 265] on p "We are taking a phased approach to integrating accessibility into the definitio…" at bounding box center [805, 271] width 681 height 38
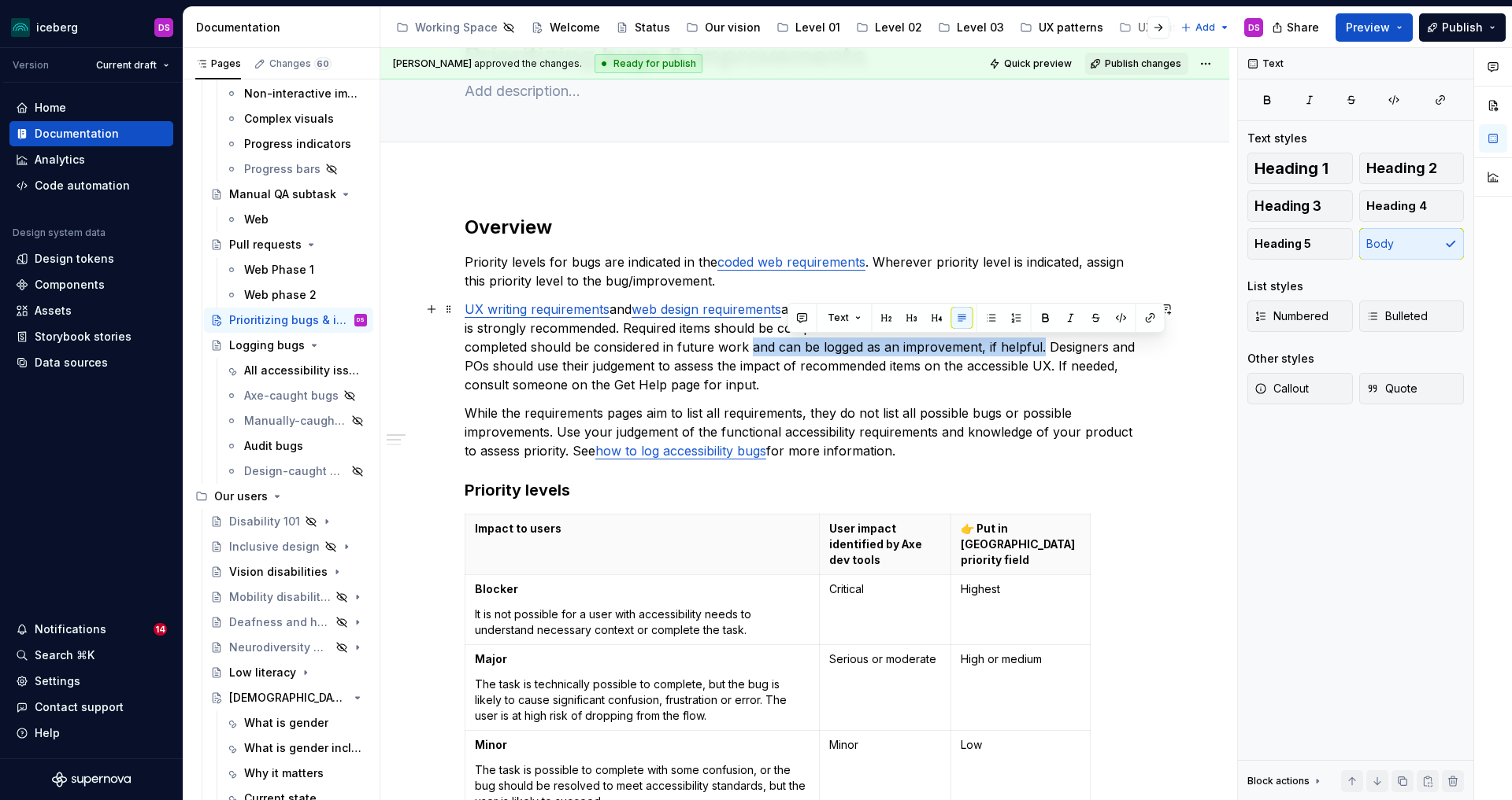
drag, startPoint x: 1078, startPoint y: 345, endPoint x: 961, endPoint y: 412, distance: 134.8
click at [789, 348] on p "UX writing requirements and web design requirements also indicate priority by s…" at bounding box center [805, 347] width 681 height 95
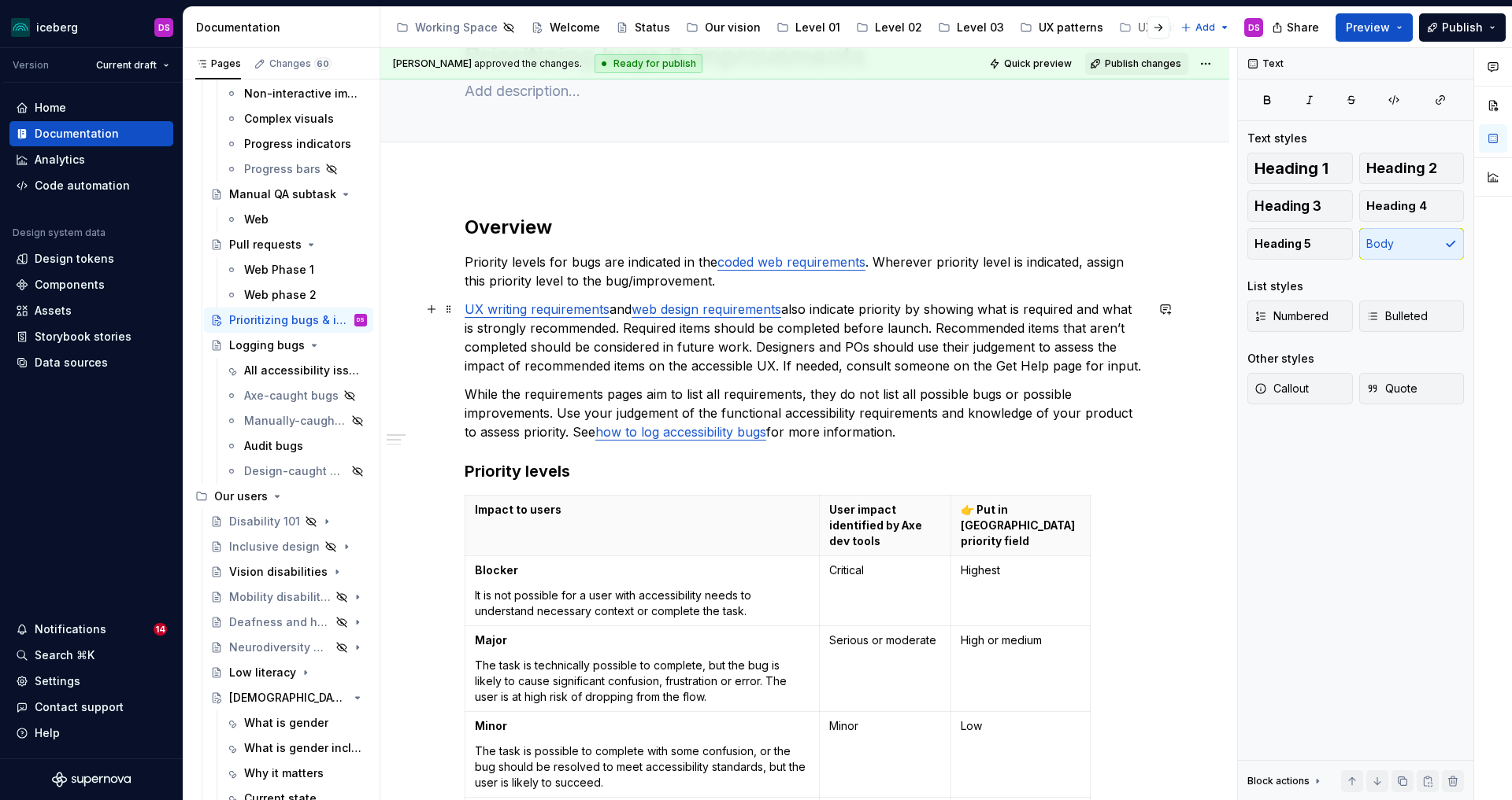
click at [969, 324] on p "UX writing requirements and web design requirements also indicate priority by s…" at bounding box center [805, 338] width 681 height 76
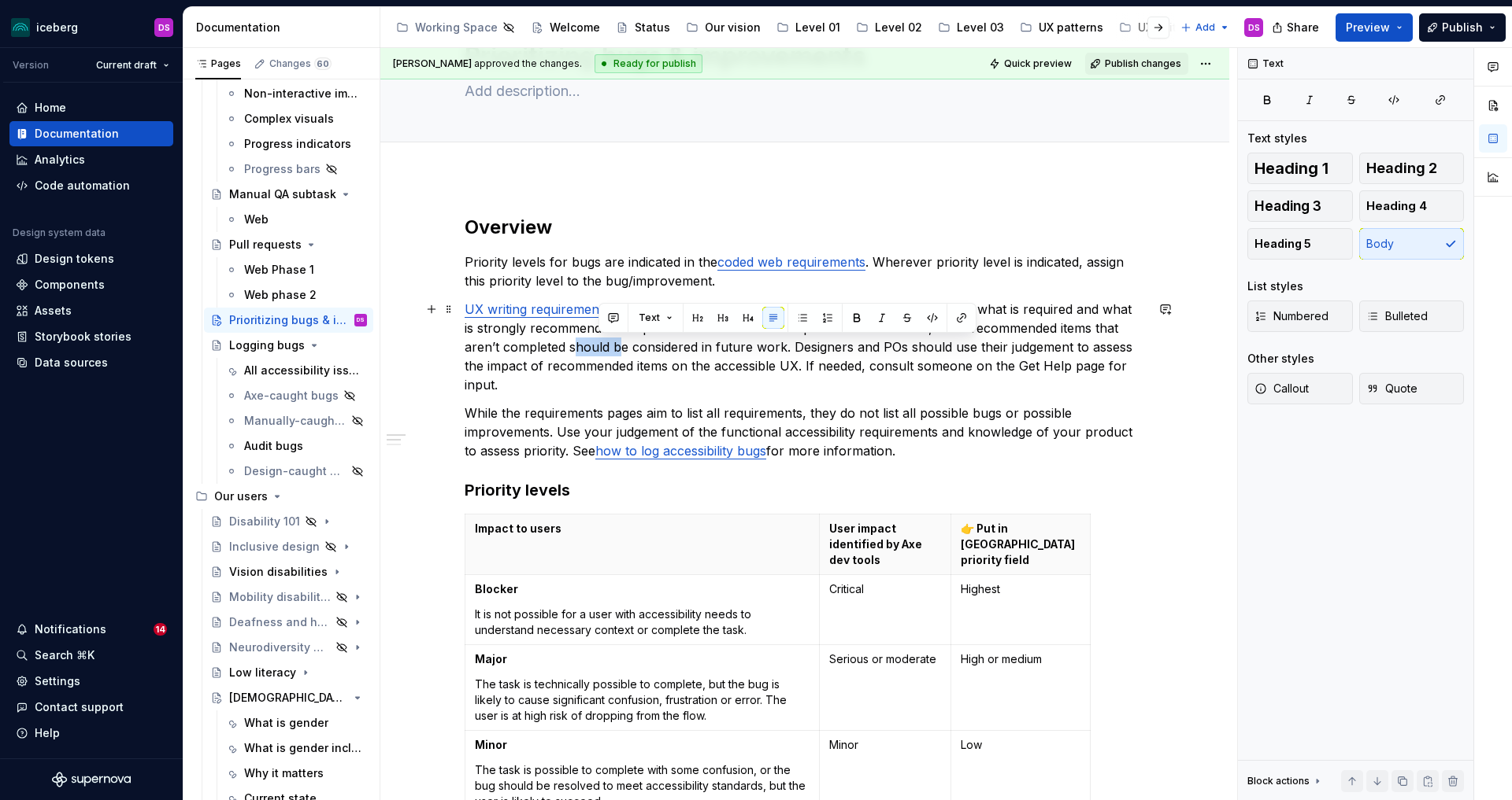
drag, startPoint x: 643, startPoint y: 349, endPoint x: 599, endPoint y: 349, distance: 44.0
click at [599, 349] on p "UX writing requirements and web design requirements also indicate priority by s…" at bounding box center [805, 347] width 681 height 95
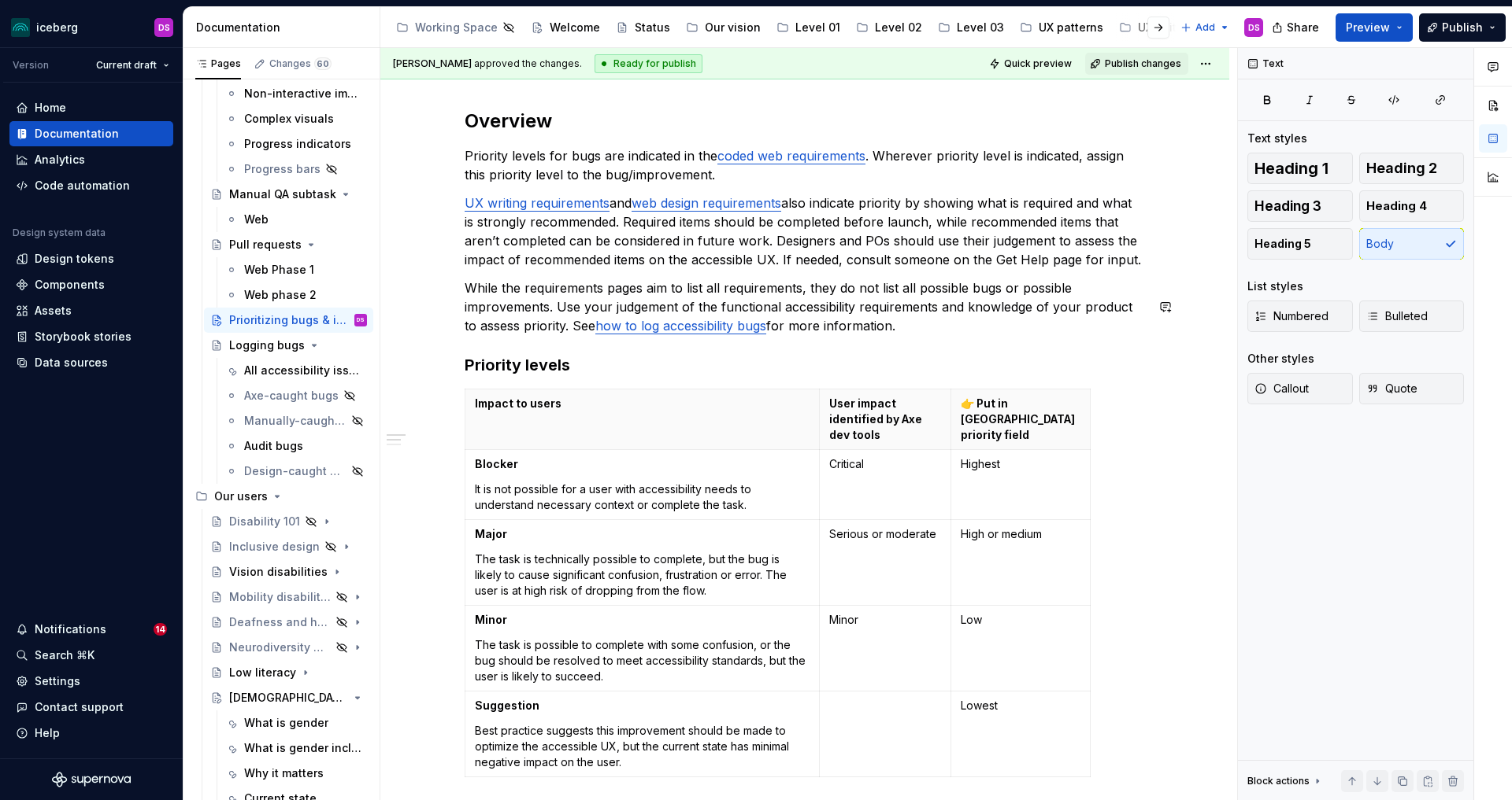
scroll to position [200, 0]
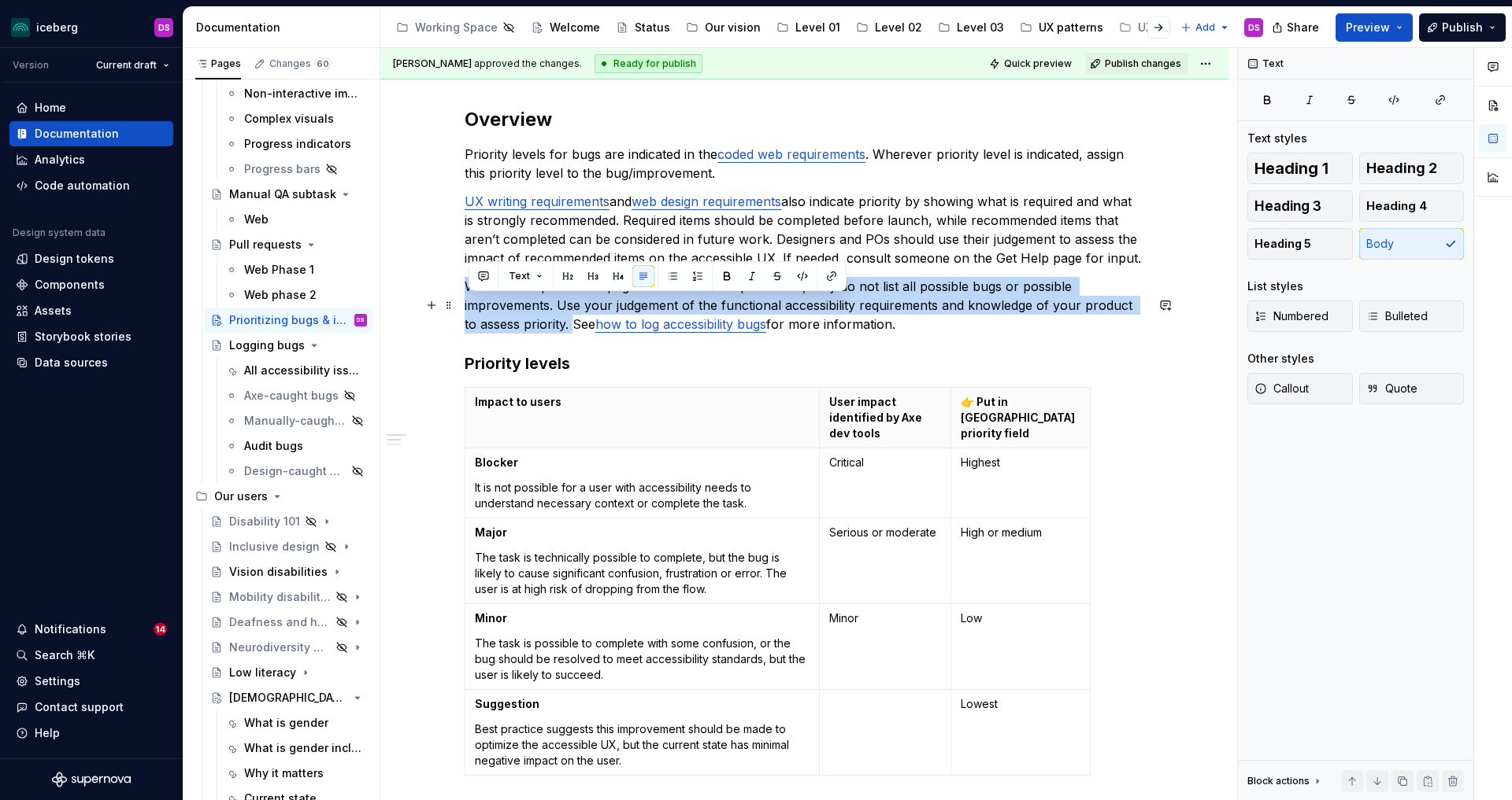
drag, startPoint x: 577, startPoint y: 346, endPoint x: 472, endPoint y: 308, distance: 111.7
click at [472, 308] on p "While the requirements pages aim to list all requirements, they do not list all…" at bounding box center [805, 305] width 681 height 57
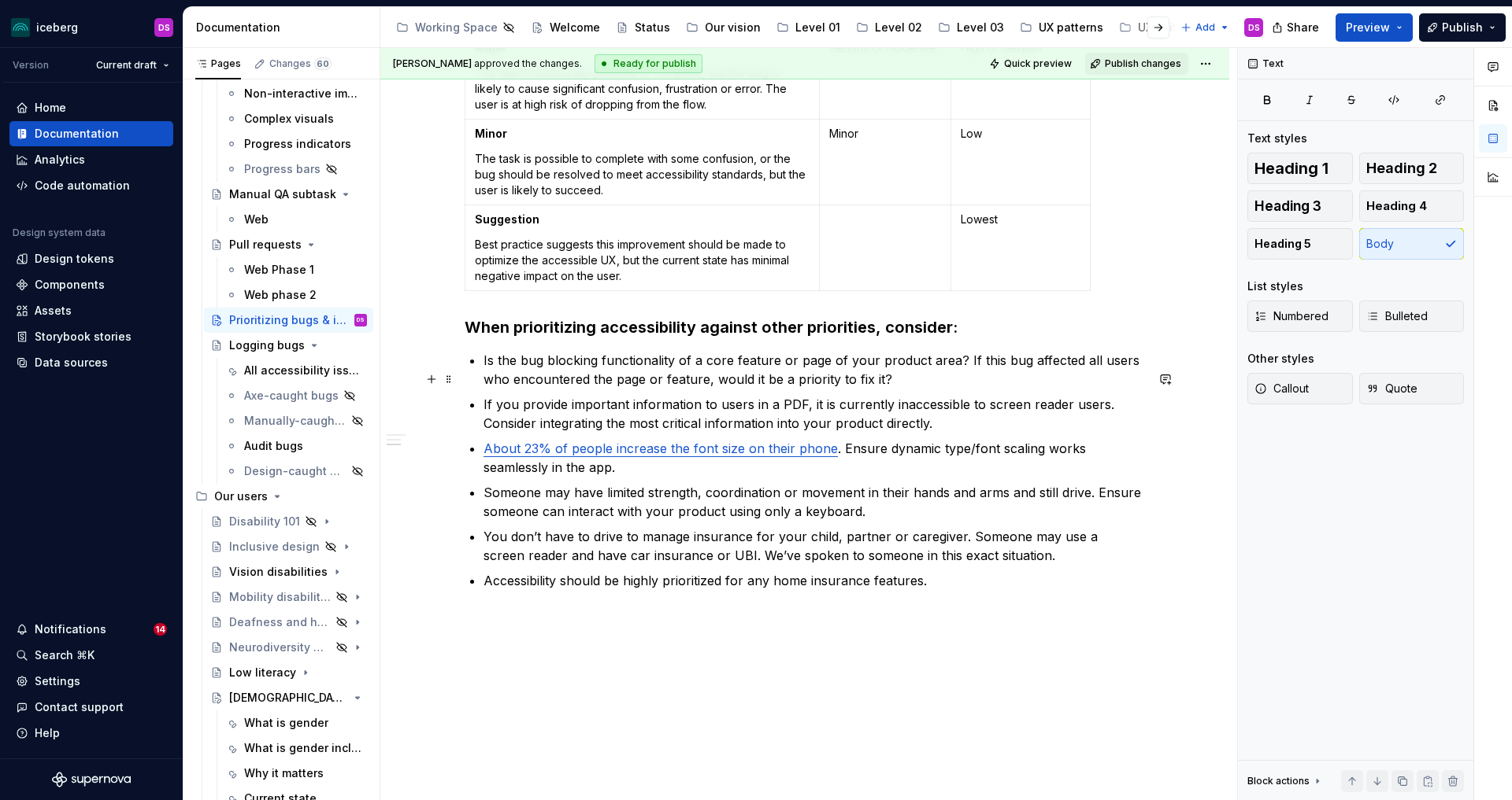
scroll to position [650, 0]
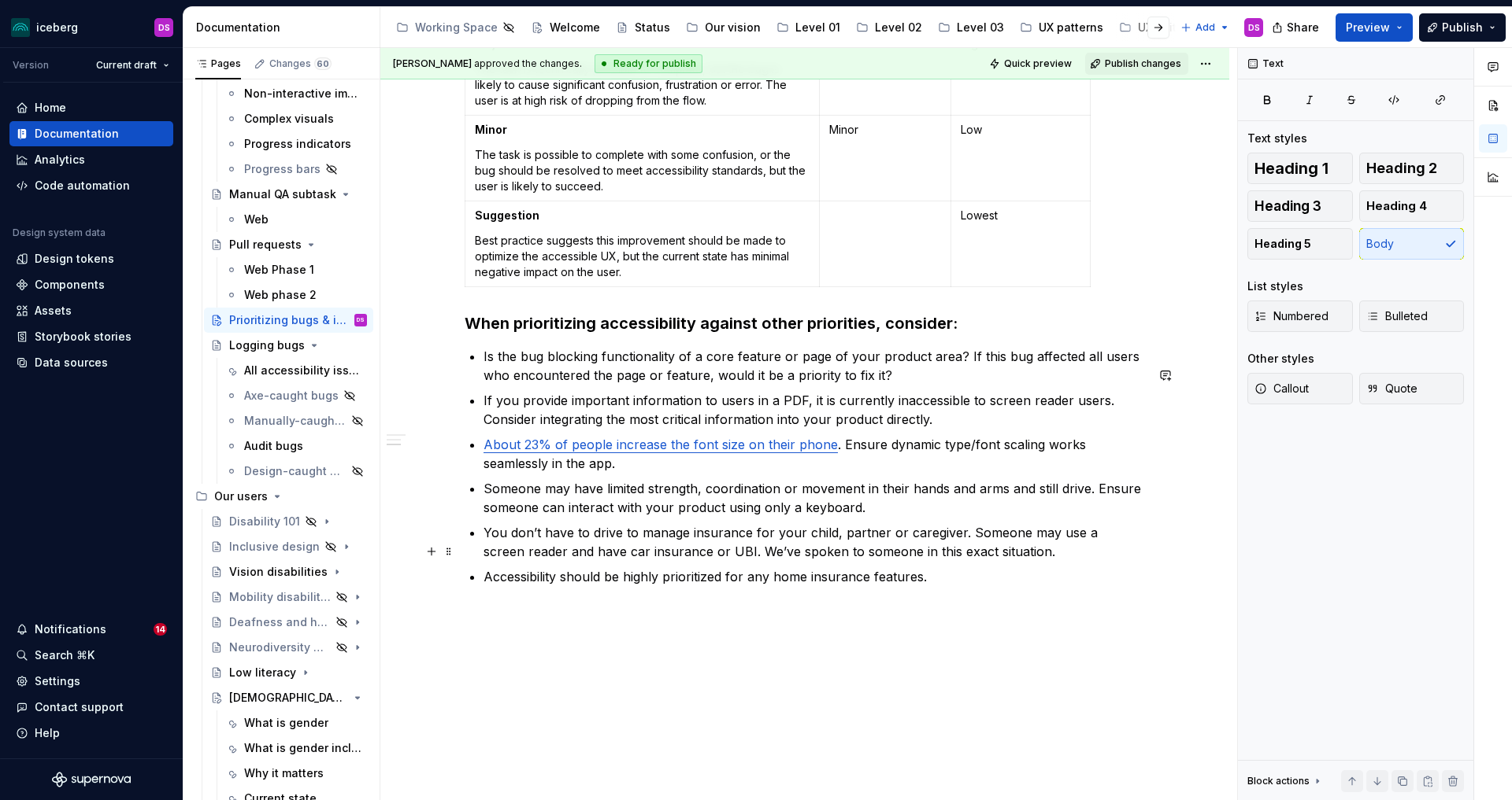
click at [721, 562] on p "You don’t have to drive to manage insurance for your child, partner or caregive…" at bounding box center [813, 543] width 662 height 38
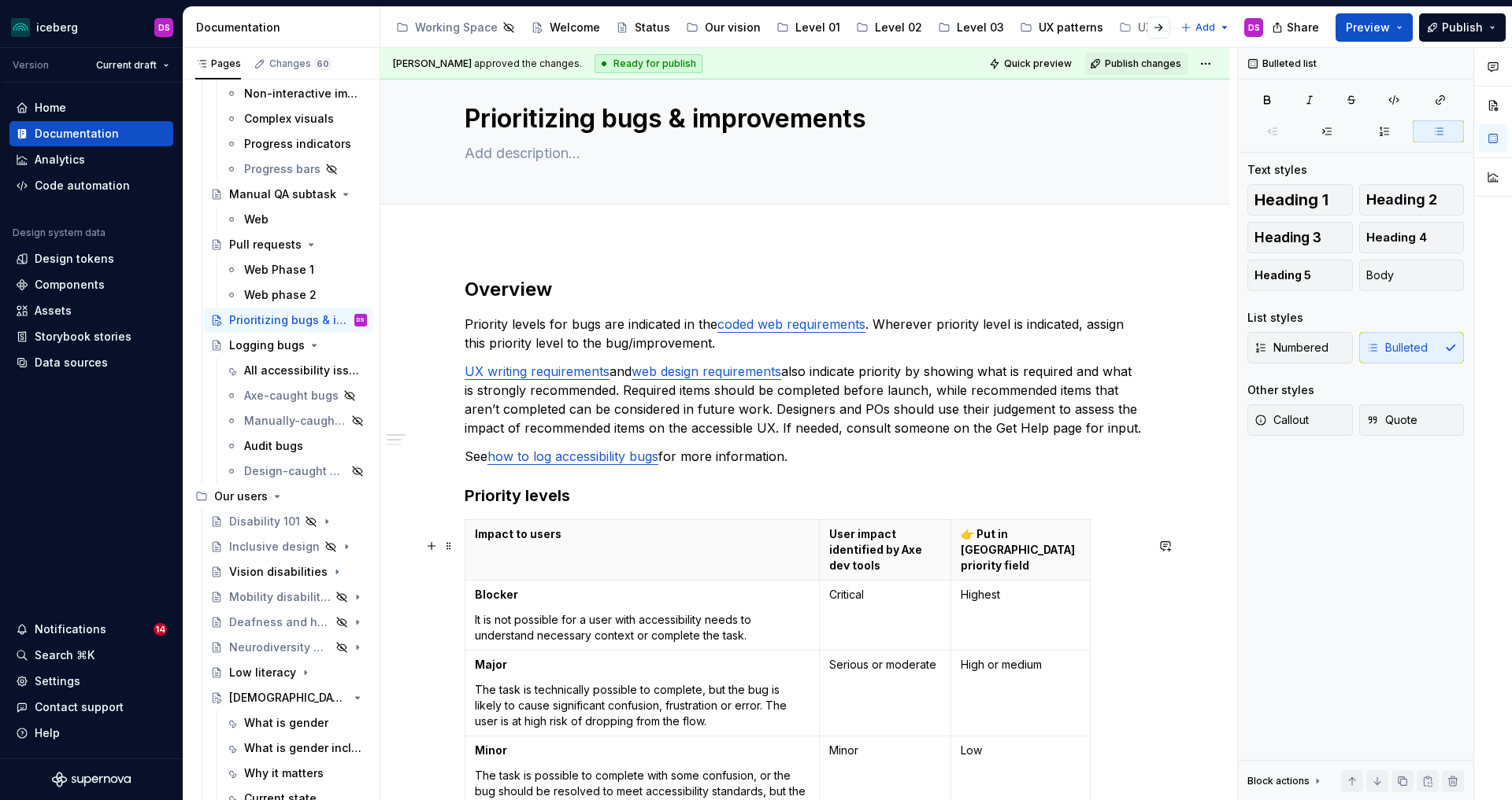
scroll to position [24, 0]
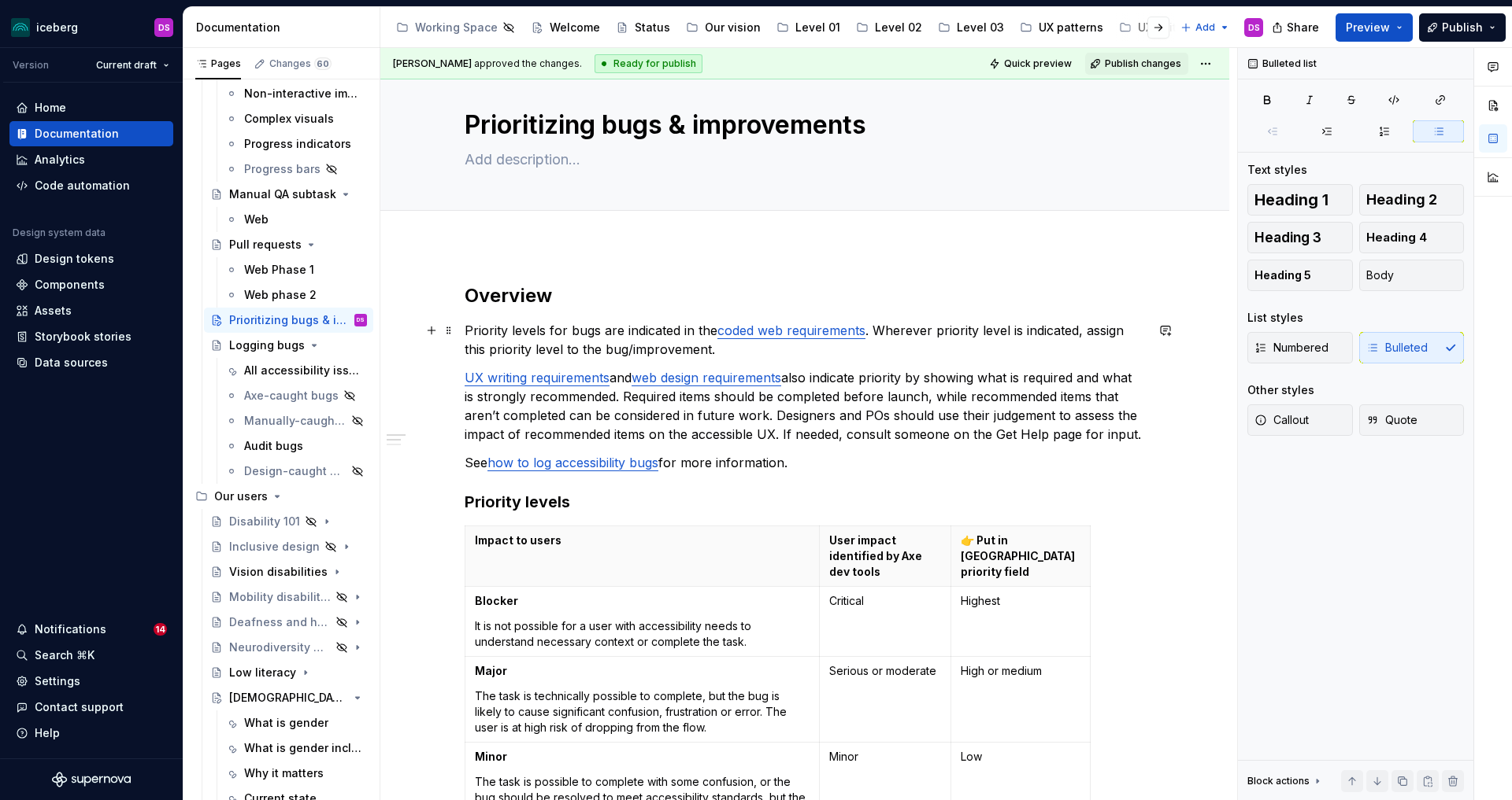
click at [576, 331] on p "Priority levels for bugs are indicated in the coded web requirements . Wherever…" at bounding box center [805, 340] width 681 height 38
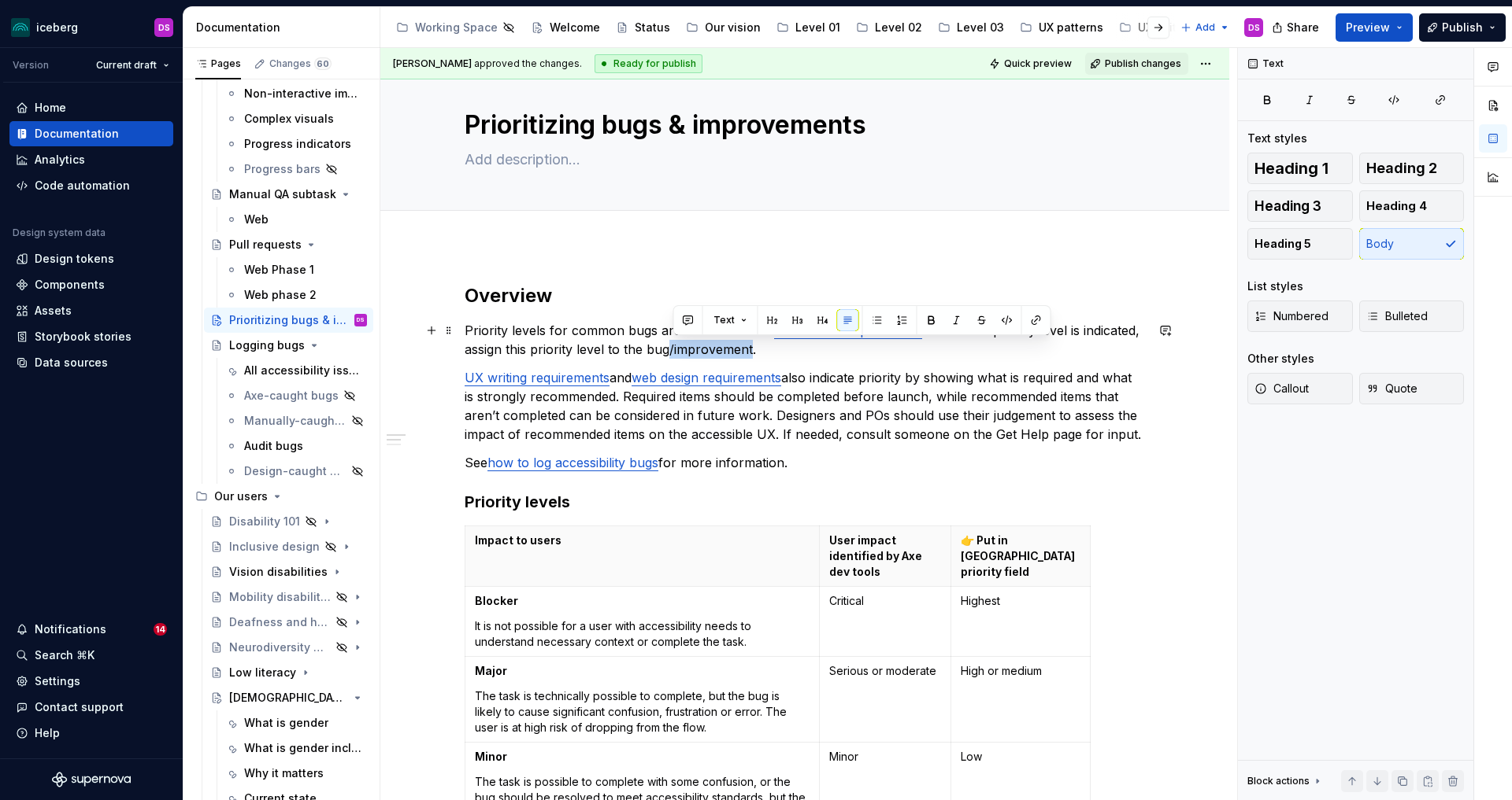
drag, startPoint x: 755, startPoint y: 348, endPoint x: 673, endPoint y: 350, distance: 82.0
click at [673, 350] on p "Priority levels for common bugs are indicated in the coded web requirements . W…" at bounding box center [805, 340] width 681 height 38
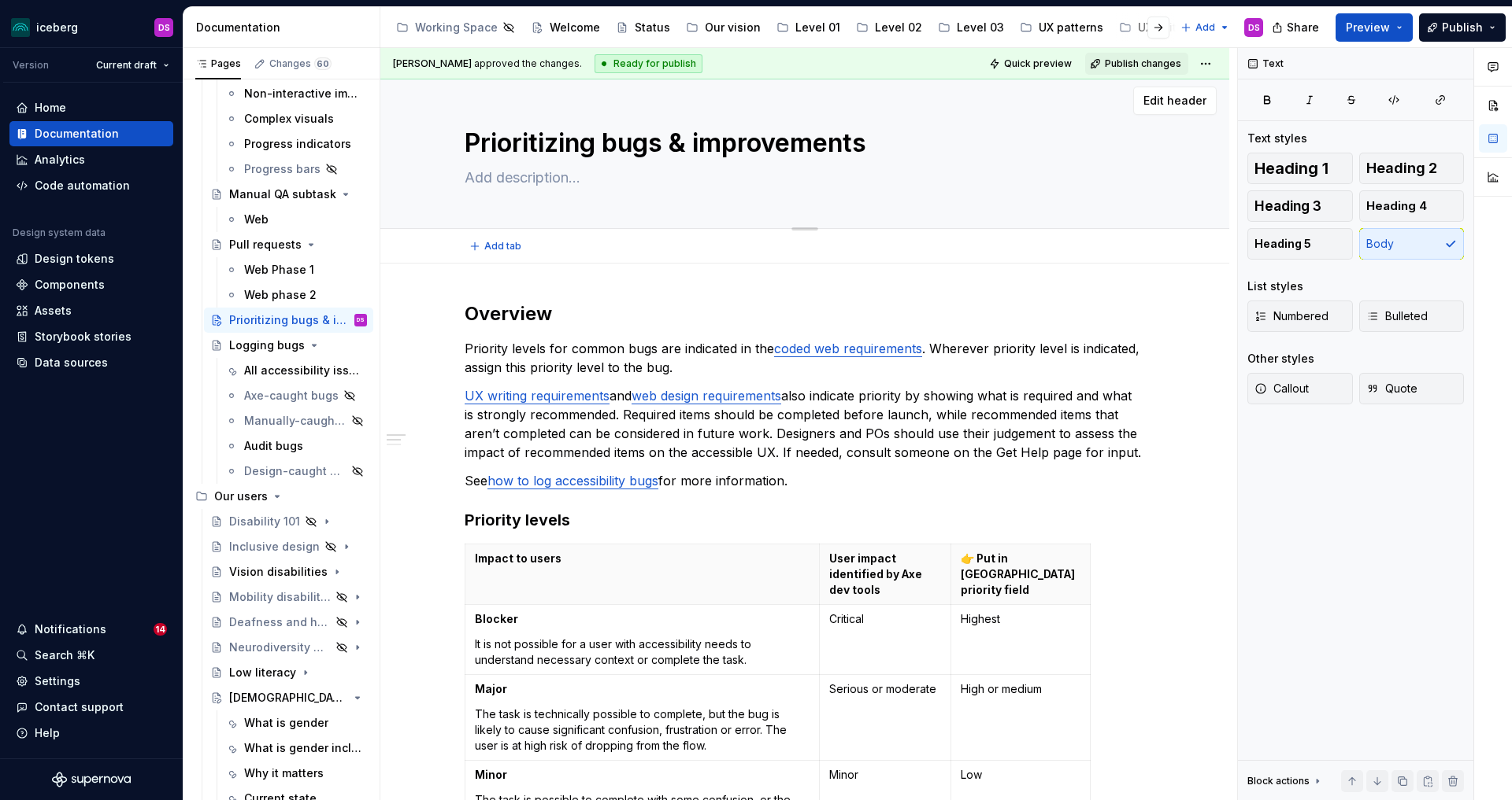
scroll to position [0, 0]
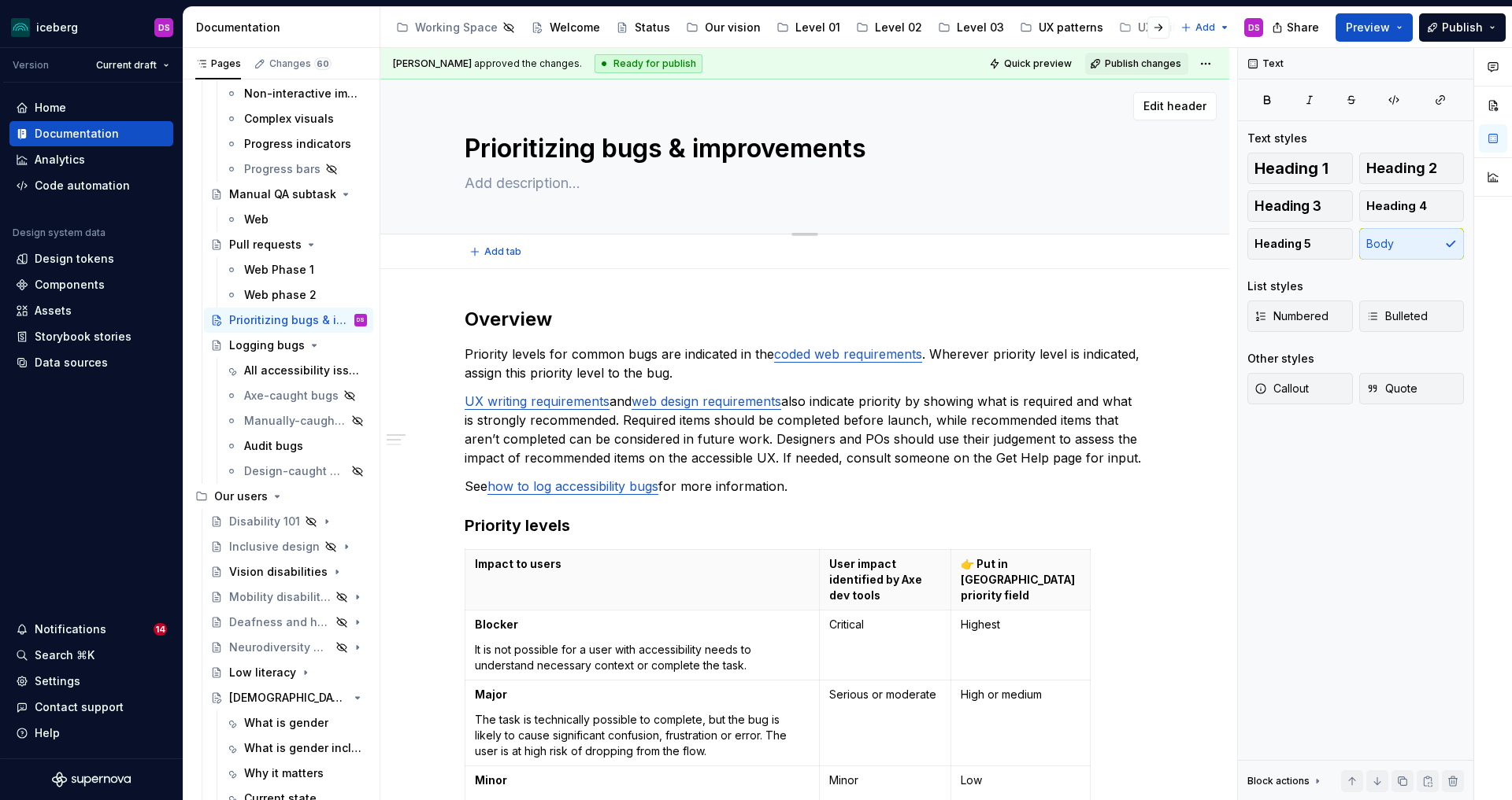
drag, startPoint x: 873, startPoint y: 126, endPoint x: 700, endPoint y: 121, distance: 173.1
click at [700, 121] on div "Prioritizing bugs & improvements" at bounding box center [805, 157] width 681 height 155
click at [677, 143] on textarea "Prioritizing bugs & improvements" at bounding box center [801, 149] width 681 height 38
type textarea "*"
type textarea "Prioritizing bugs"
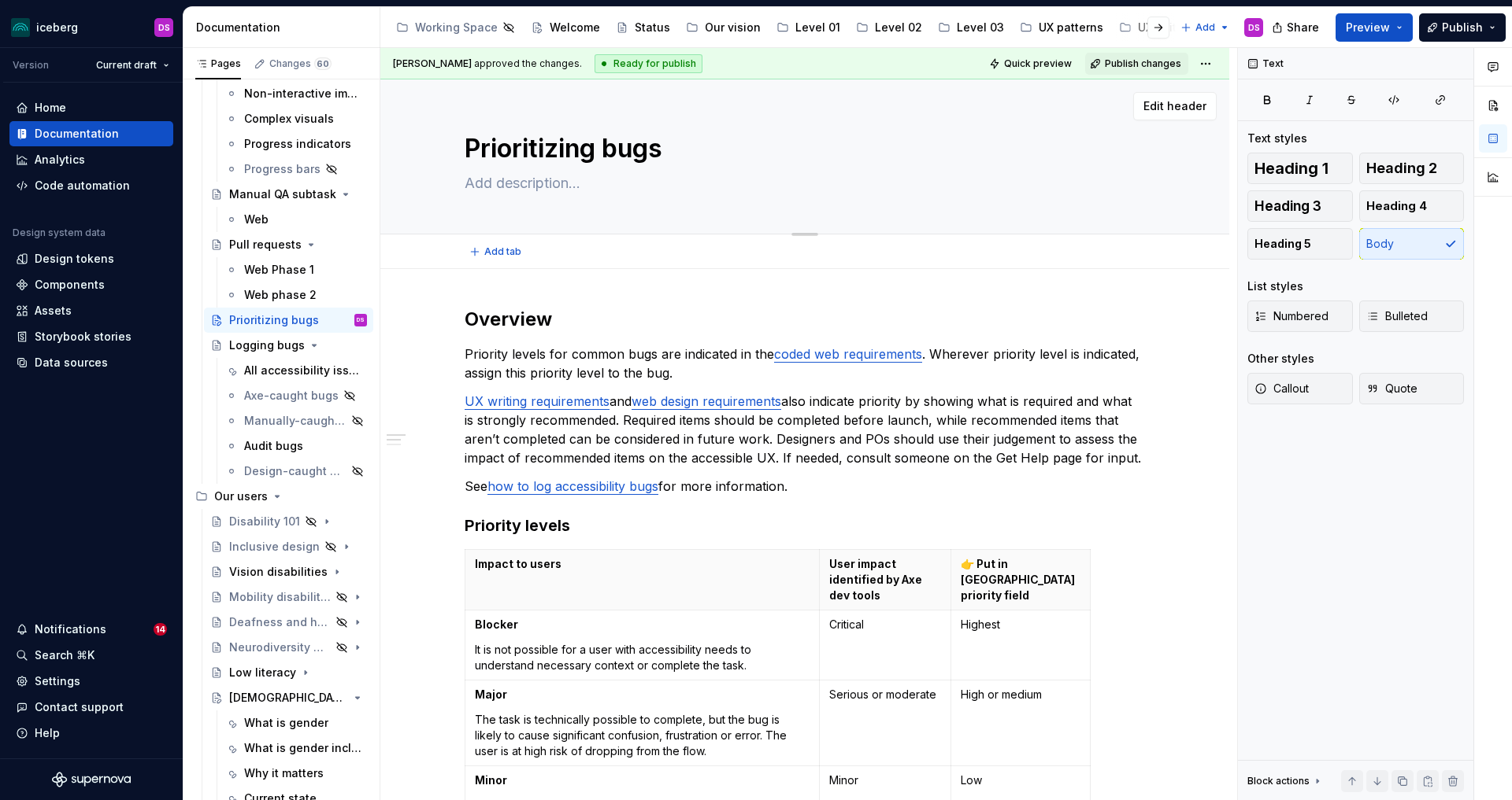
type textarea "*"
type textarea "Prioritizing bugs"
type textarea "*"
type textarea "Prioritizing bugs"
click at [867, 432] on p "UX writing requirements and web design requirements also indicate priority by s…" at bounding box center [805, 430] width 681 height 76
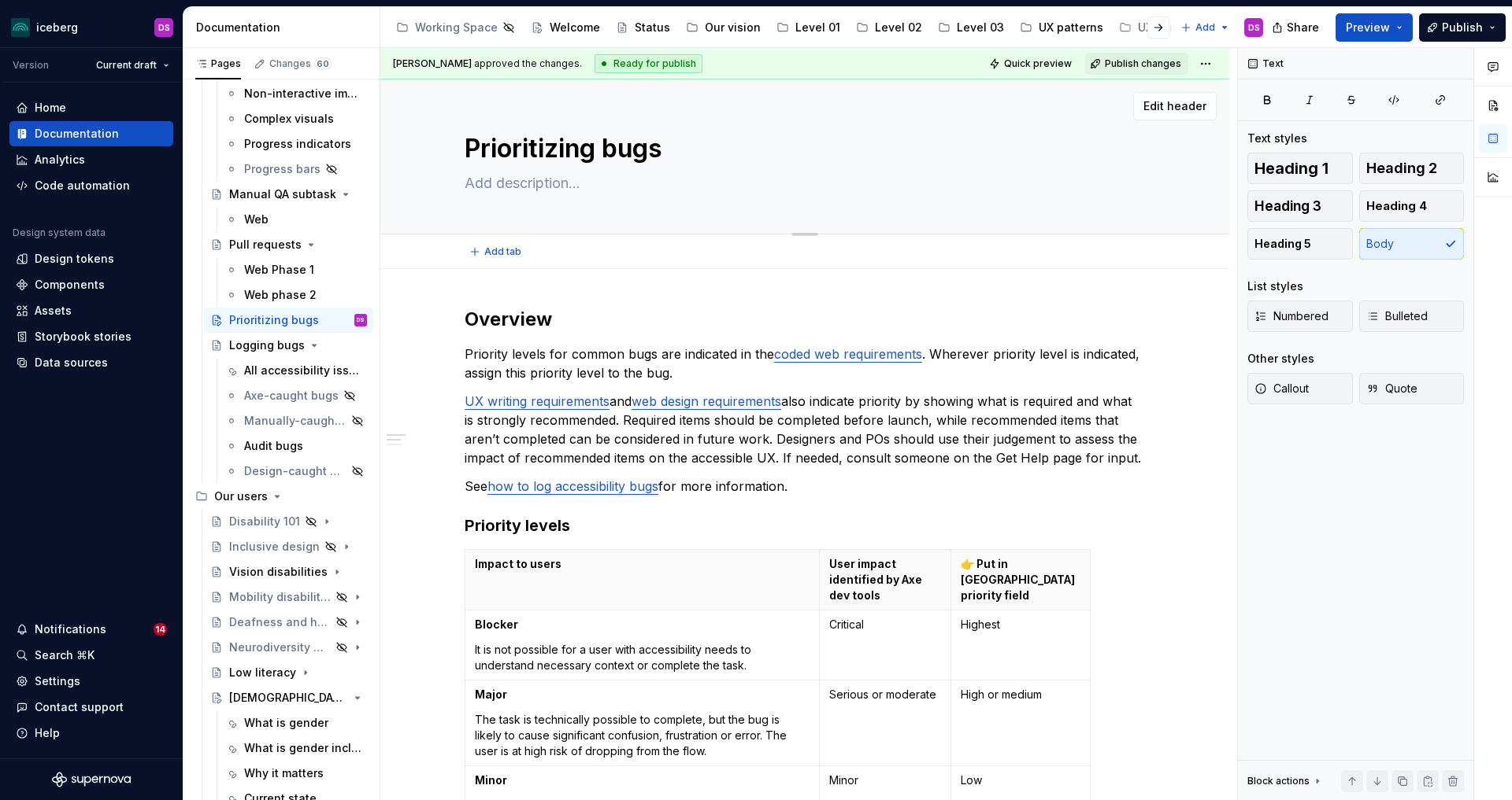
click at [723, 151] on textarea "Prioritizing bugs" at bounding box center [801, 149] width 681 height 38
type textarea "*"
type textarea "Prioritizing bugs"
type textarea "*"
type textarea "Prioritizing bugs &"
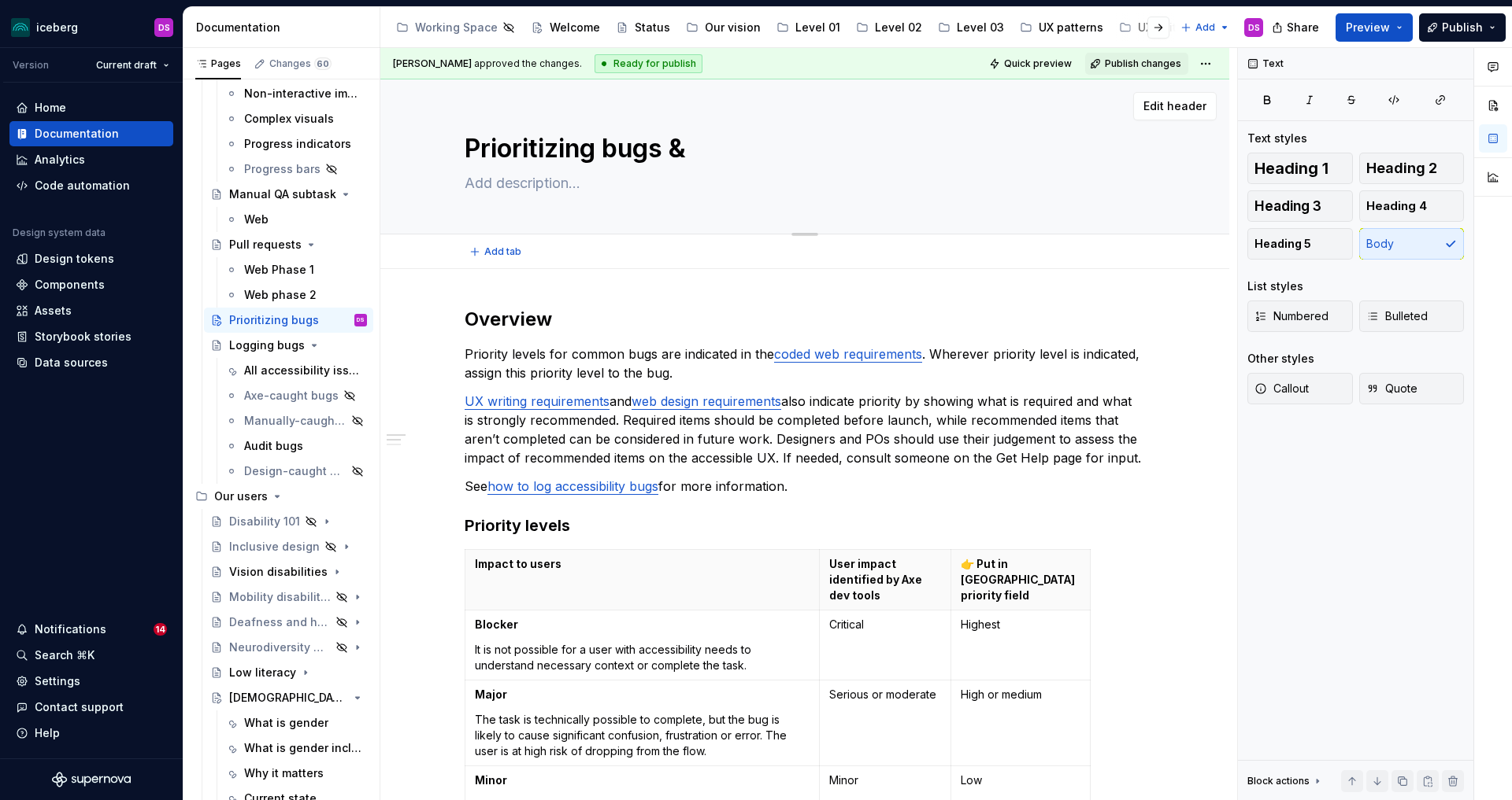
type textarea "*"
type textarea "Prioritizing bugs &"
type textarea "*"
type textarea "Prioritizing bugs & i"
type textarea "*"
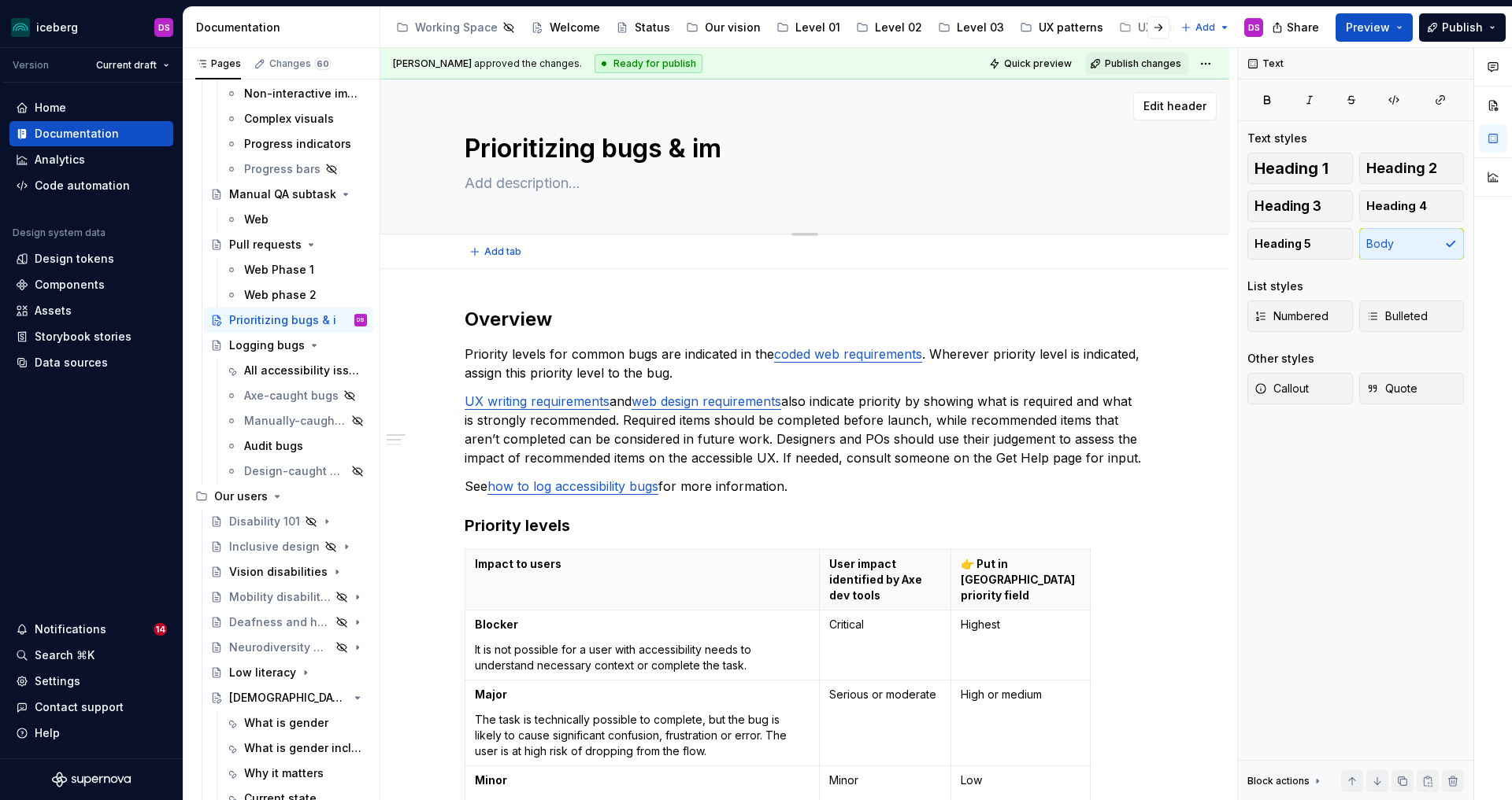
type textarea "Prioritizing bugs & imp"
type textarea "*"
type textarea "Prioritizing bugs & impr"
type textarea "*"
type textarea "Prioritizing bugs & impro"
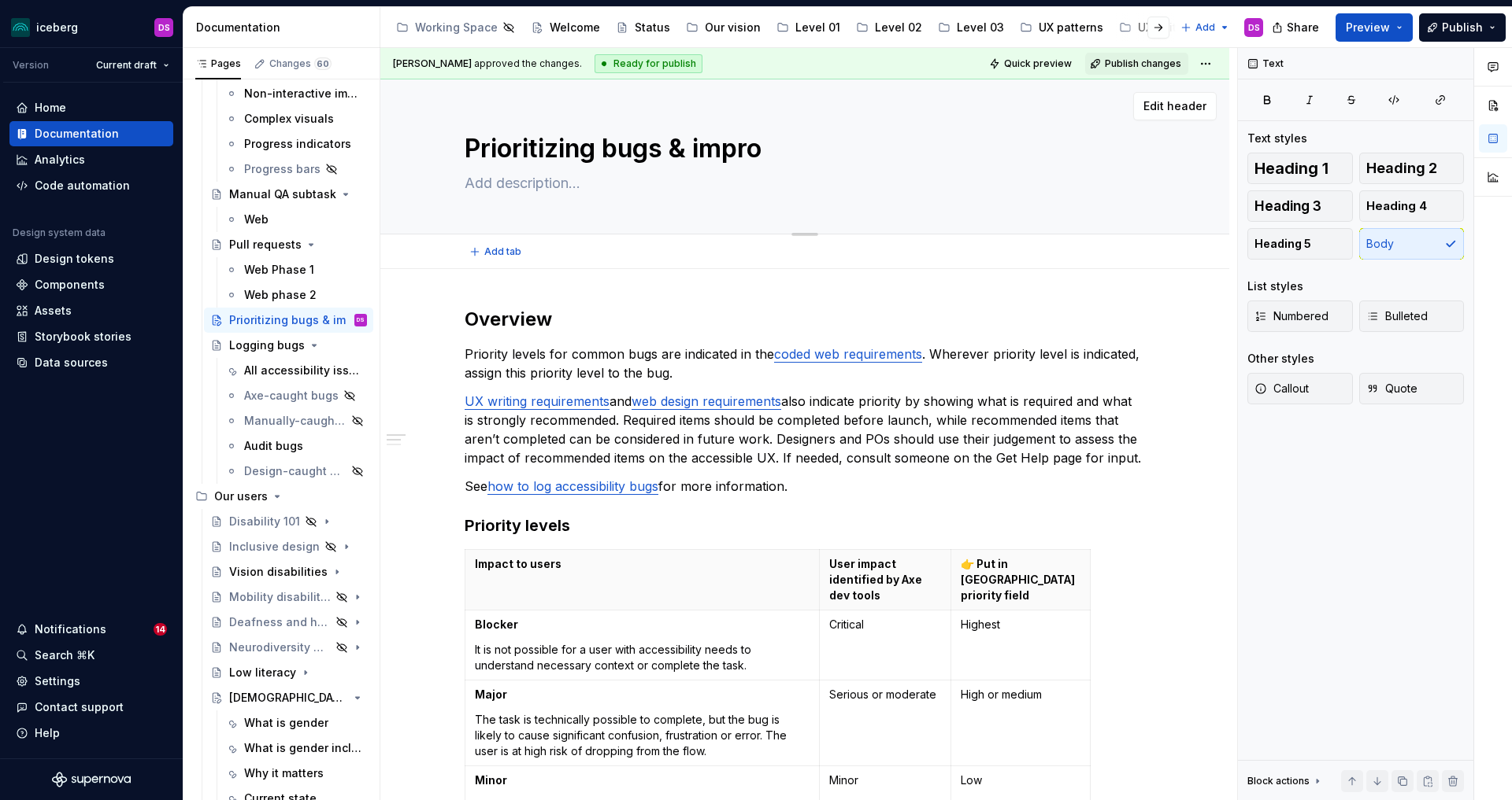
type textarea "*"
type textarea "Prioritizing bugs & improv"
type textarea "*"
type textarea "Prioritizing bugs & improve"
type textarea "*"
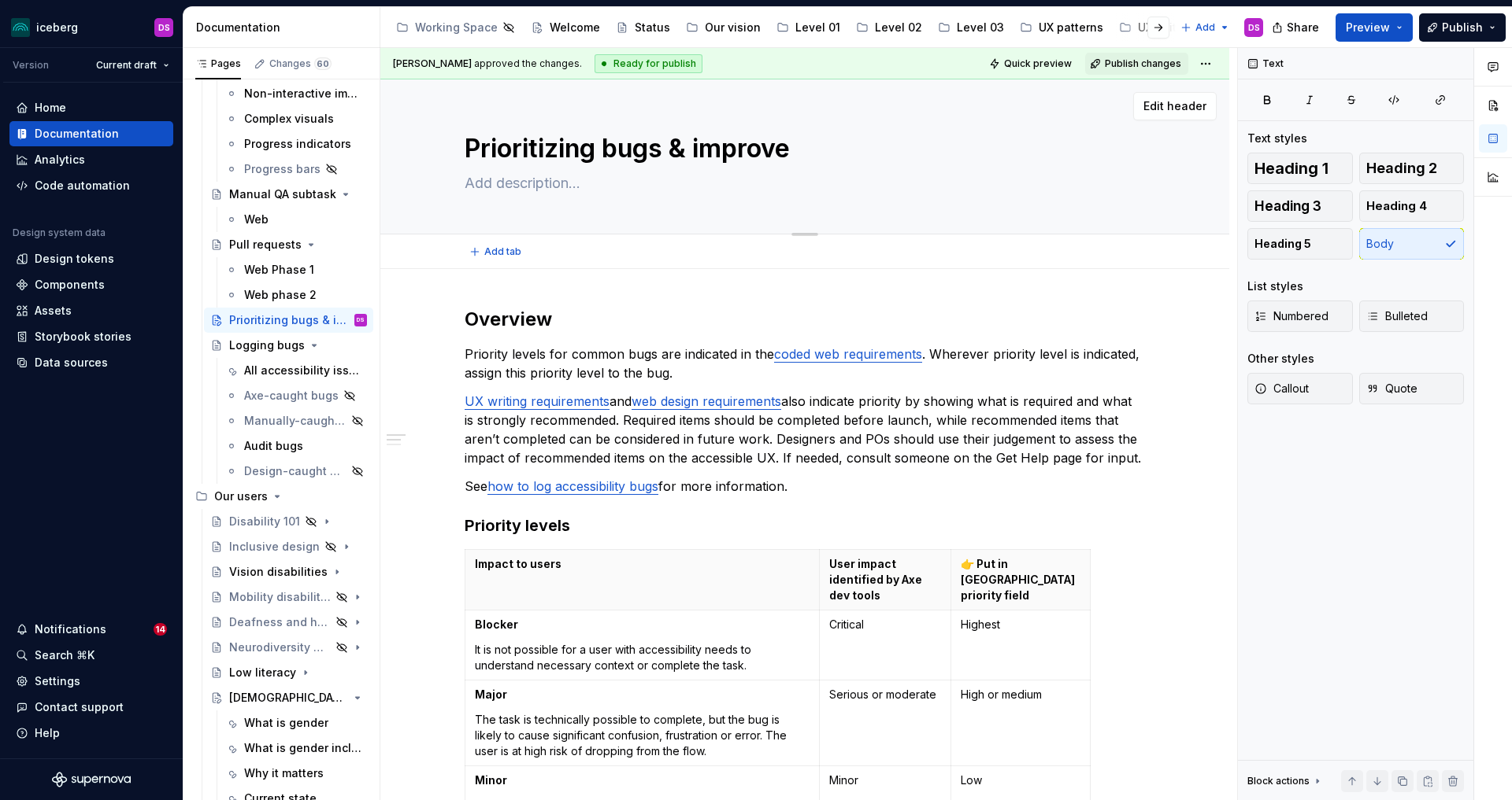
type textarea "Prioritizing bugs & improvem"
type textarea "*"
type textarea "Prioritizing bugs & improveme"
type textarea "*"
type textarea "Prioritizing bugs & improvemen"
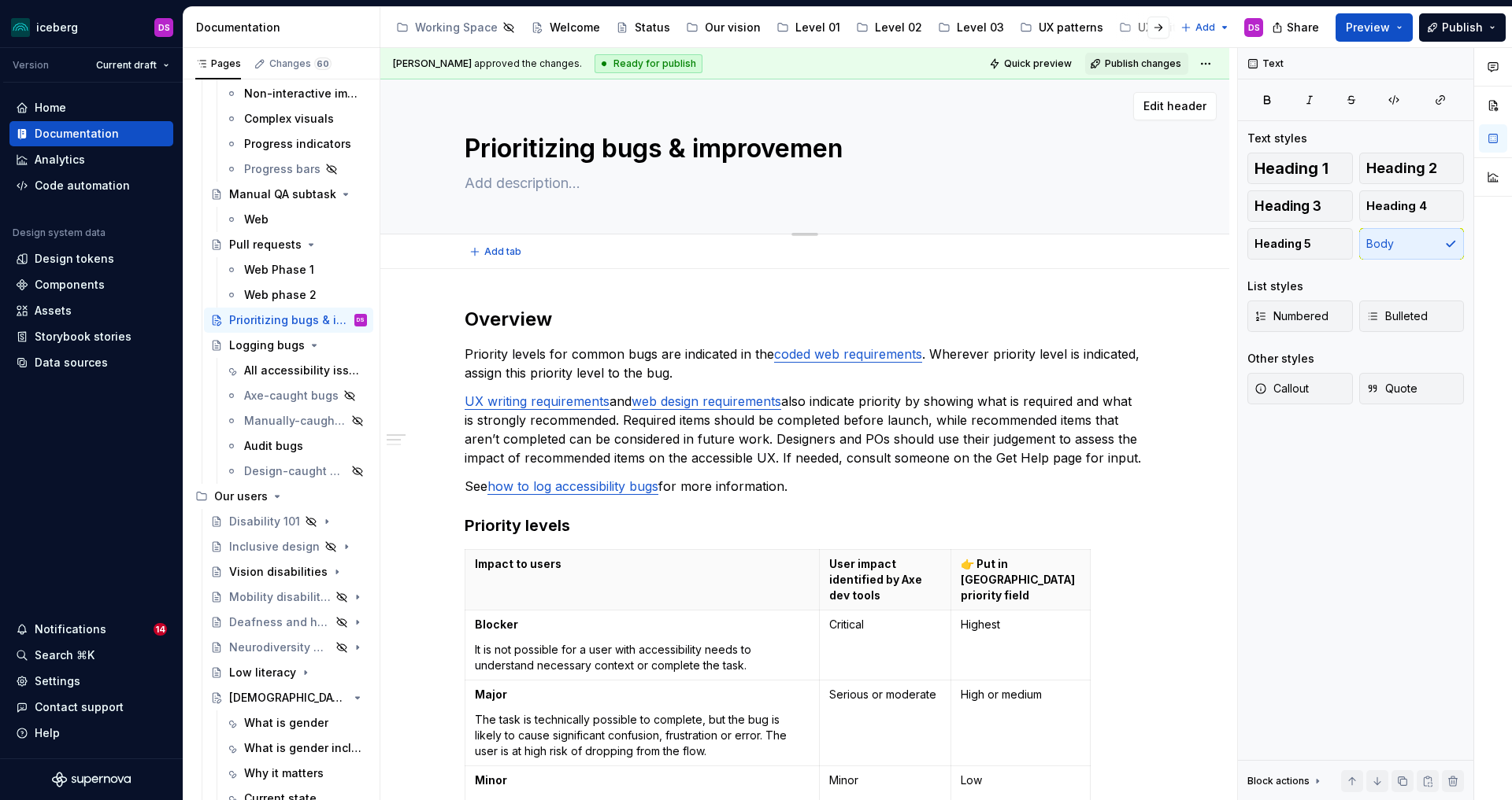
type textarea "*"
type textarea "Prioritizing bugs & improvement"
type textarea "*"
type textarea "Prioritizing bugs & improvements"
type textarea "*"
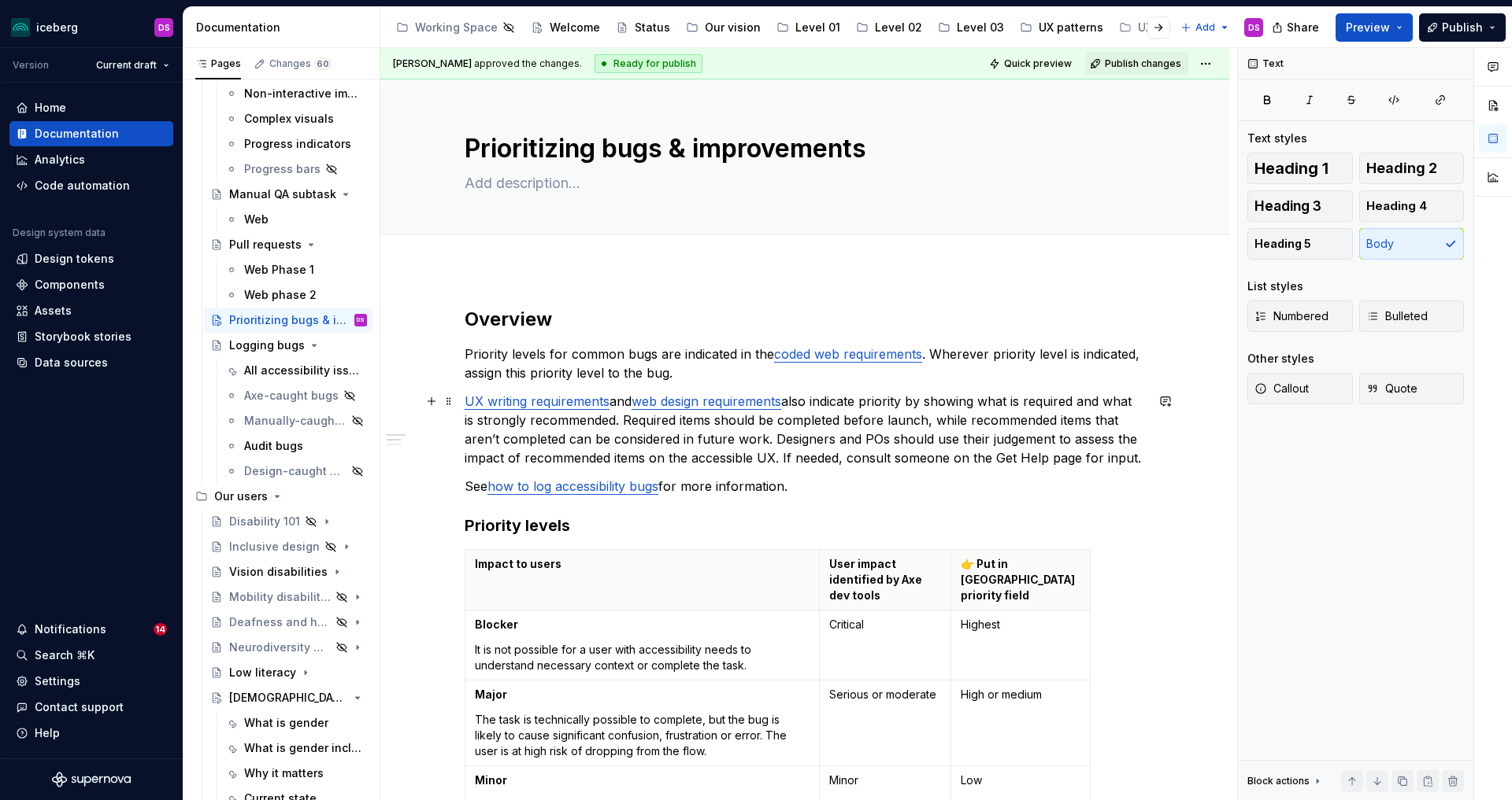
type textarea "Prioritizing bugs & improvements"
click at [883, 461] on p "UX writing requirements and web design requirements also indicate priority by s…" at bounding box center [805, 430] width 681 height 76
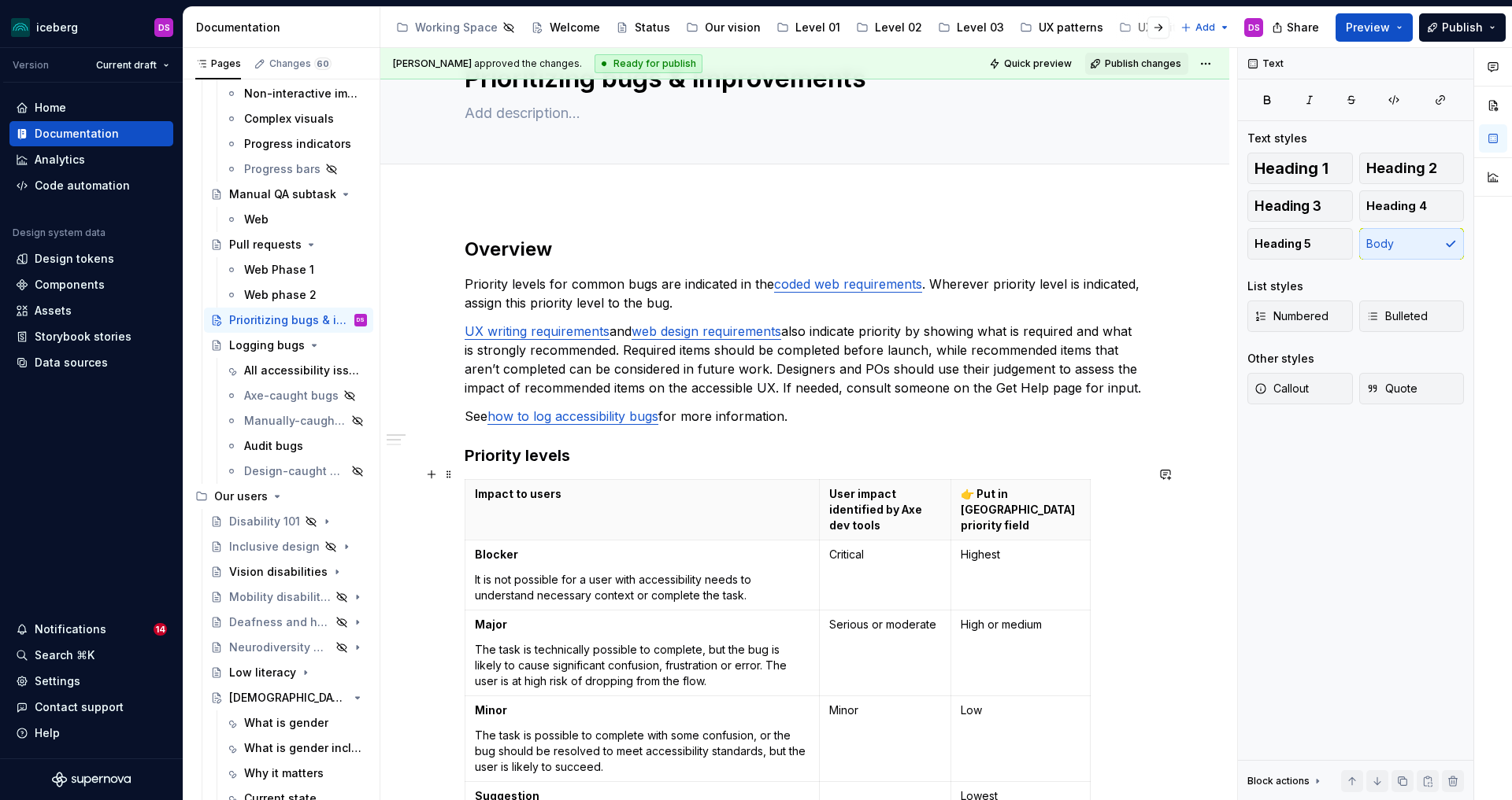
scroll to position [73, 0]
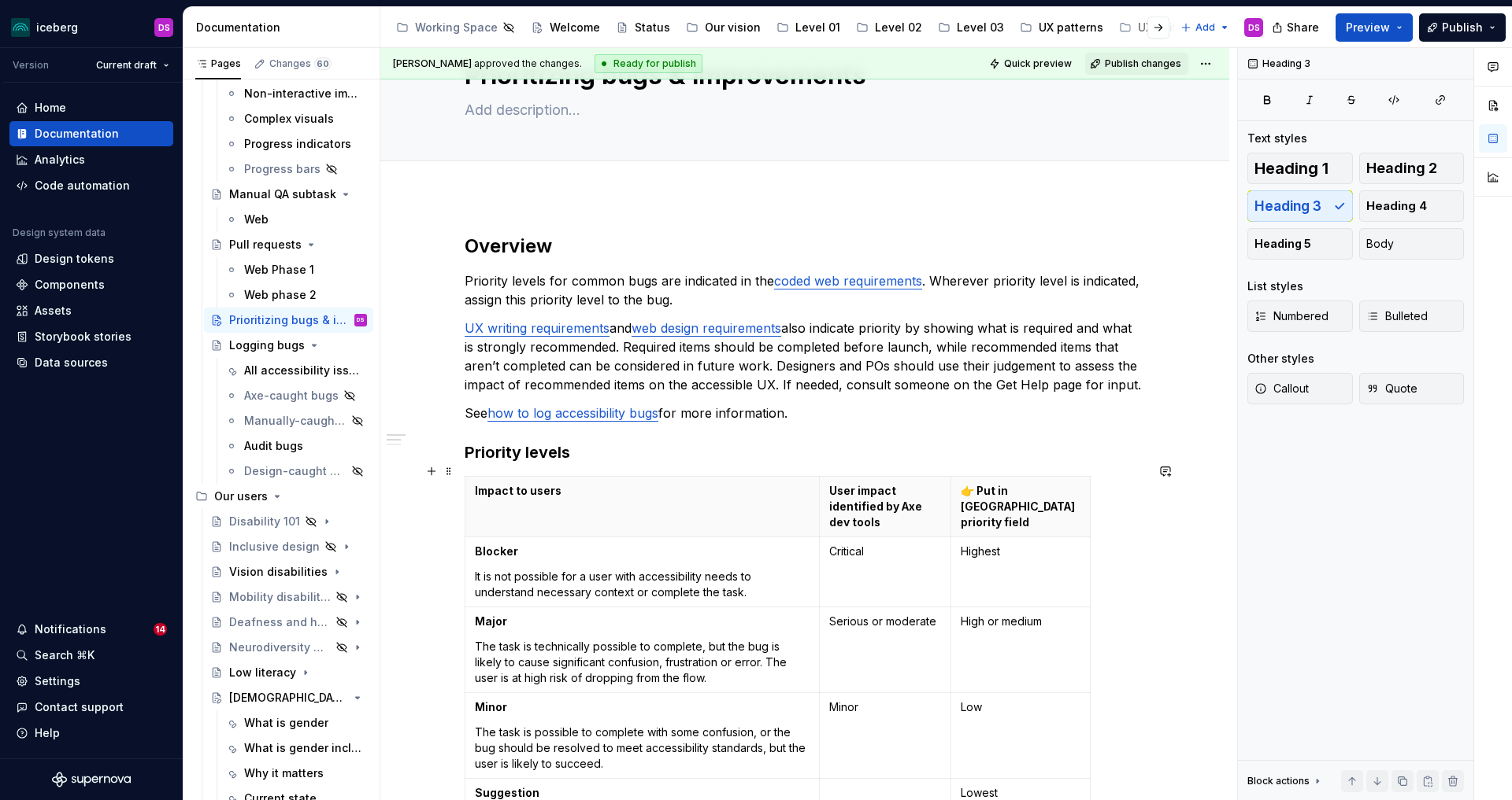
click at [551, 464] on h3 "Priority levels" at bounding box center [805, 453] width 681 height 22
click at [1378, 171] on span "Heading 2" at bounding box center [1401, 169] width 71 height 16
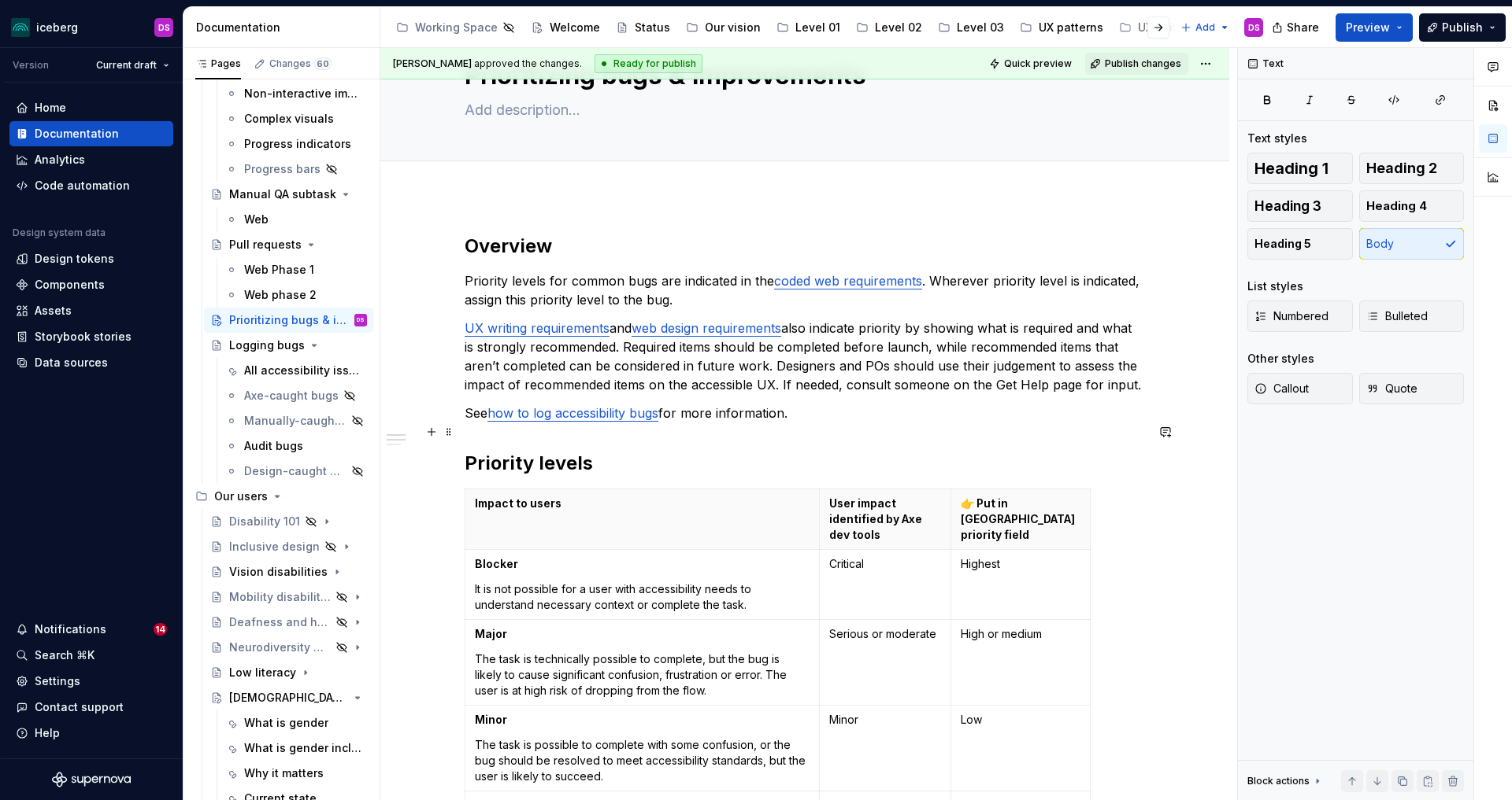
click at [1021, 423] on p "See how to log accessibility bugs for more information." at bounding box center [805, 413] width 681 height 19
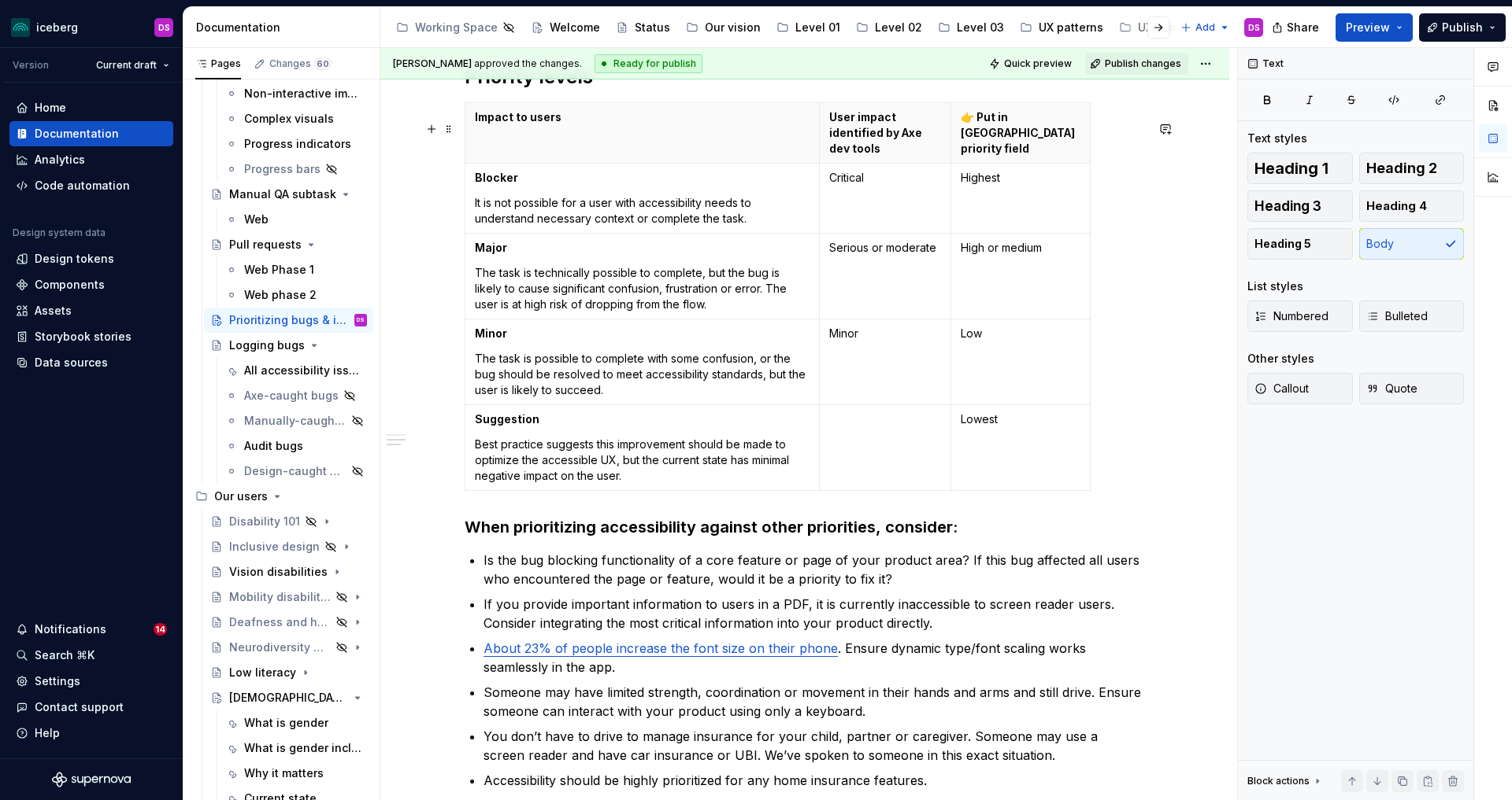
scroll to position [465, 0]
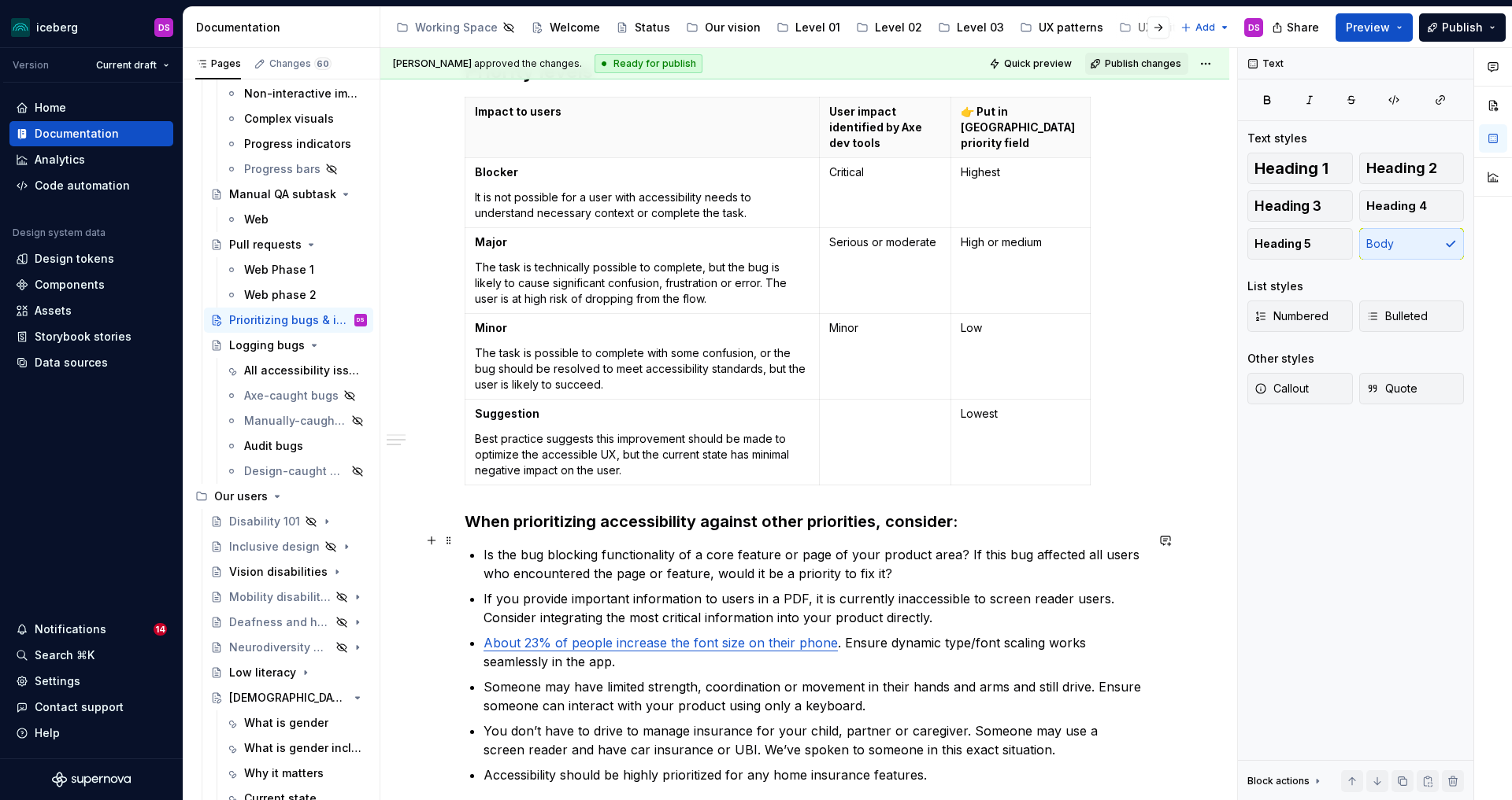
click at [924, 533] on h3 "When prioritizing accessibility against other priorities, consider:" at bounding box center [805, 522] width 681 height 22
click at [1431, 169] on span "Heading 2" at bounding box center [1401, 169] width 71 height 16
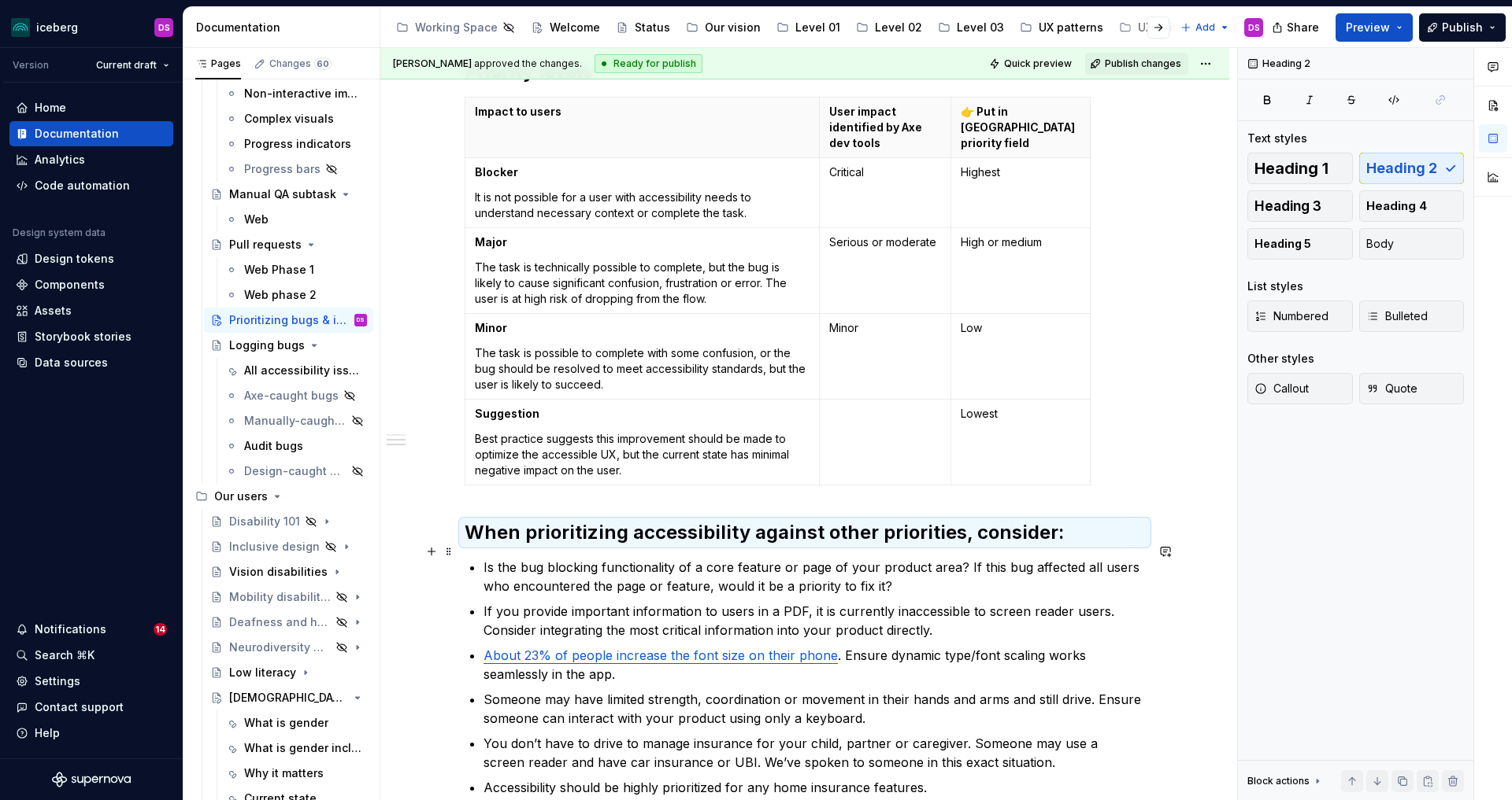
click at [964, 544] on h2 "When prioritizing accessibility against other priorities, consider:" at bounding box center [805, 533] width 681 height 25
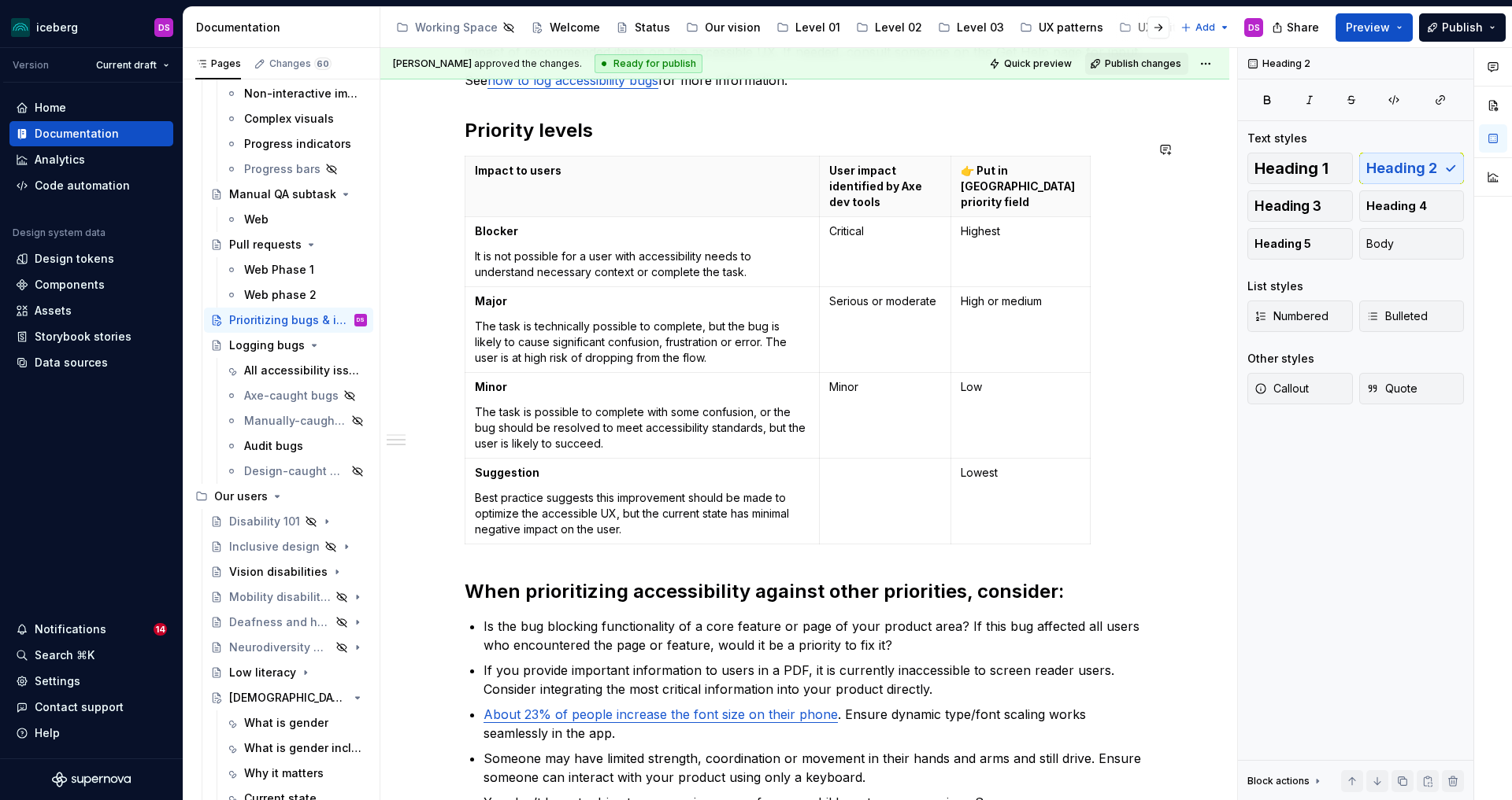
scroll to position [410, 0]
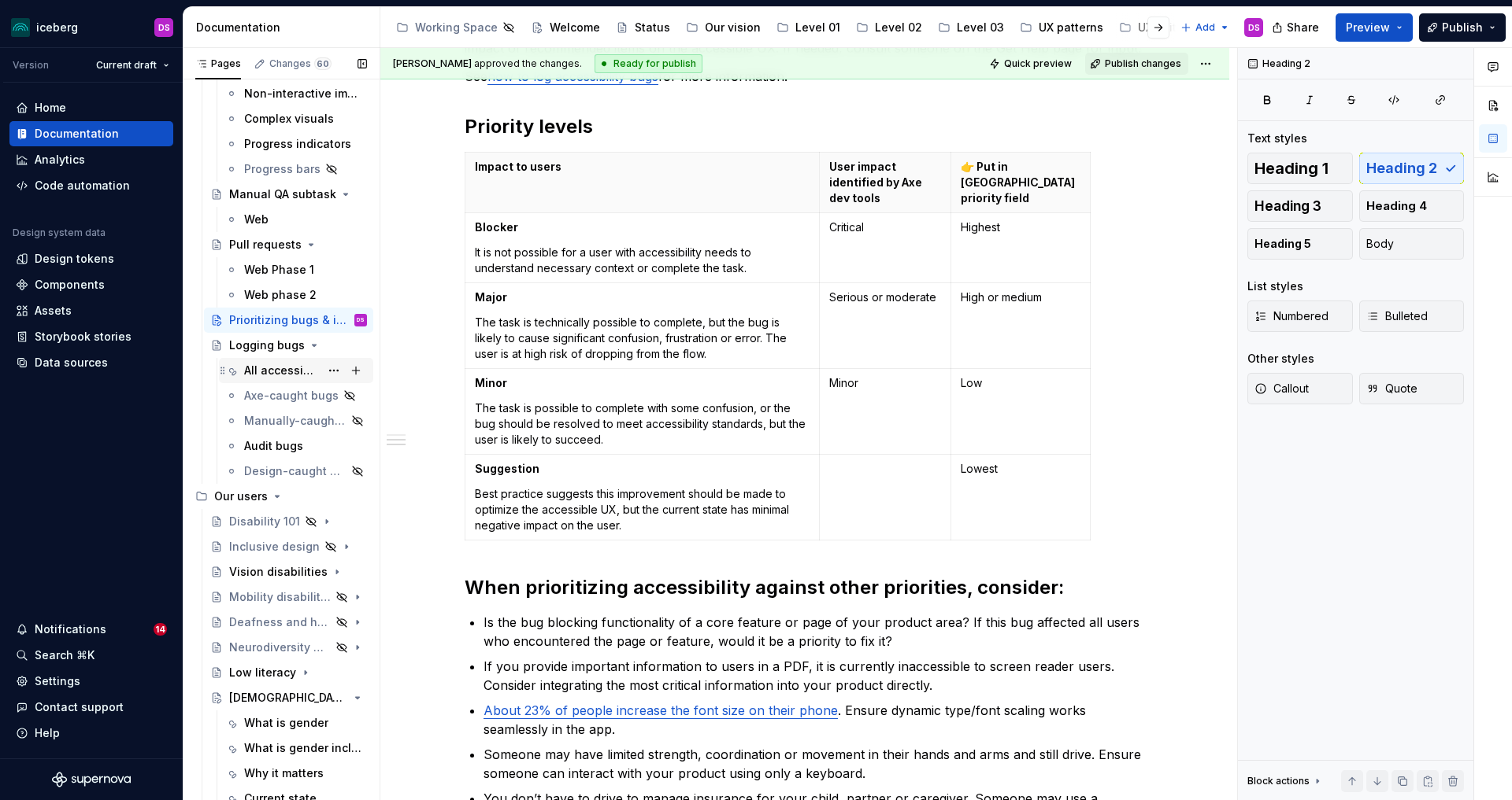
click at [264, 365] on div "All accessibility issues" at bounding box center [282, 371] width 76 height 16
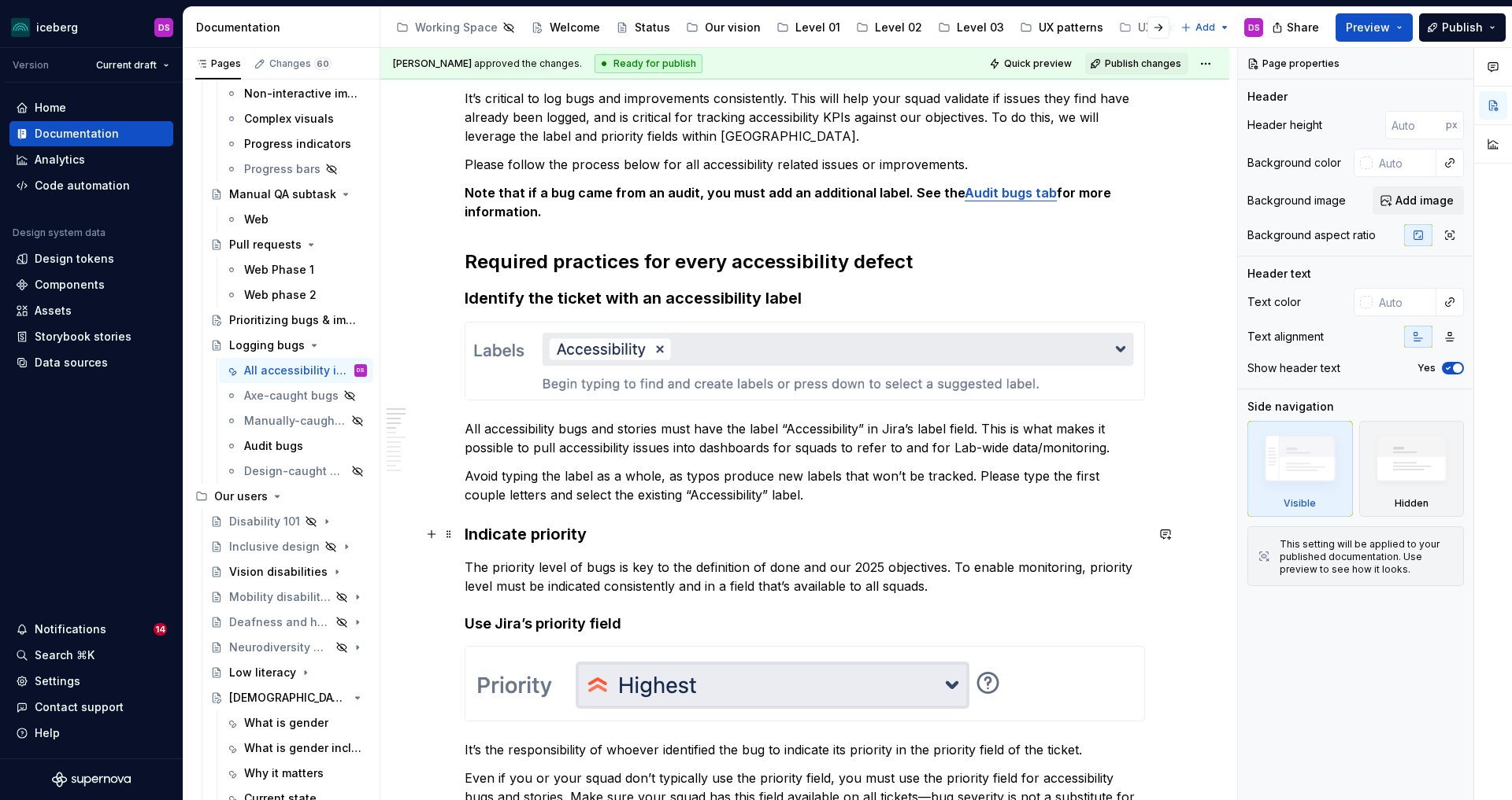
scroll to position [229, 0]
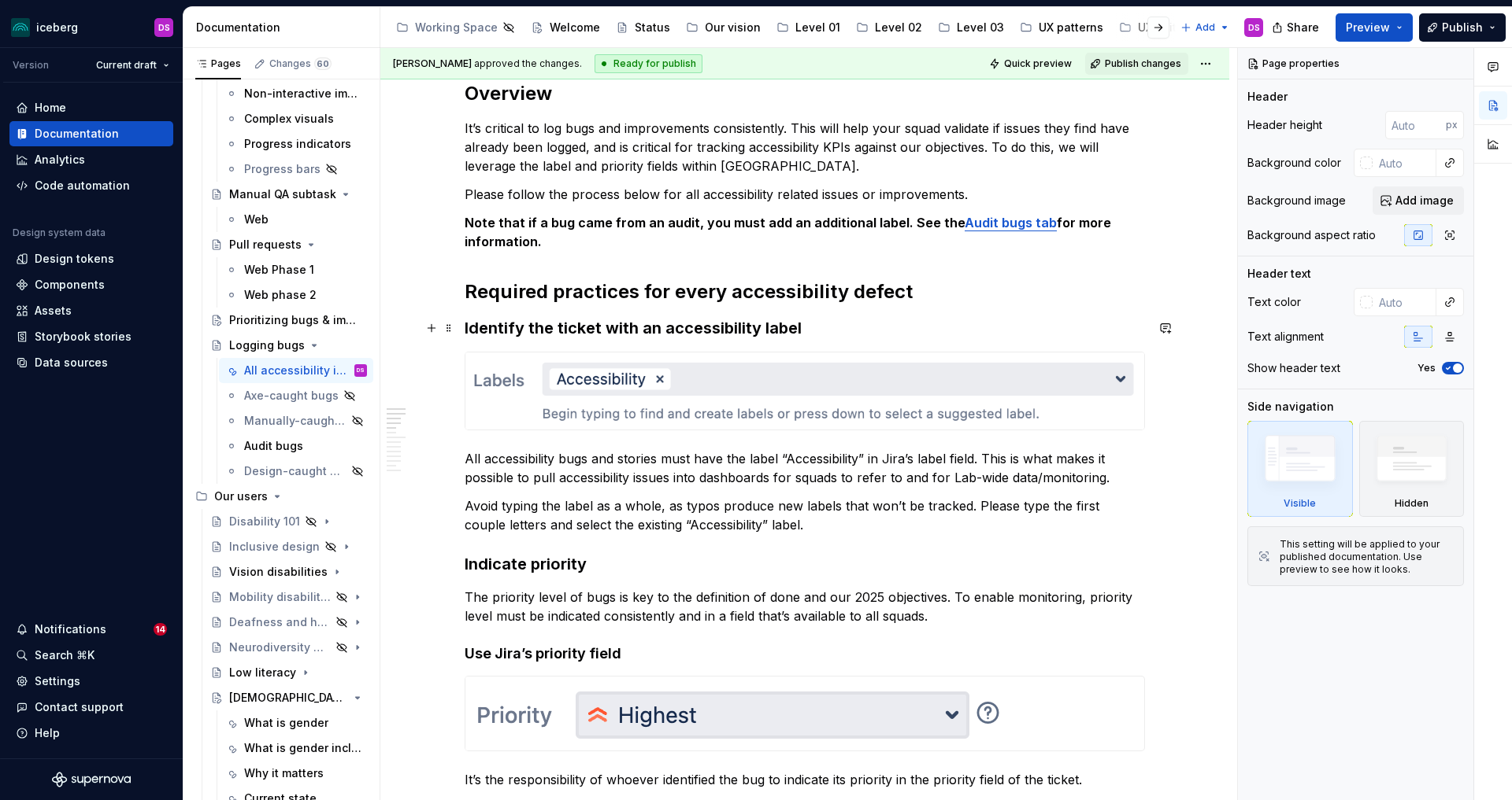
type textarea "*"
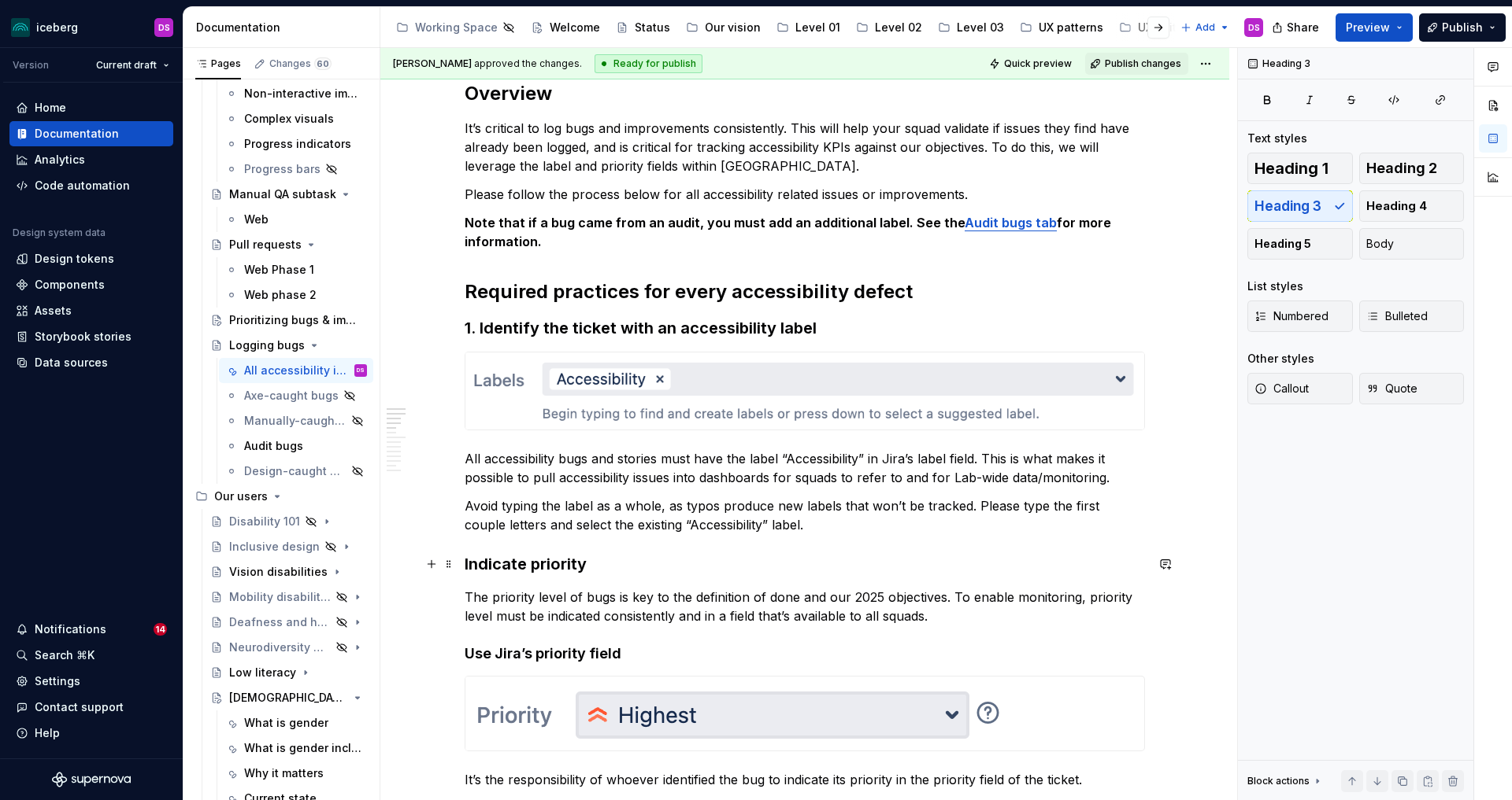
click at [468, 564] on h3 "Indicate priority" at bounding box center [805, 565] width 681 height 22
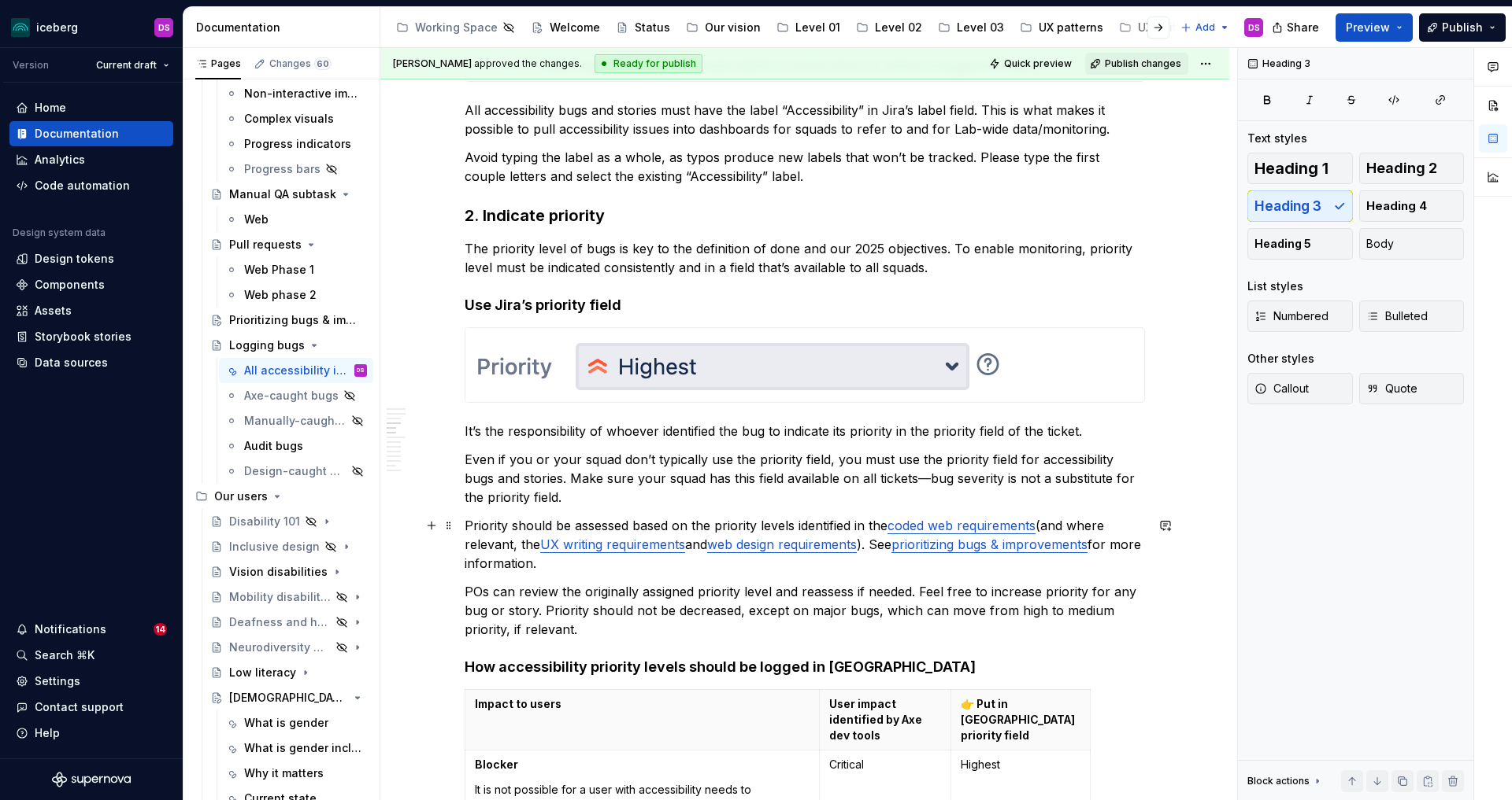
scroll to position [605, 0]
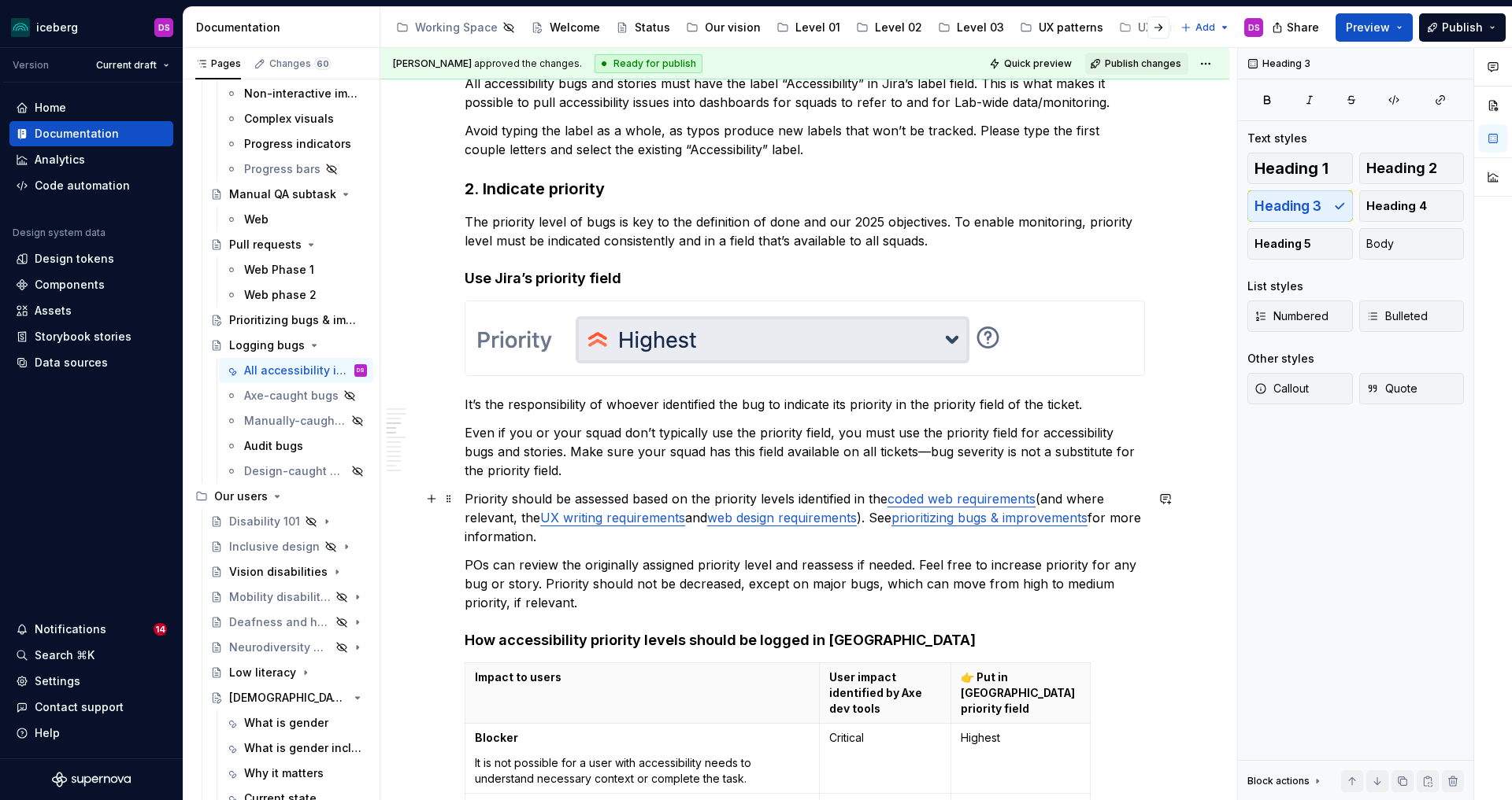
type textarea "*"
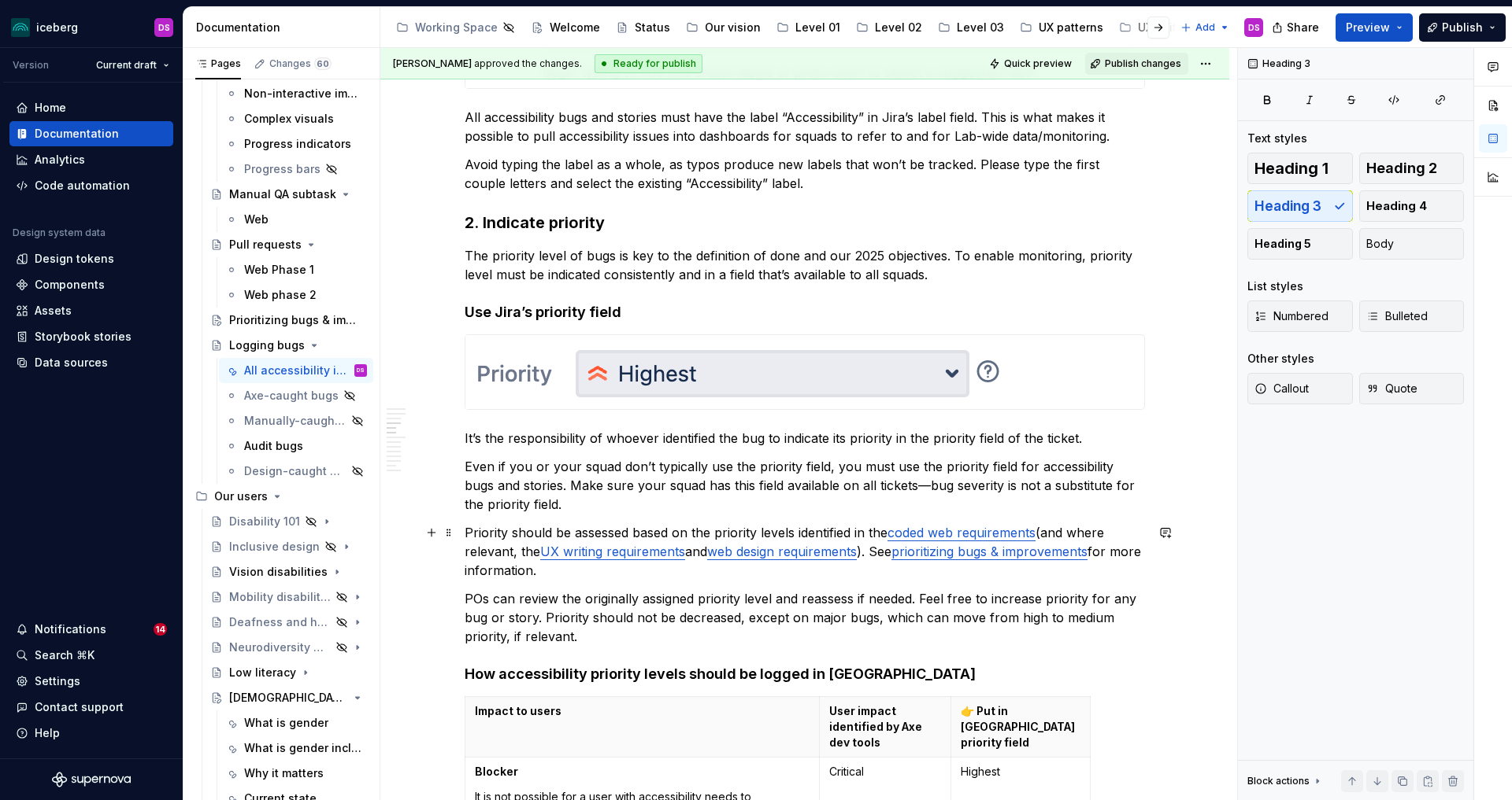
scroll to position [575, 0]
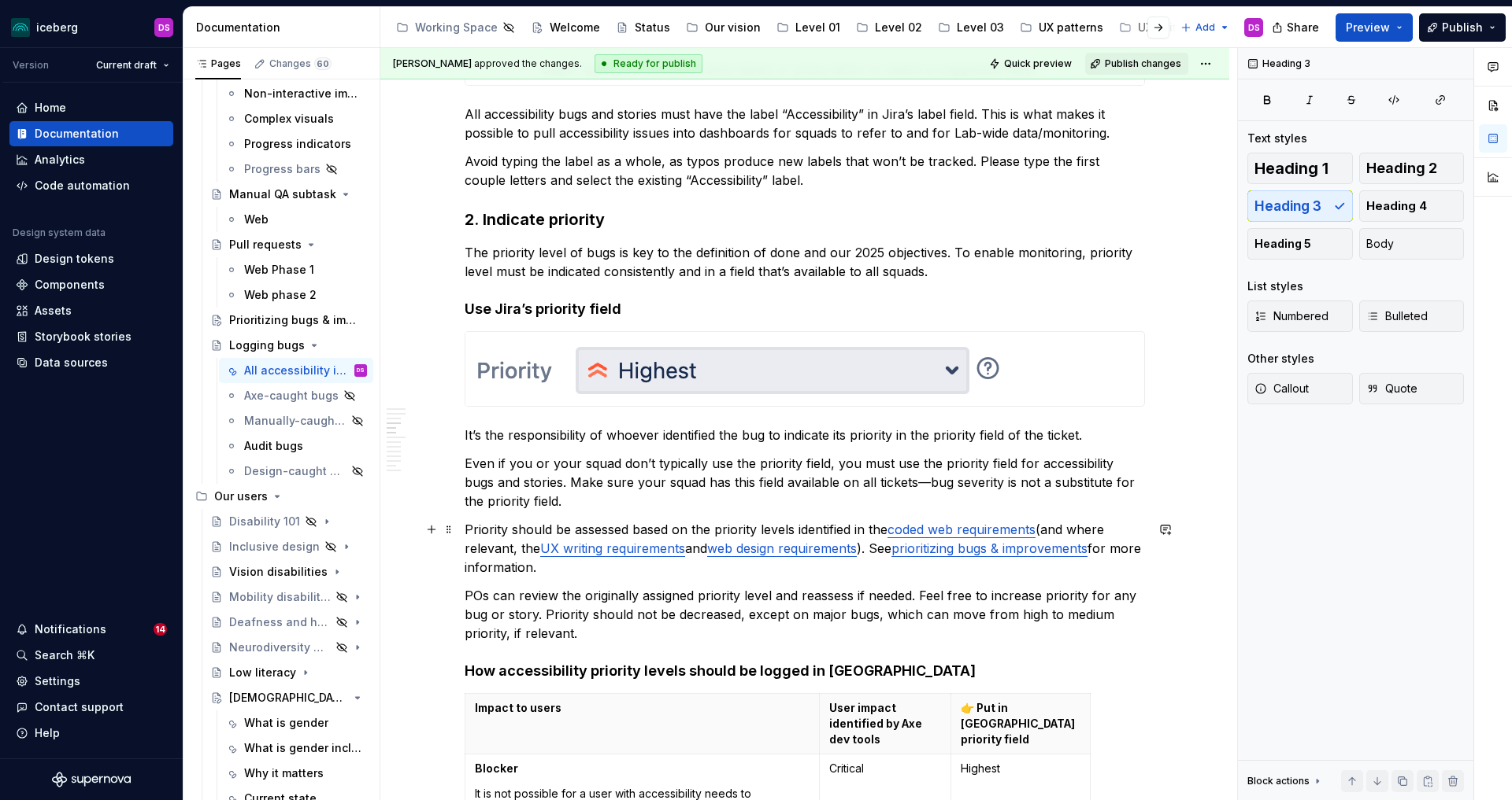
click at [892, 564] on p "Priority should be assessed based on the priority levels identified in the code…" at bounding box center [805, 549] width 681 height 57
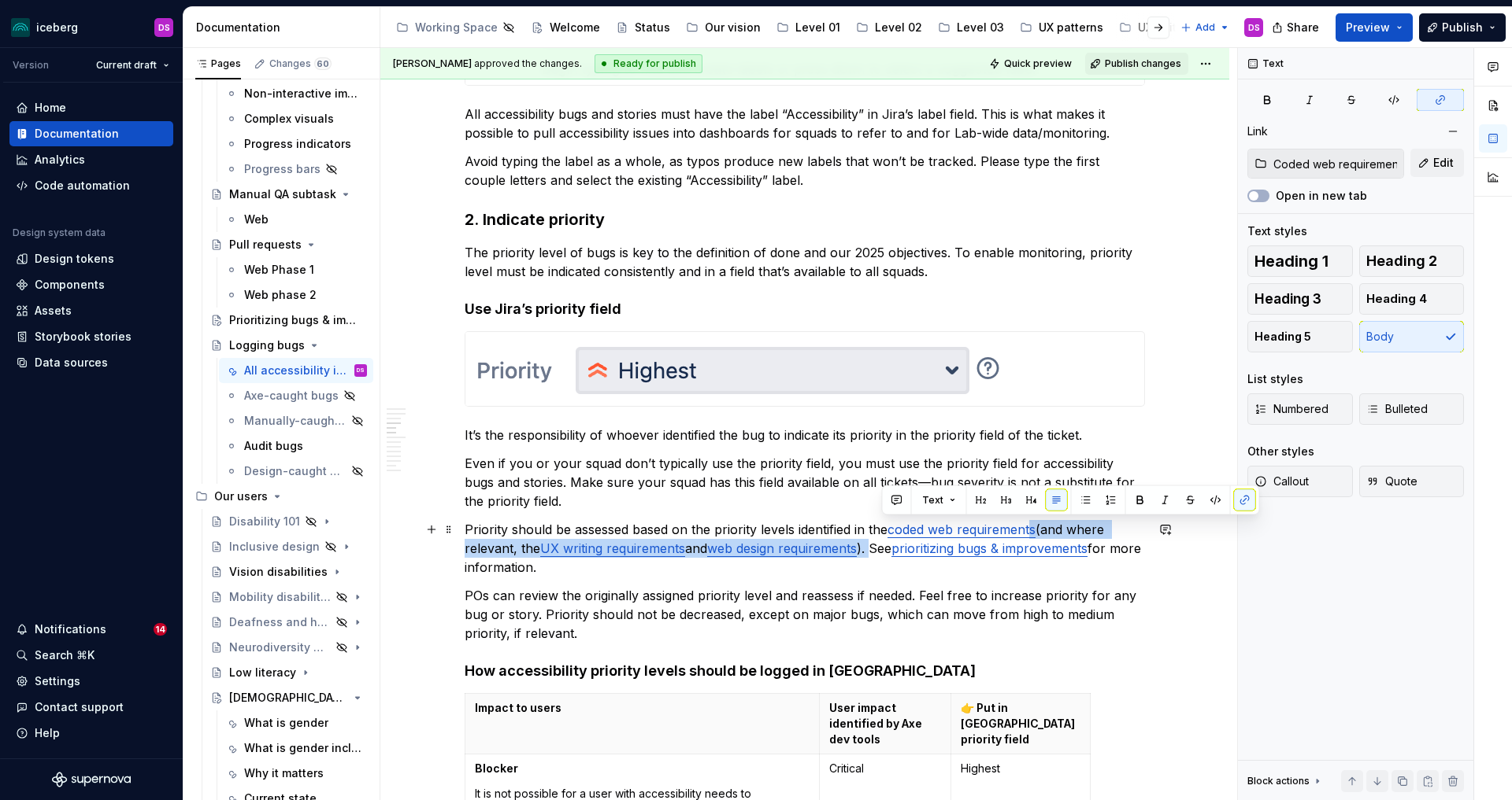
type input "Accessibility requirements / UX writing requirements"
drag, startPoint x: 881, startPoint y: 551, endPoint x: 1042, endPoint y: 534, distance: 161.9
click at [1042, 534] on p "Priority should be assessed based on the priority levels identified in the code…" at bounding box center [805, 549] width 681 height 57
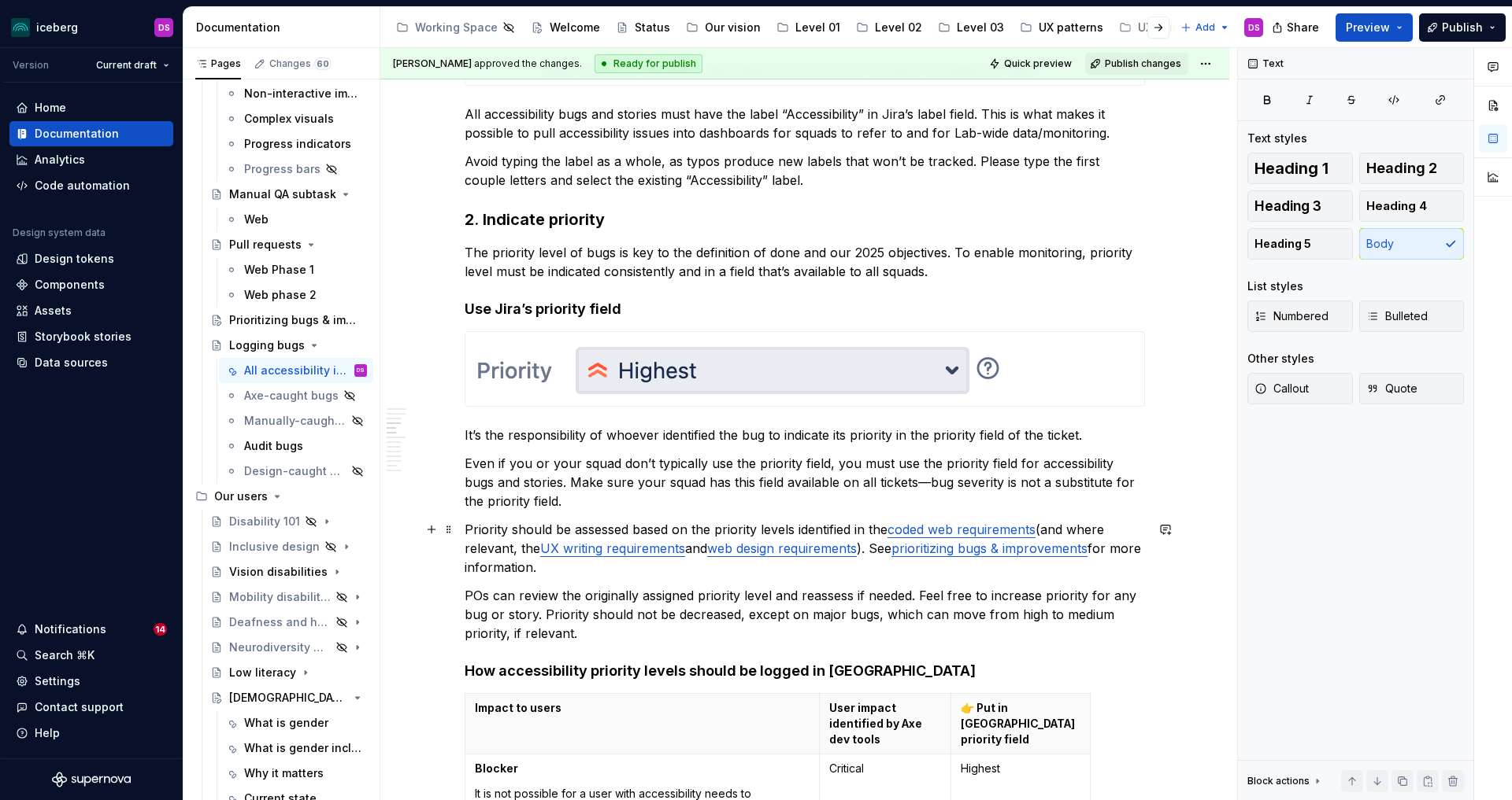
click at [894, 547] on p "Priority should be assessed based on the priority levels identified in the code…" at bounding box center [805, 549] width 681 height 57
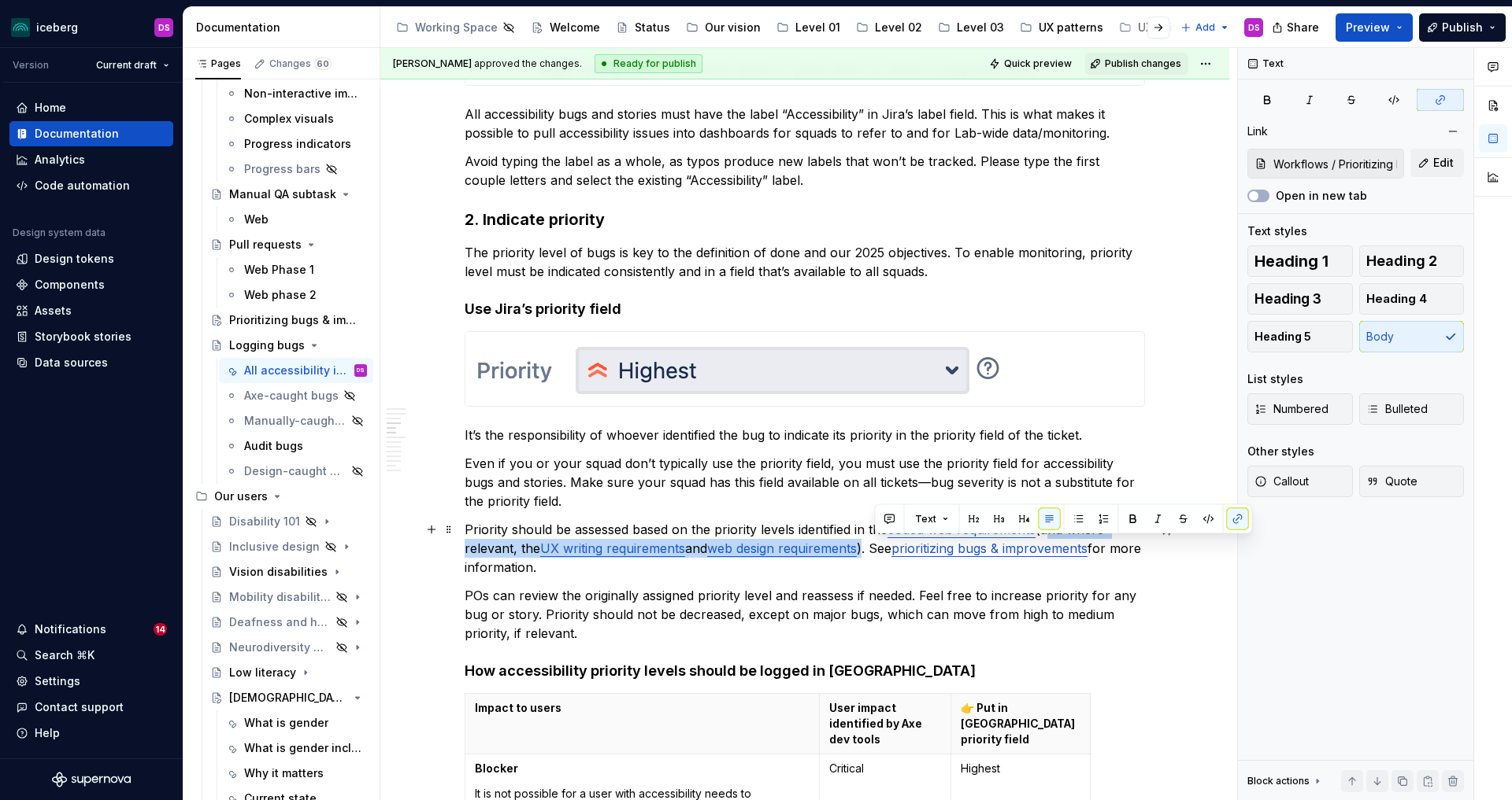
type input "Accessibility requirements / UX writing requirements"
drag, startPoint x: 874, startPoint y: 551, endPoint x: 1049, endPoint y: 536, distance: 175.6
click at [1049, 536] on p "Priority should be assessed based on the priority levels identified in the code…" at bounding box center [805, 549] width 681 height 57
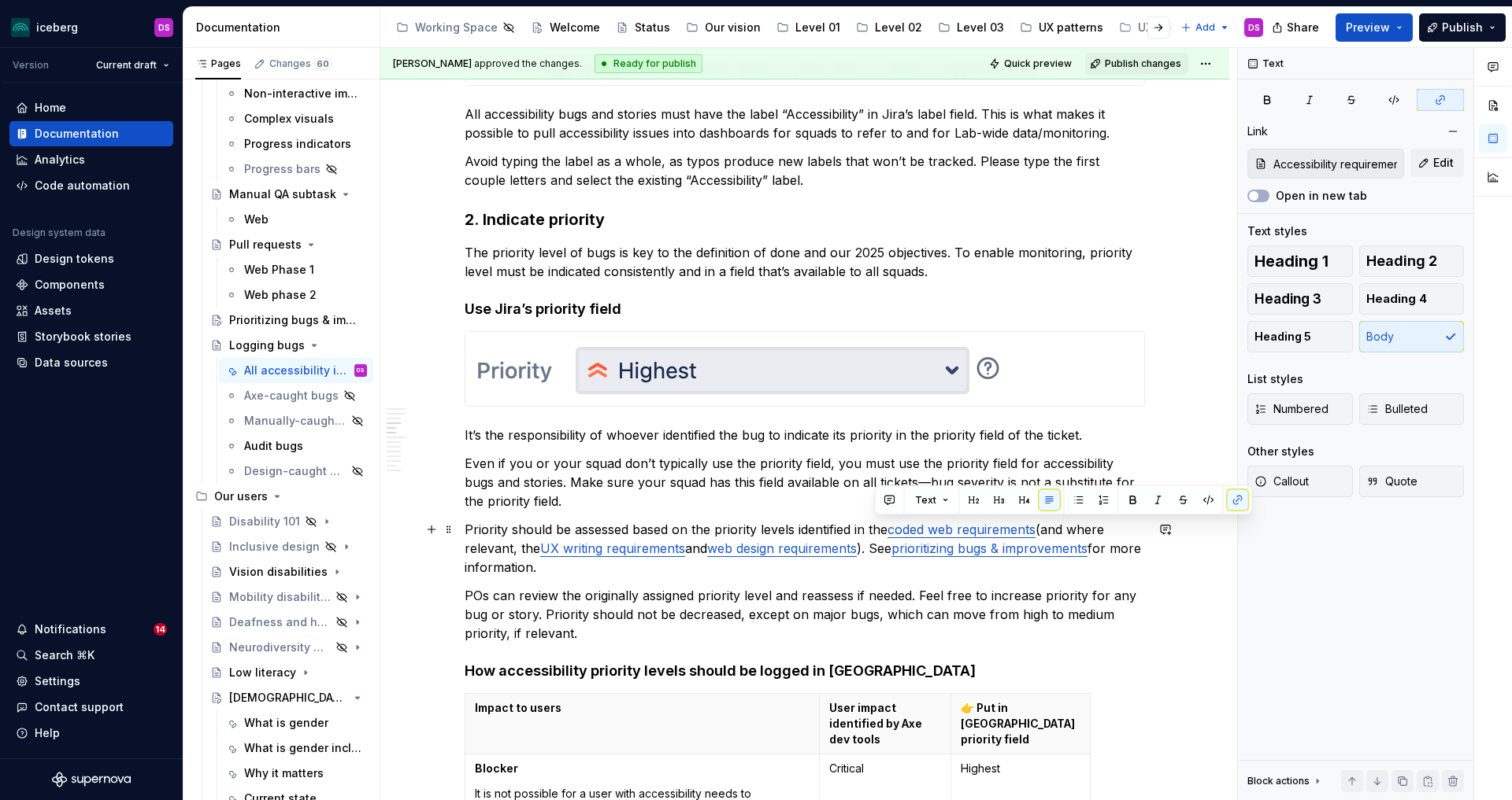
click at [878, 550] on p "Priority should be assessed based on the priority levels identified in the code…" at bounding box center [805, 549] width 681 height 57
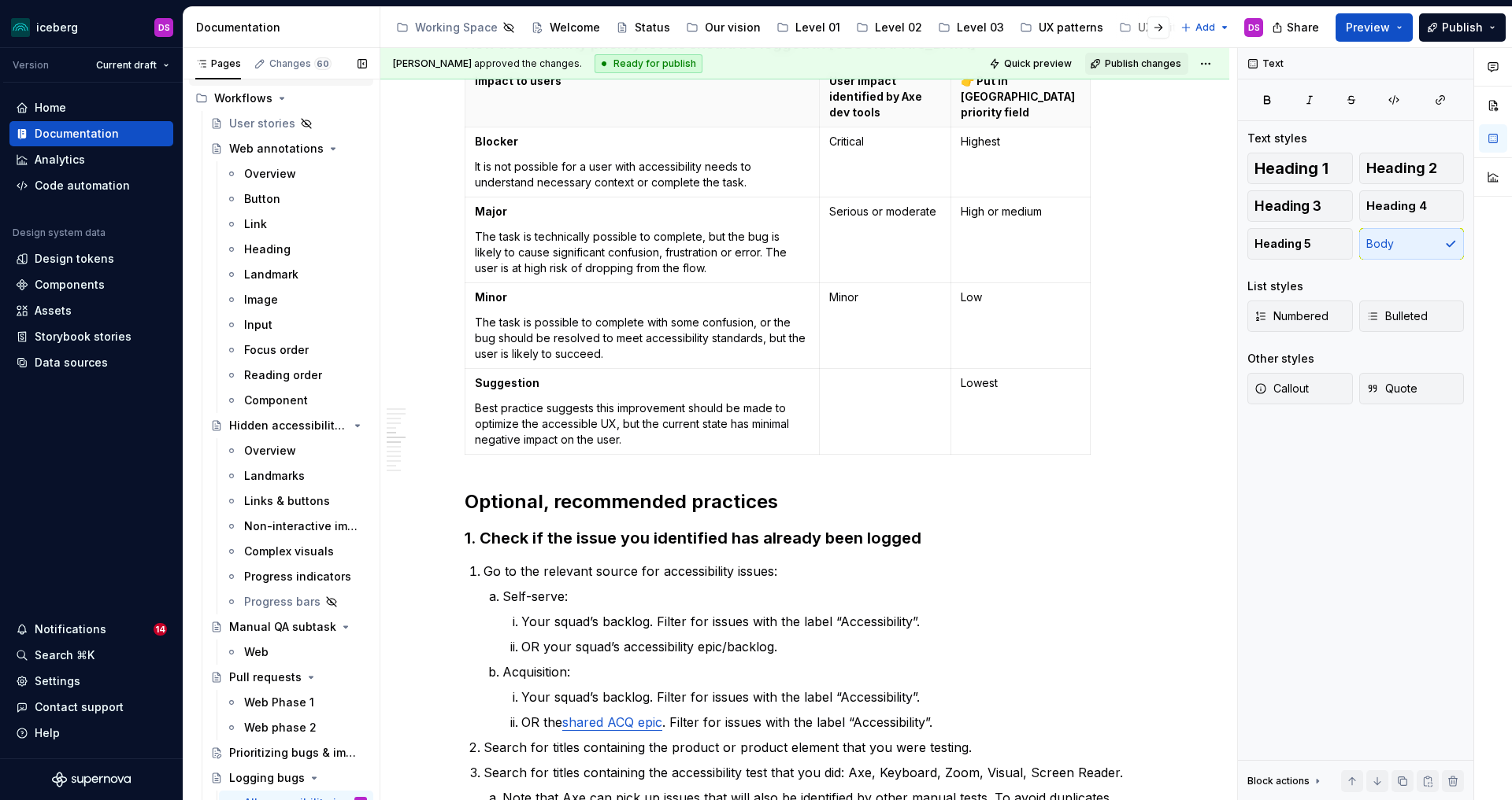
scroll to position [0, 0]
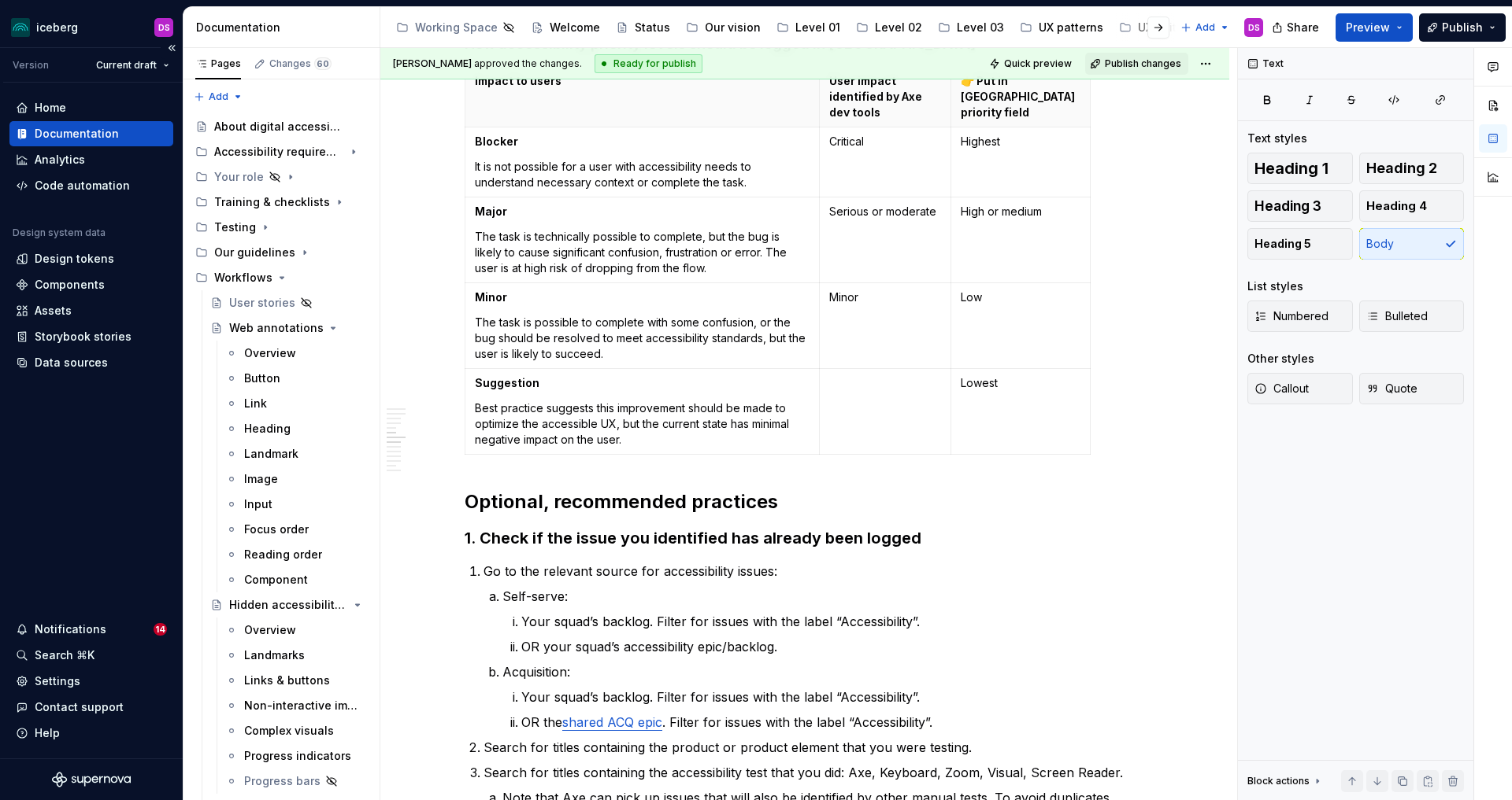
click at [92, 132] on div "Documentation" at bounding box center [77, 134] width 84 height 16
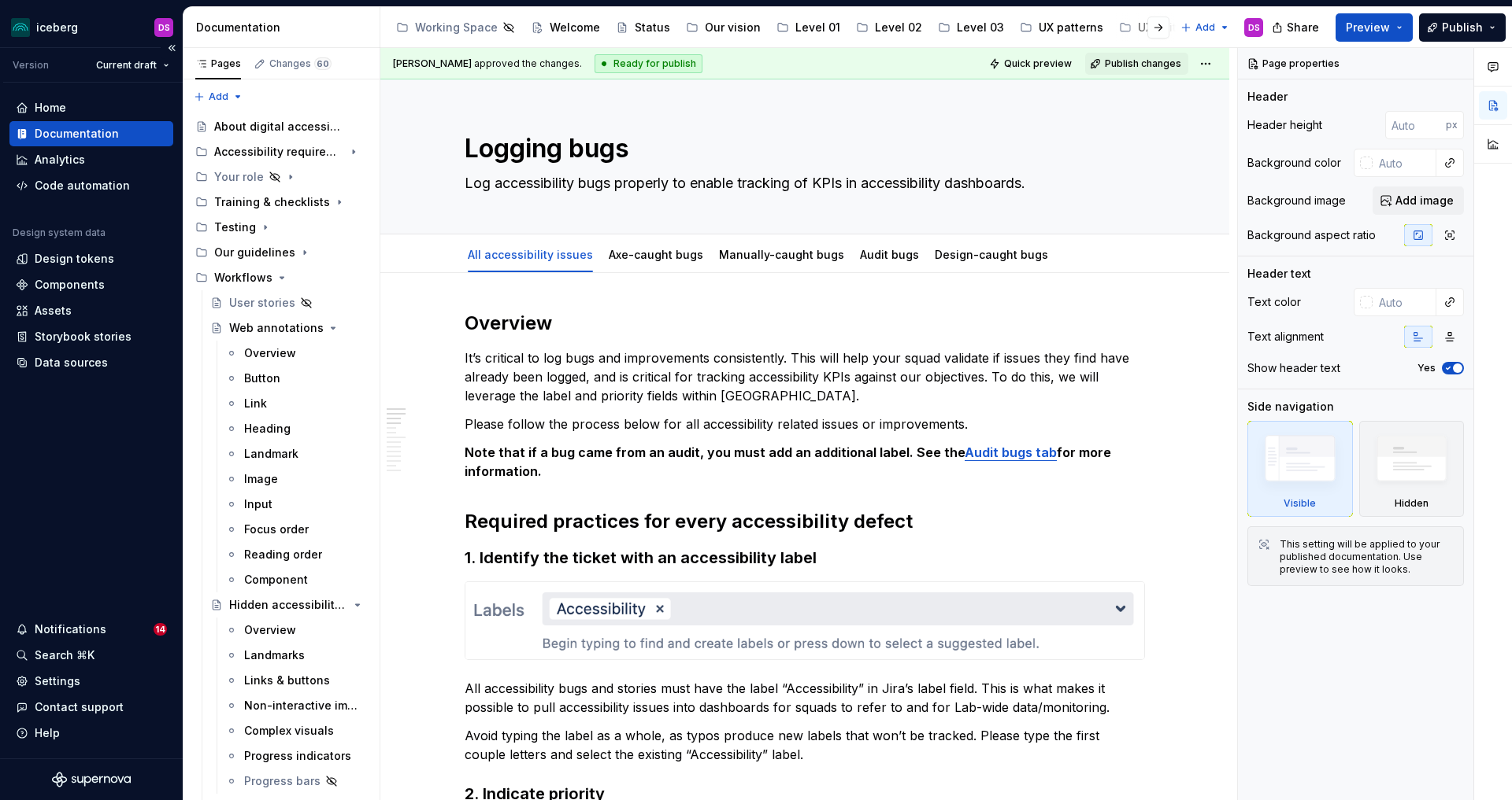
type textarea "*"
